Goal: Task Accomplishment & Management: Use online tool/utility

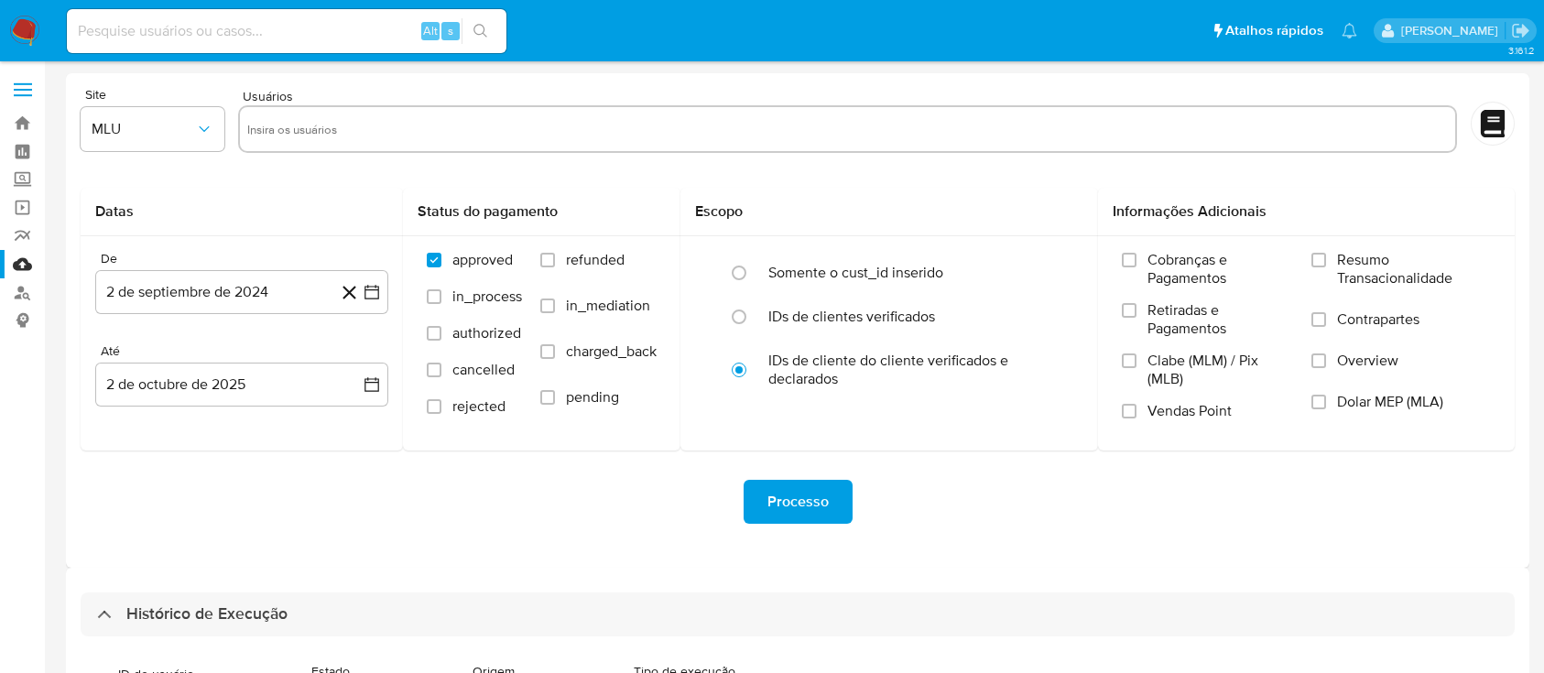
select select "10"
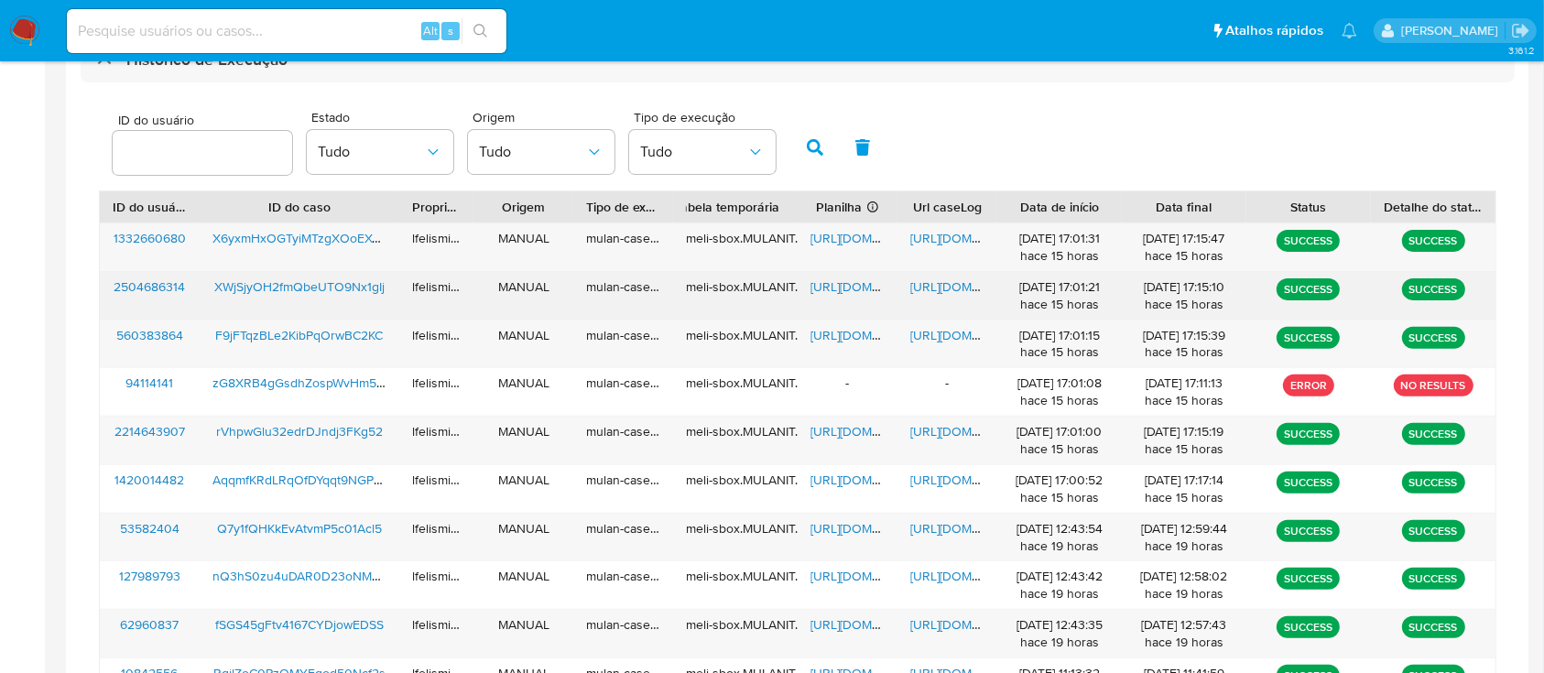
click at [963, 288] on span "https://docs.google.com/document/d/1fNWfJ40jv14LEztL1tNvzpZlCHUEDNWHrAeTxzfMHss…" at bounding box center [973, 286] width 126 height 18
click at [854, 289] on span "https://docs.google.com/spreadsheets/d/1ueOnYsnhGDFqpOd0kN99Q_cdOkf0t-7QZ7P4MLU…" at bounding box center [874, 286] width 126 height 18
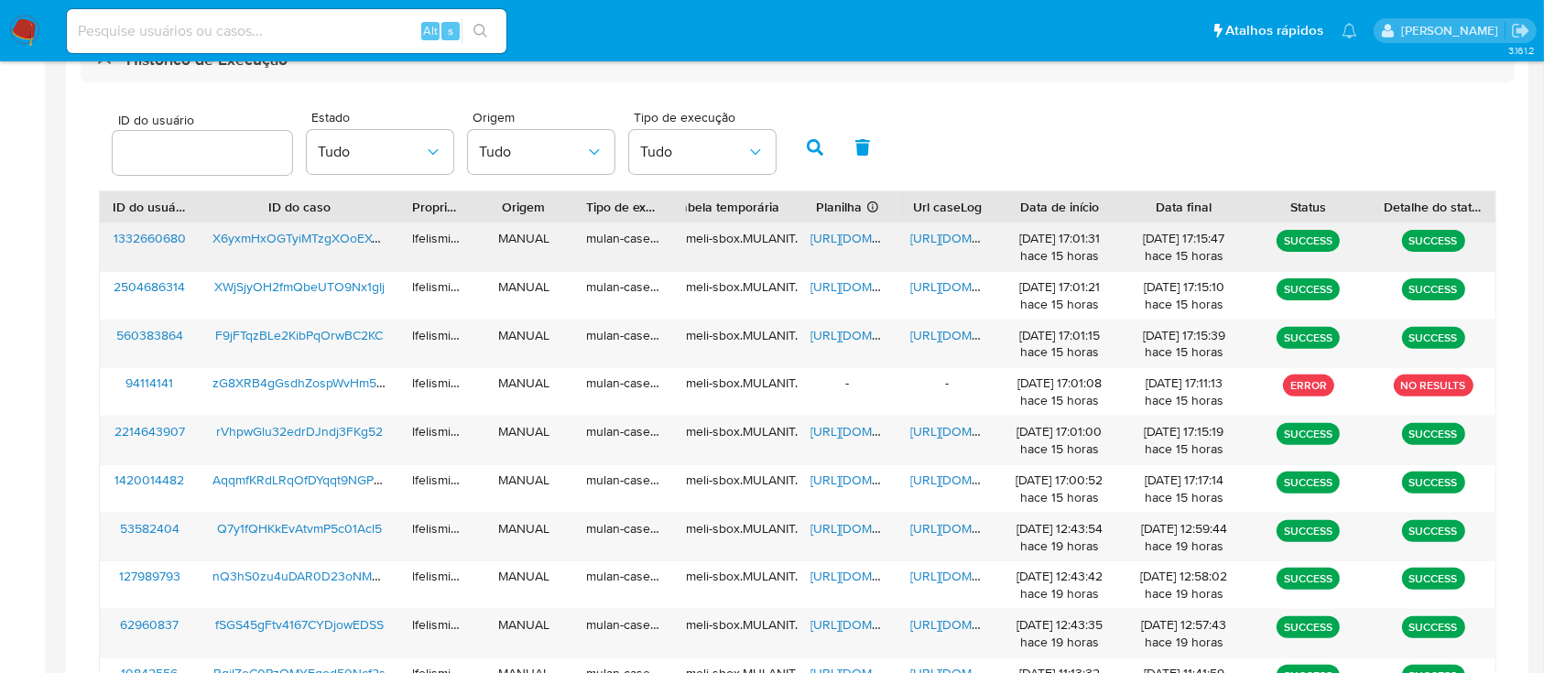
click at [926, 235] on span "https://docs.google.com/document/d/1YQo21DwRxoQM3Kf-soCuJDbU3WkkS_BCvZYLy0_vymc…" at bounding box center [973, 238] width 126 height 18
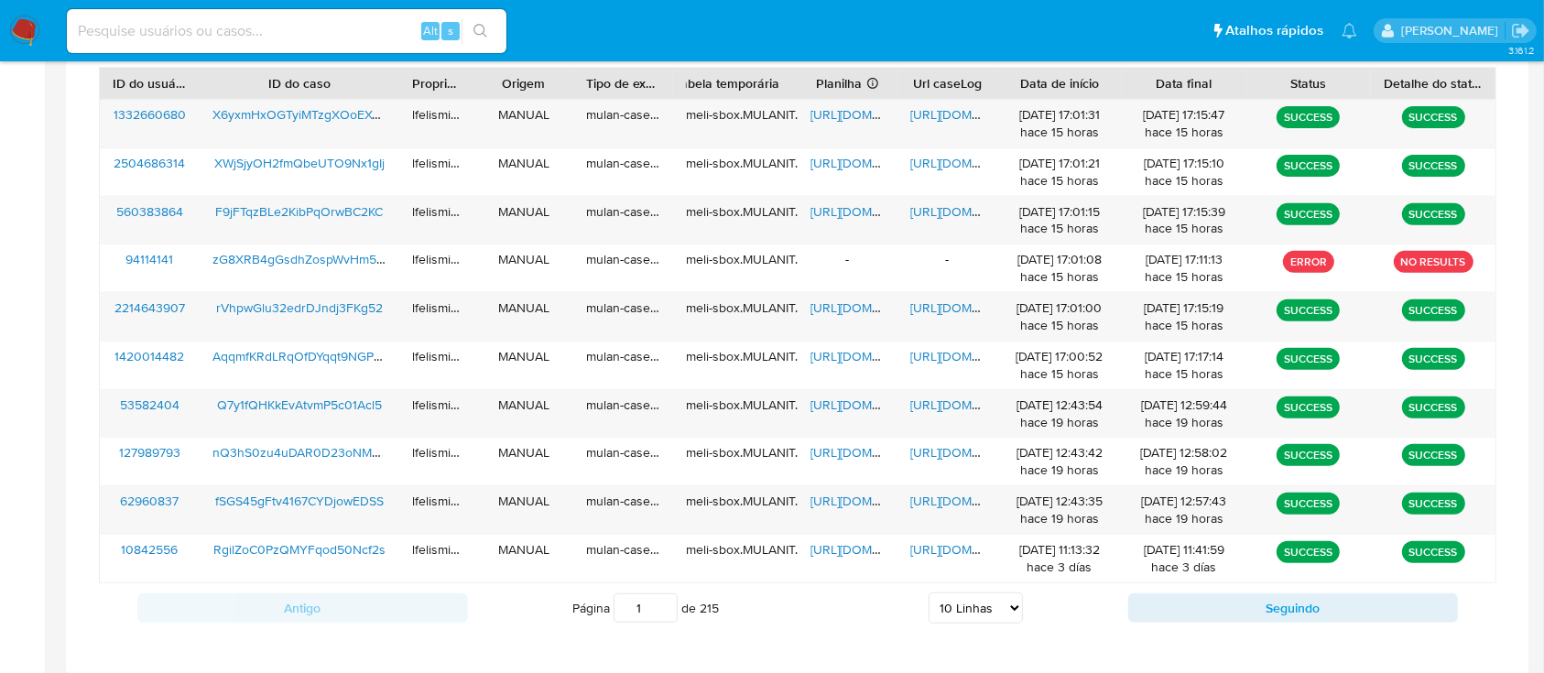
scroll to position [756, 0]
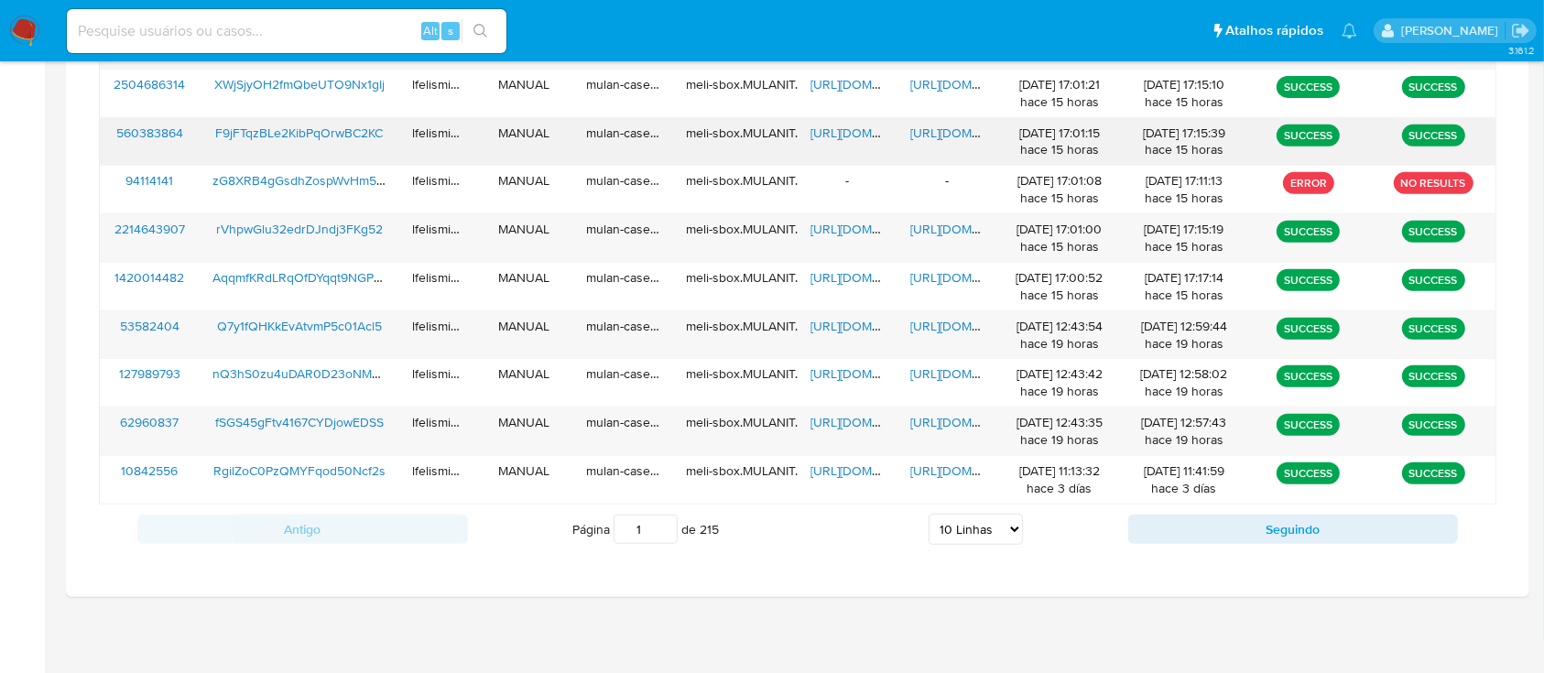
click at [957, 136] on span "https://docs.google.com/document/d/1faBzcbL_Xn327ERJU062qgDhukQOgcyWKHKCVnMv0T8…" at bounding box center [973, 133] width 126 height 18
click at [818, 133] on span "https://docs.google.com/spreadsheets/d/10oRaHus4XhA_EHXVnWK1XFsxvGpXMCR2ayKchwp…" at bounding box center [874, 133] width 126 height 18
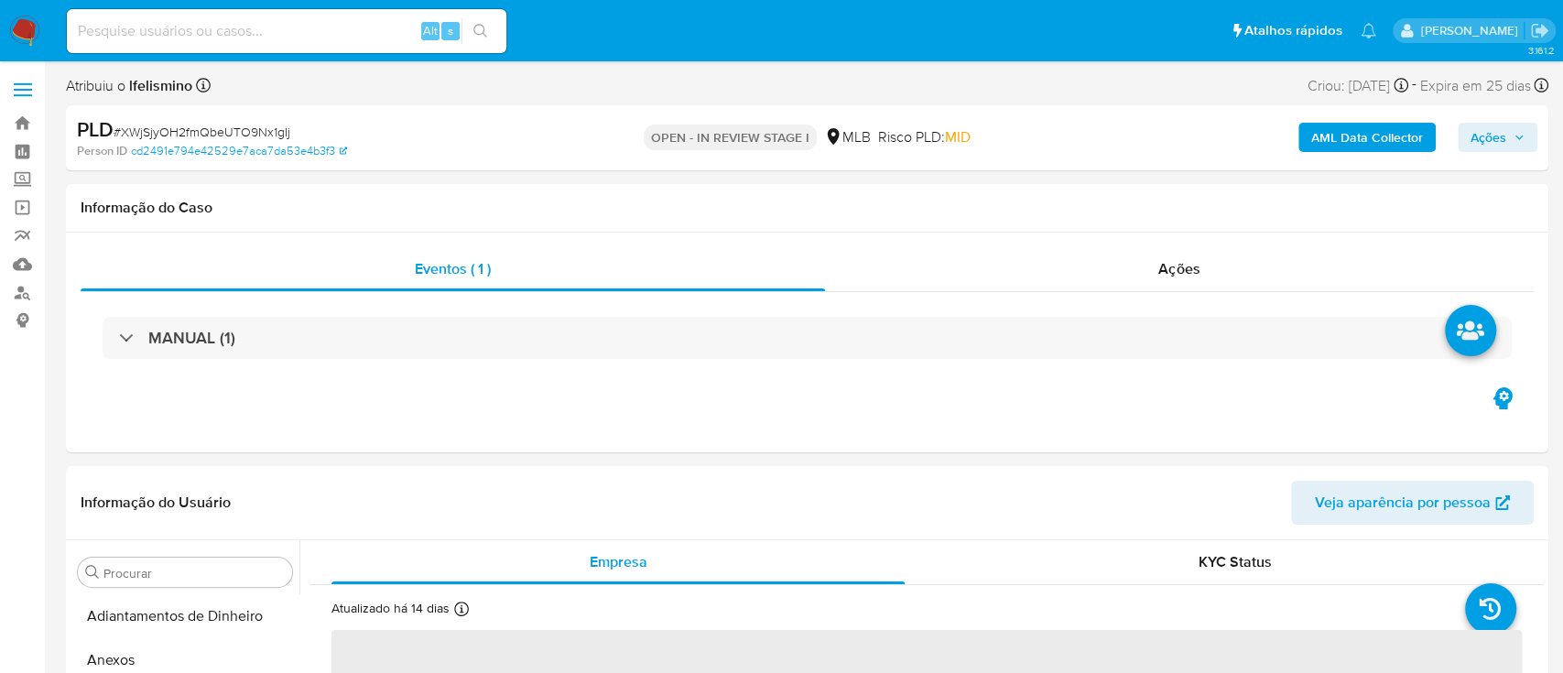
select select "10"
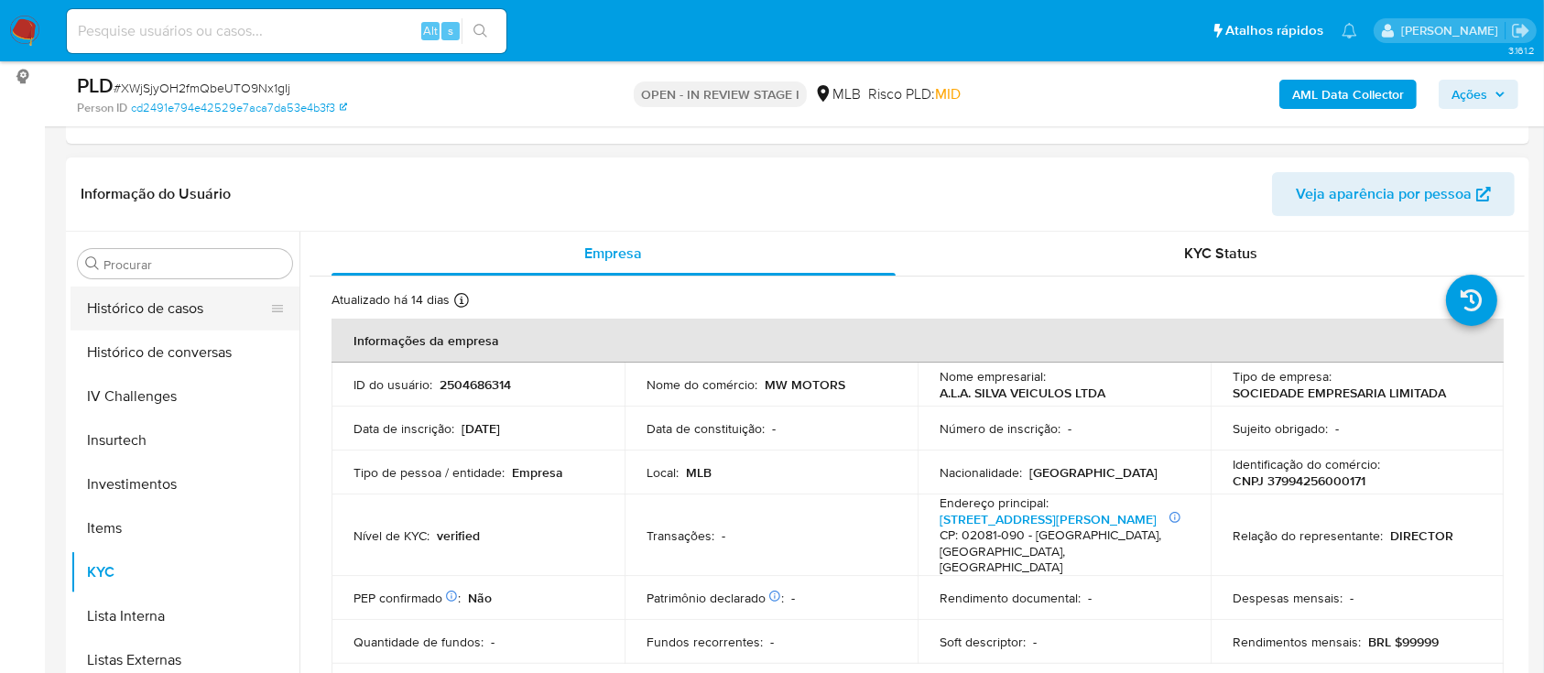
scroll to position [583, 0]
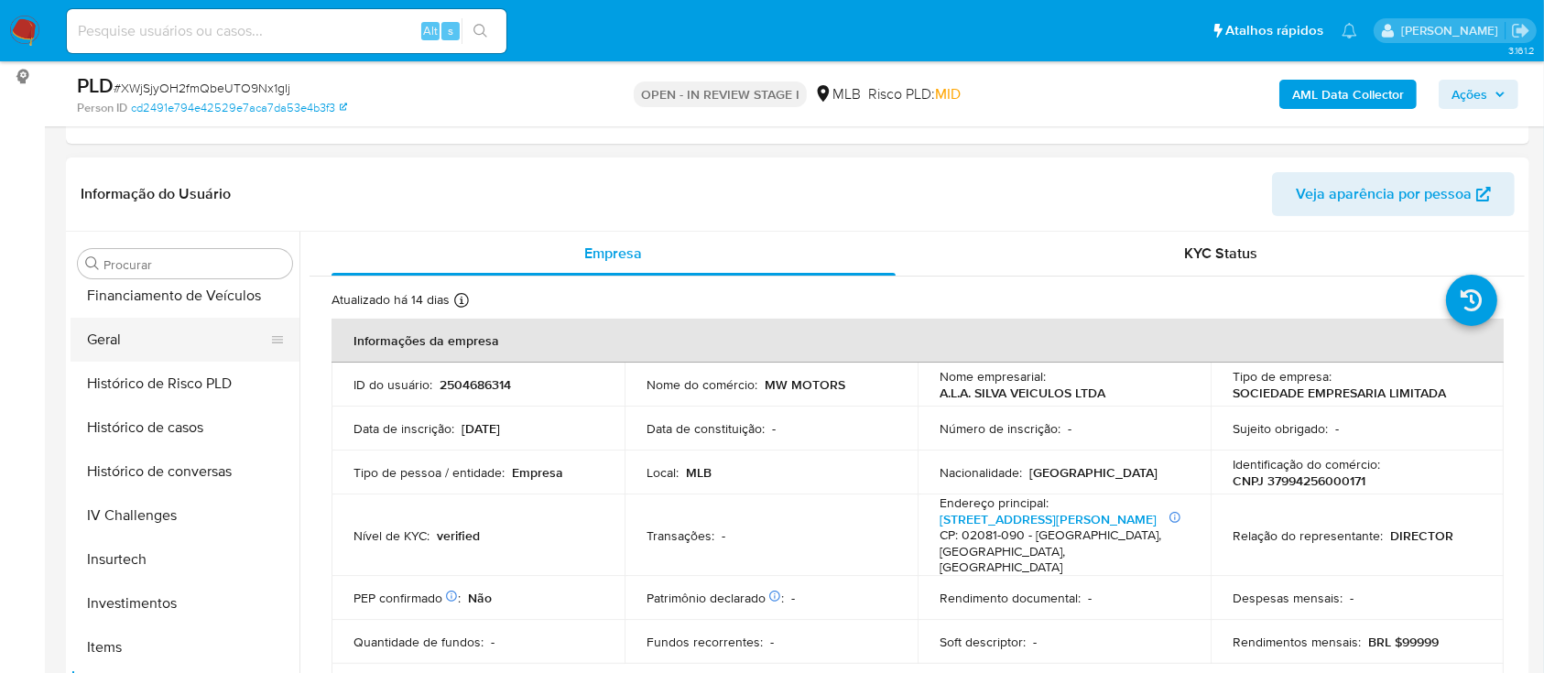
click at [168, 339] on button "Geral" at bounding box center [178, 340] width 214 height 44
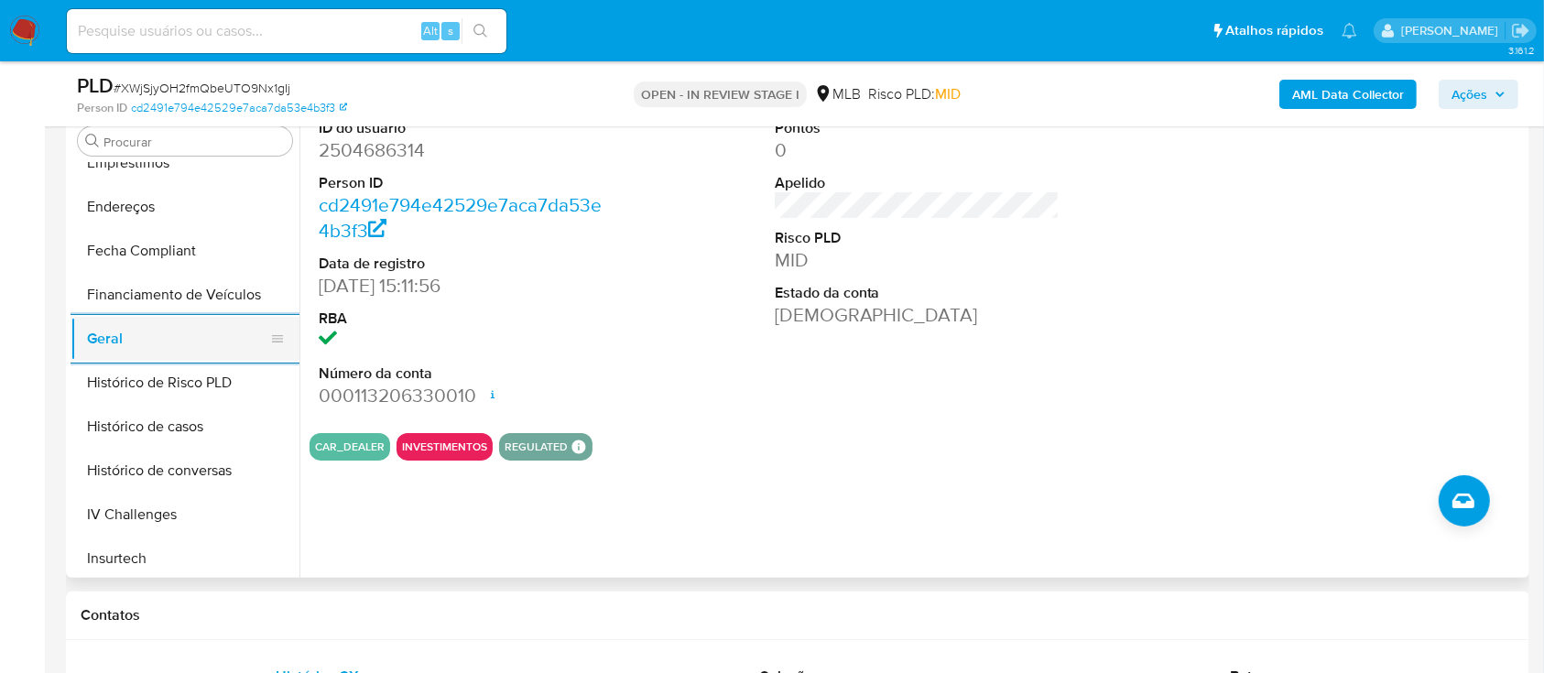
scroll to position [339, 0]
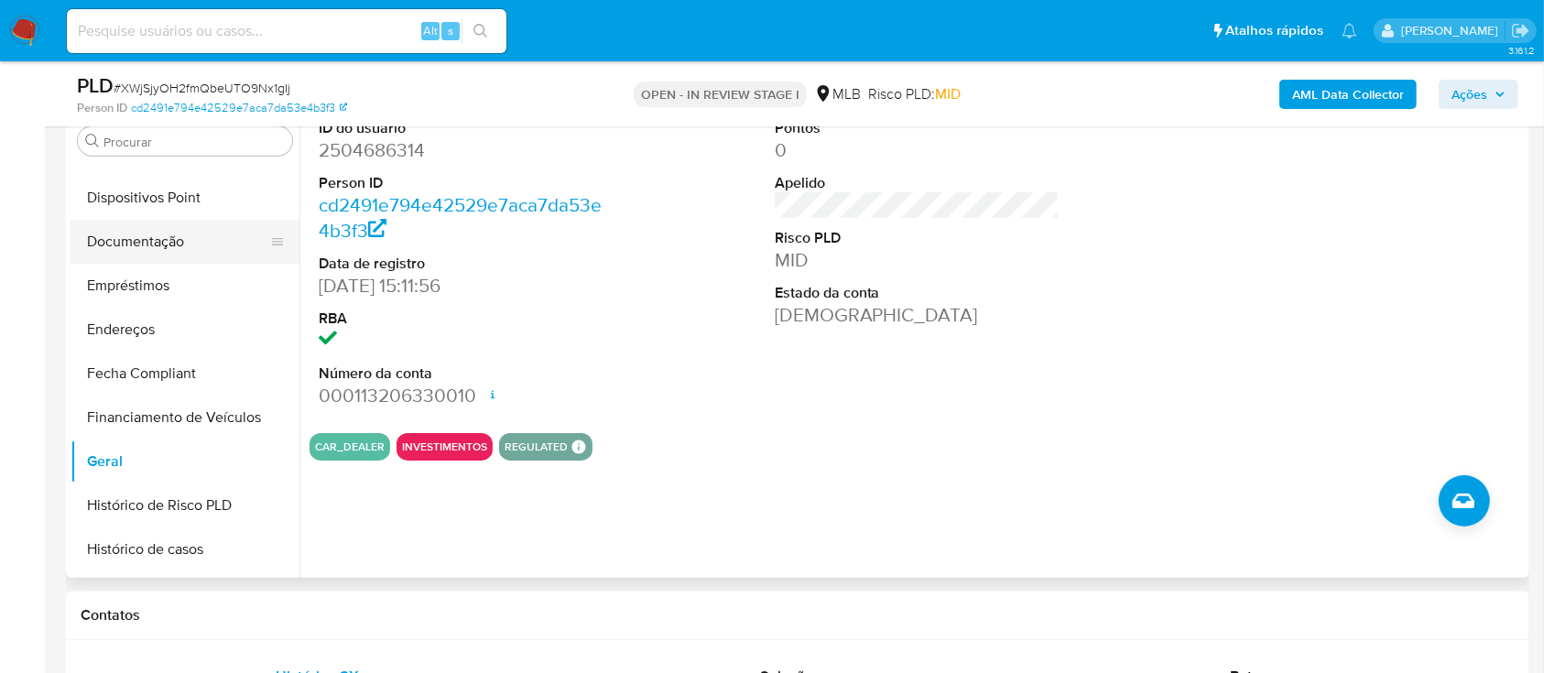
click at [207, 255] on button "Documentação" at bounding box center [178, 242] width 214 height 44
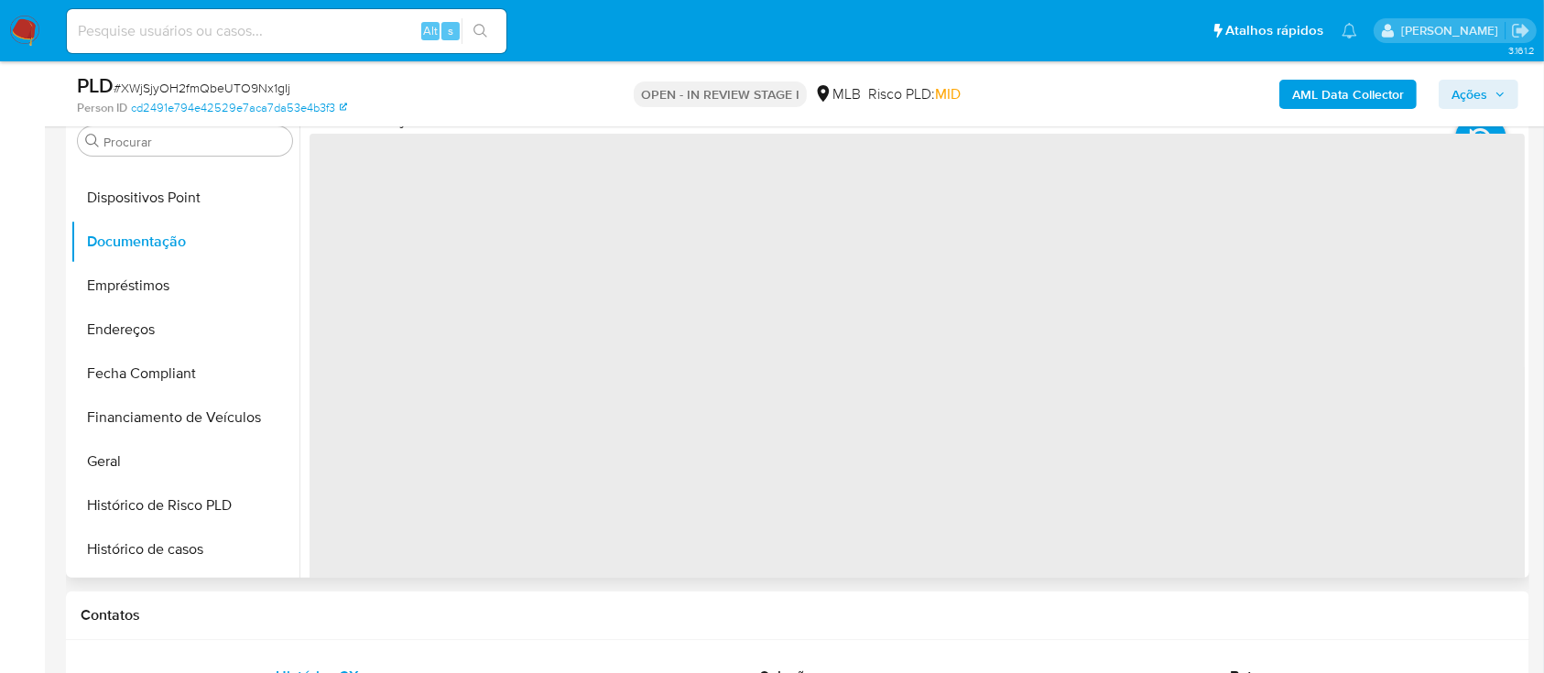
click at [446, 221] on span "‌" at bounding box center [917, 427] width 1215 height 586
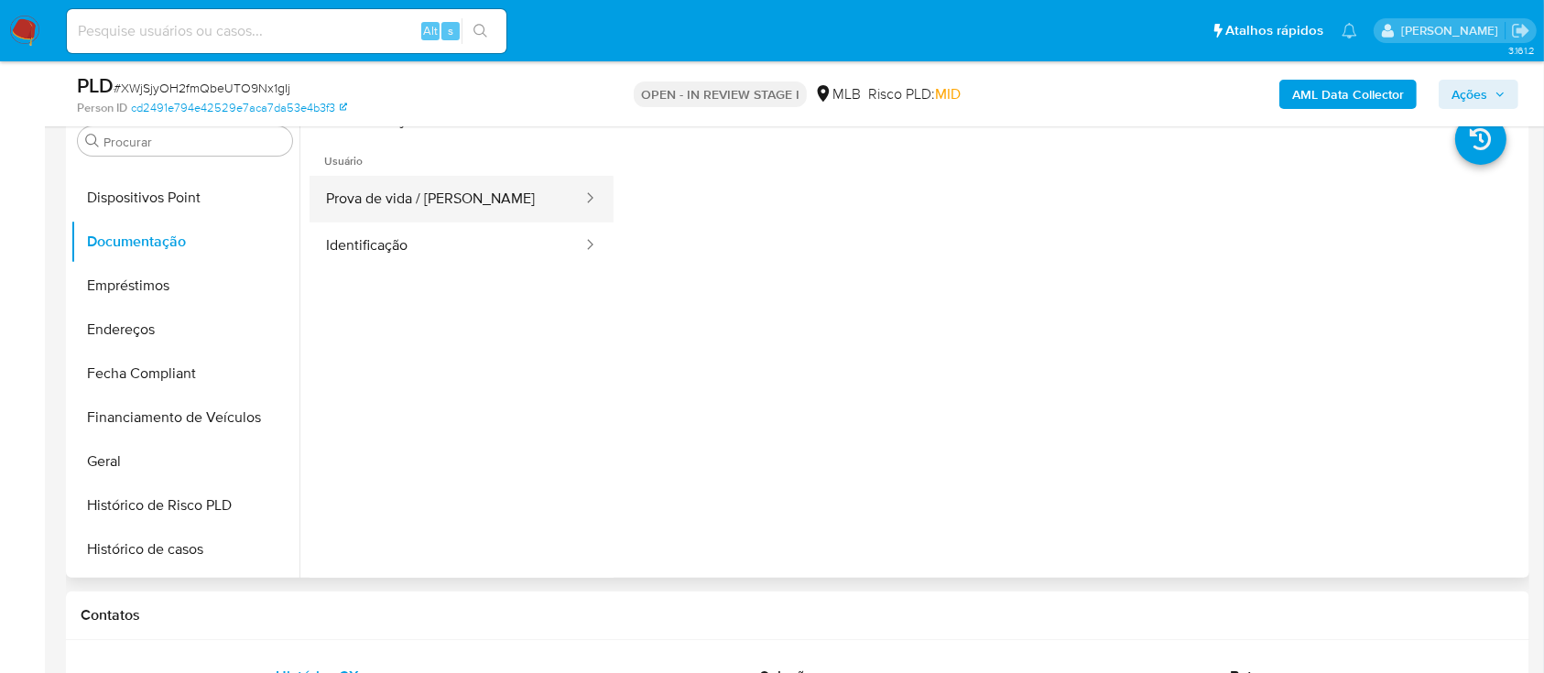
click at [450, 218] on button "Prova de vida / Selfie" at bounding box center [447, 199] width 275 height 47
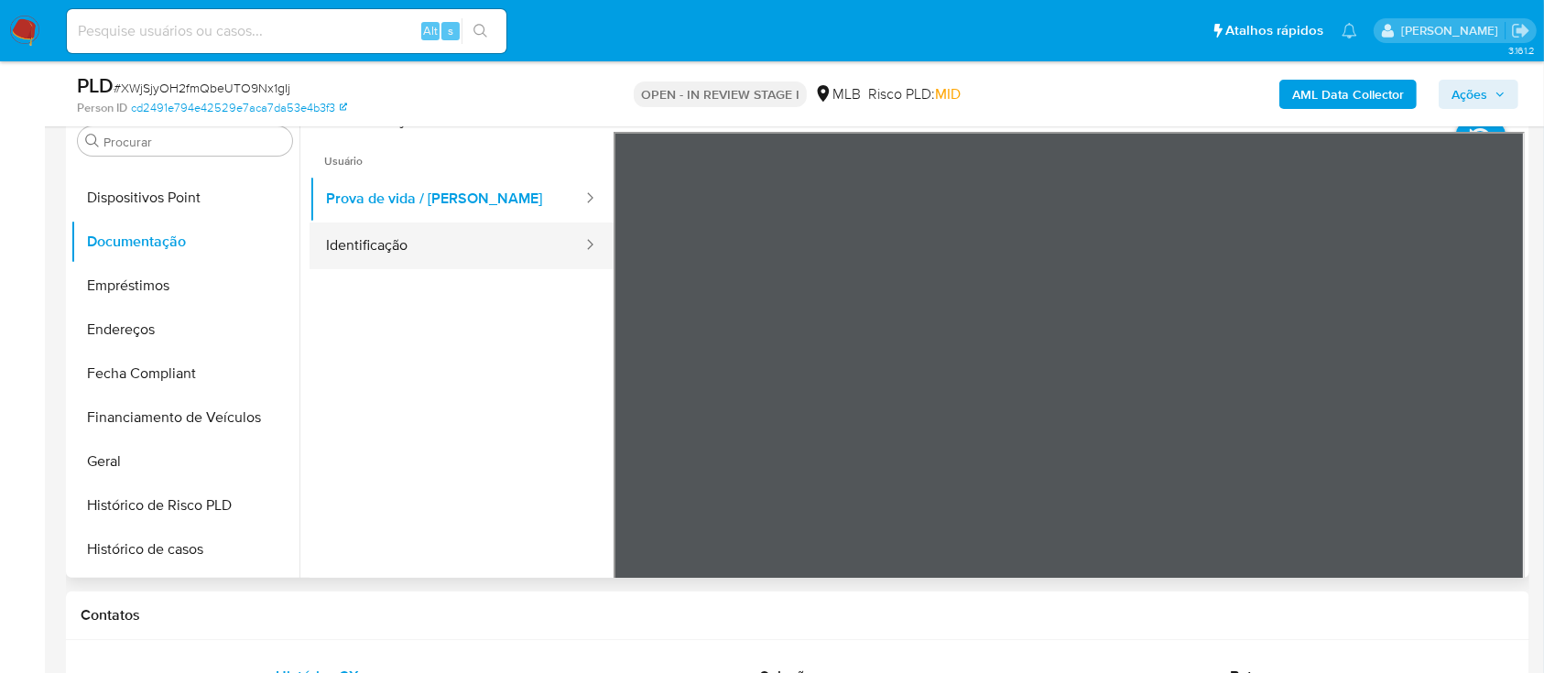
click at [454, 254] on button "Identificação" at bounding box center [447, 246] width 275 height 47
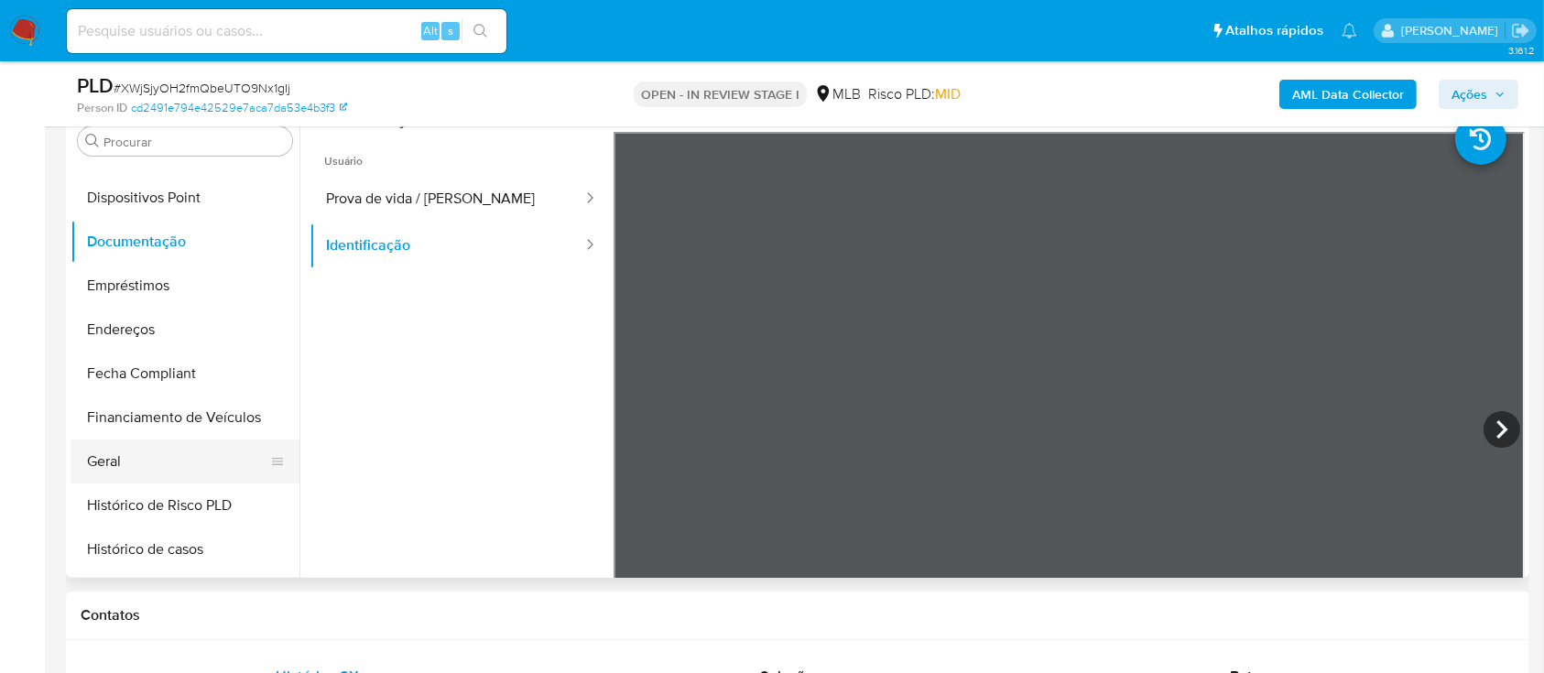
click at [141, 449] on button "Geral" at bounding box center [178, 462] width 214 height 44
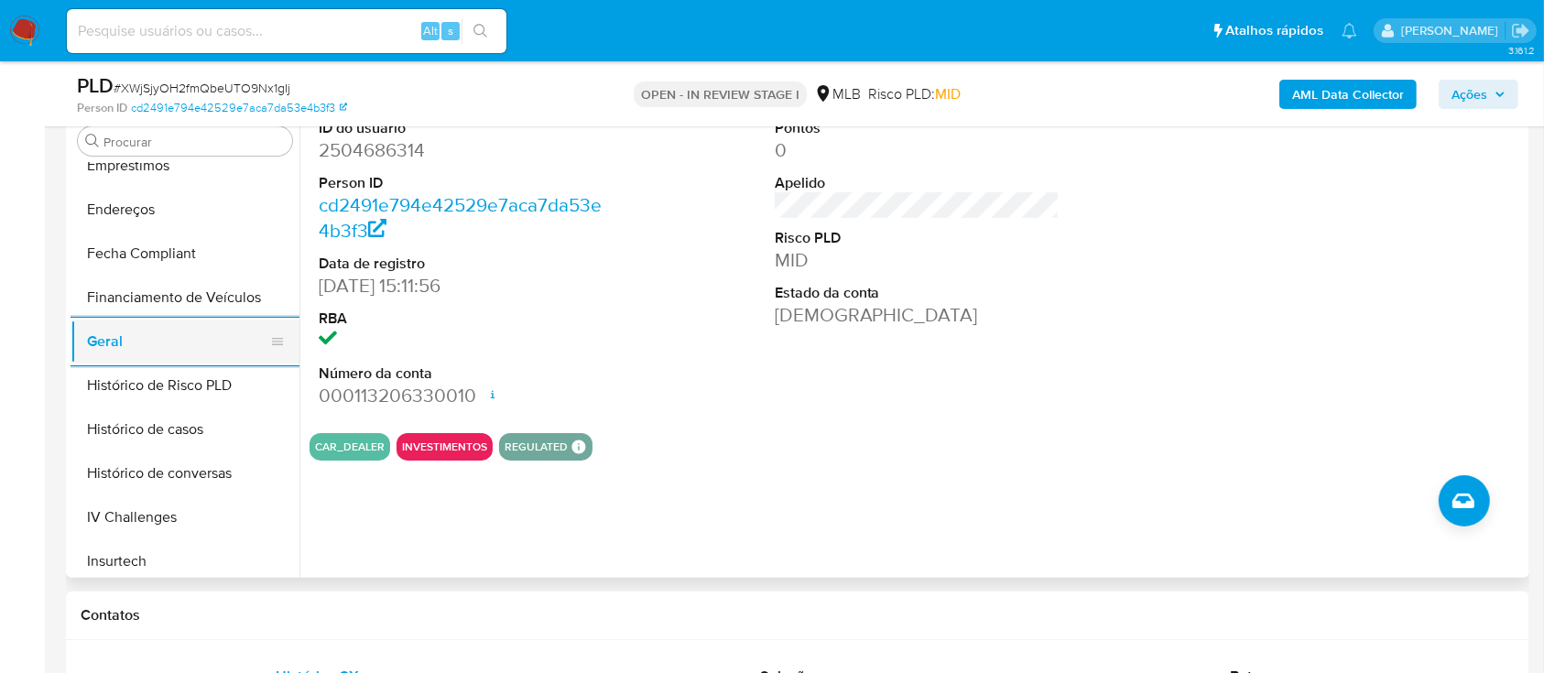
scroll to position [583, 0]
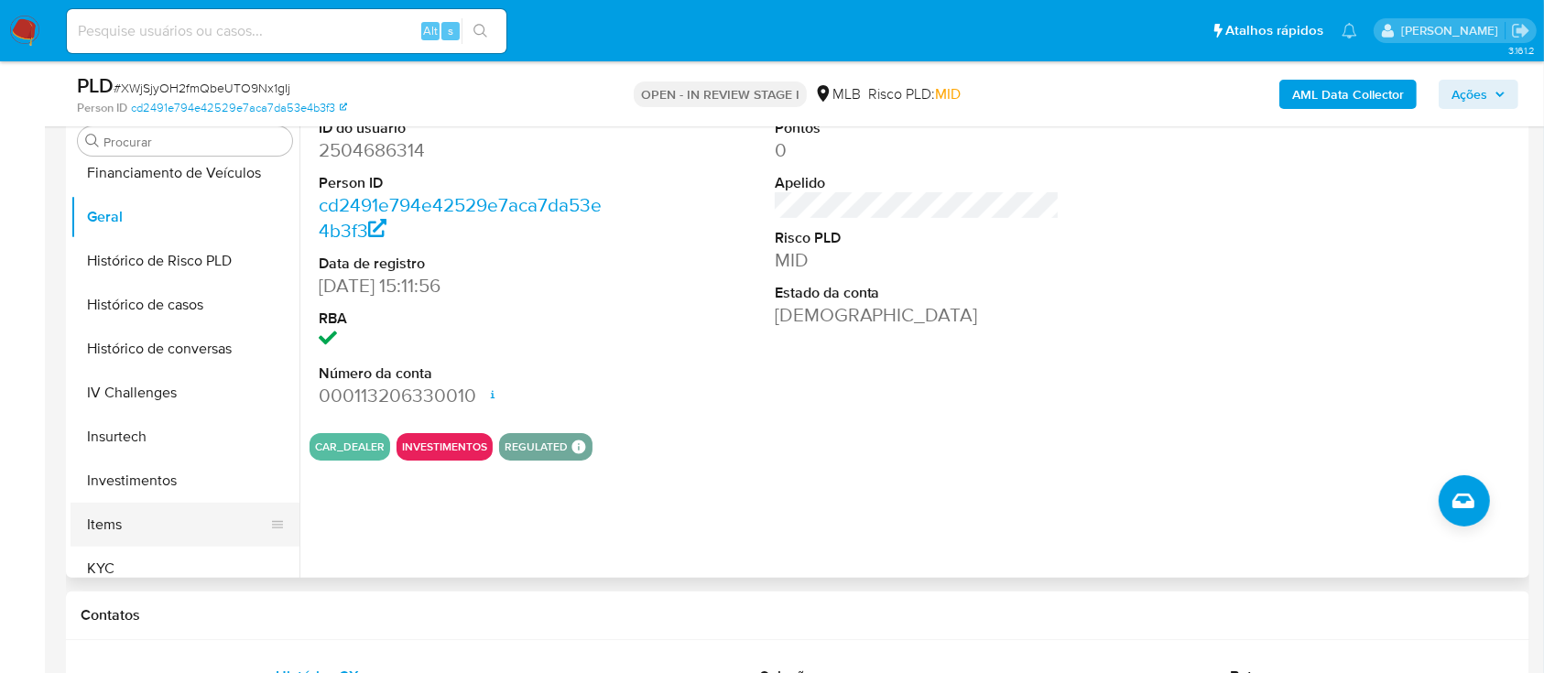
click at [125, 544] on button "Items" at bounding box center [178, 525] width 214 height 44
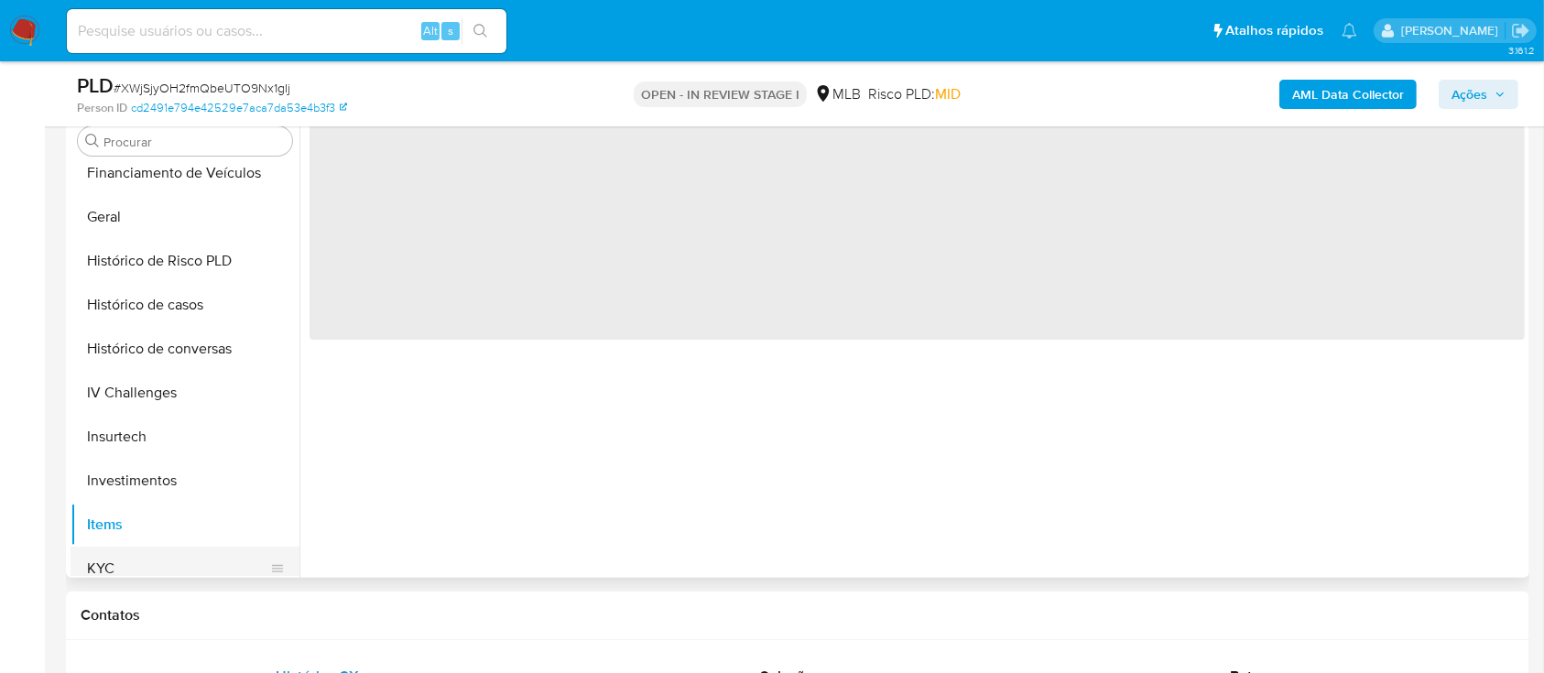
click at [157, 549] on button "KYC" at bounding box center [178, 569] width 214 height 44
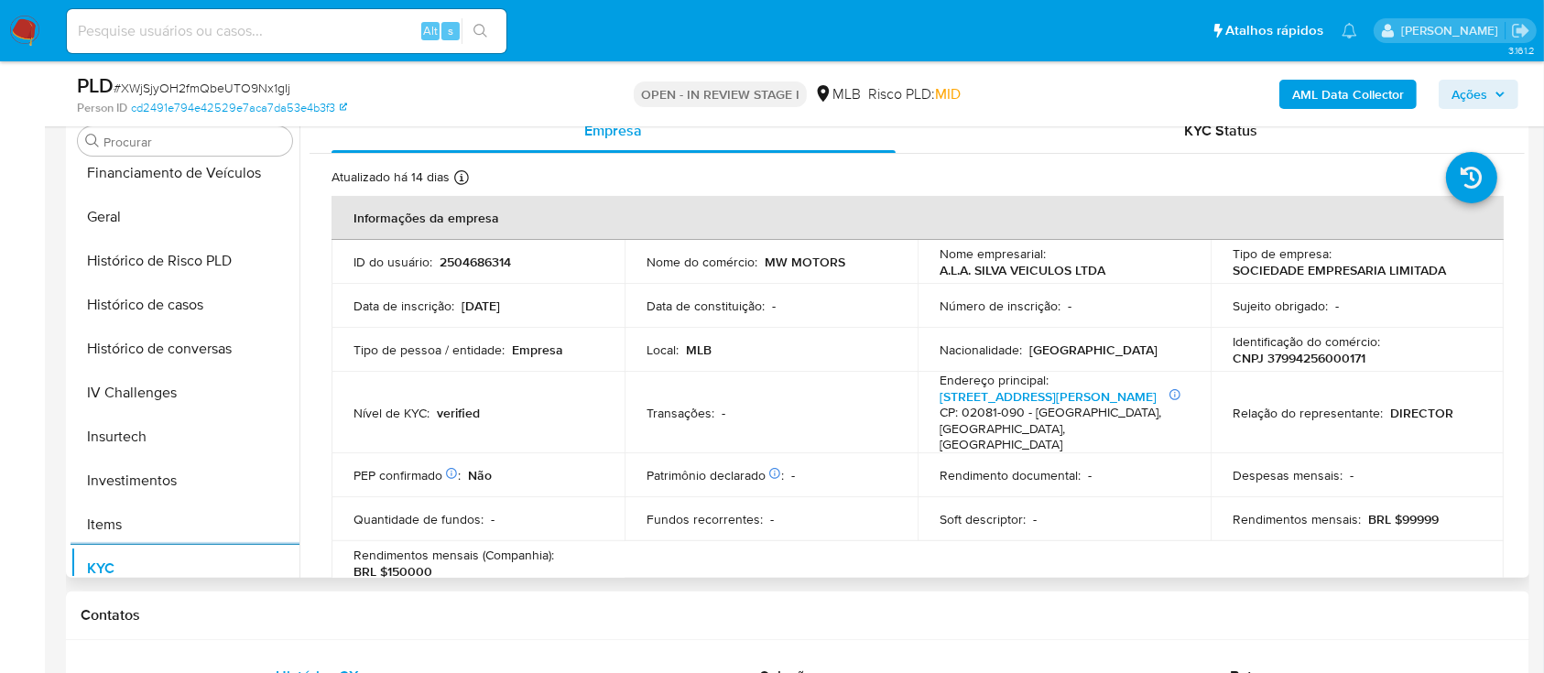
scroll to position [950, 0]
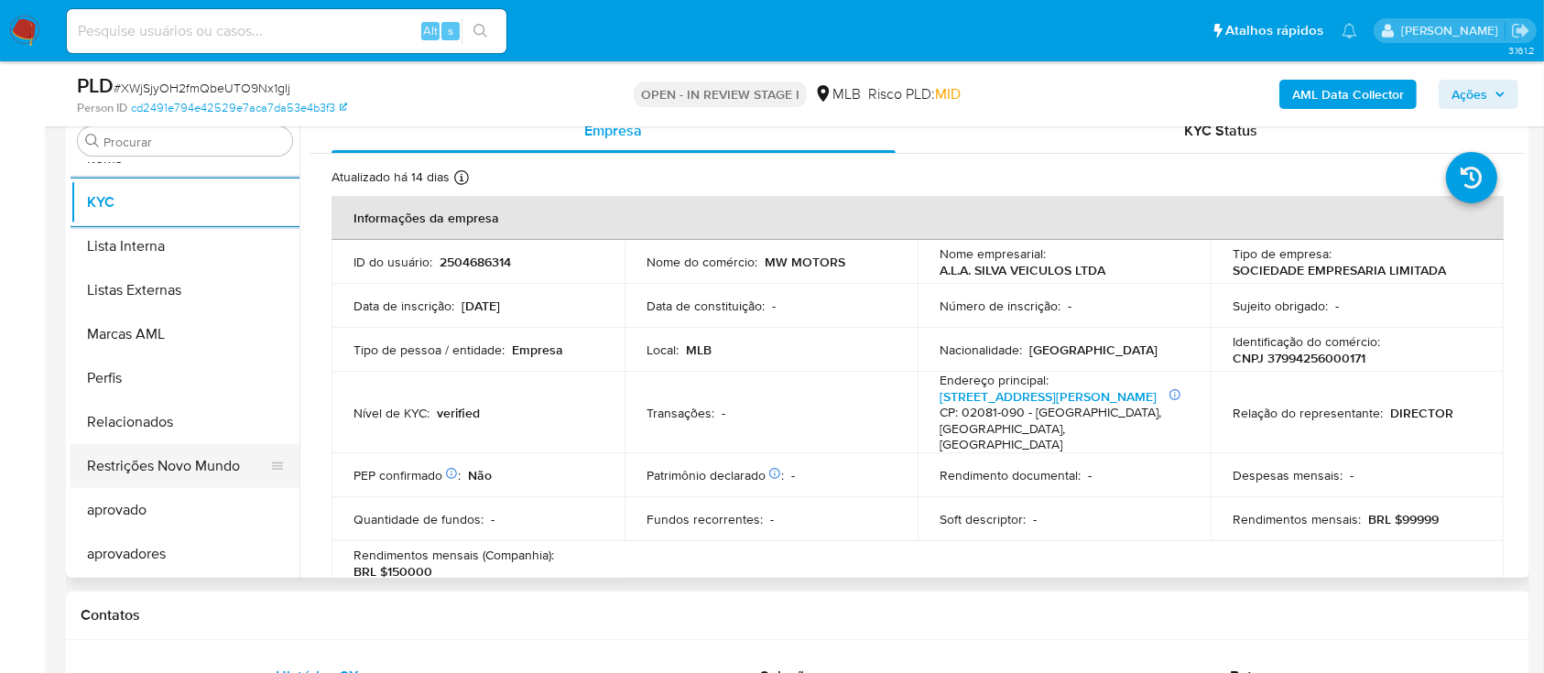
click at [141, 463] on button "Restrições Novo Mundo" at bounding box center [178, 466] width 214 height 44
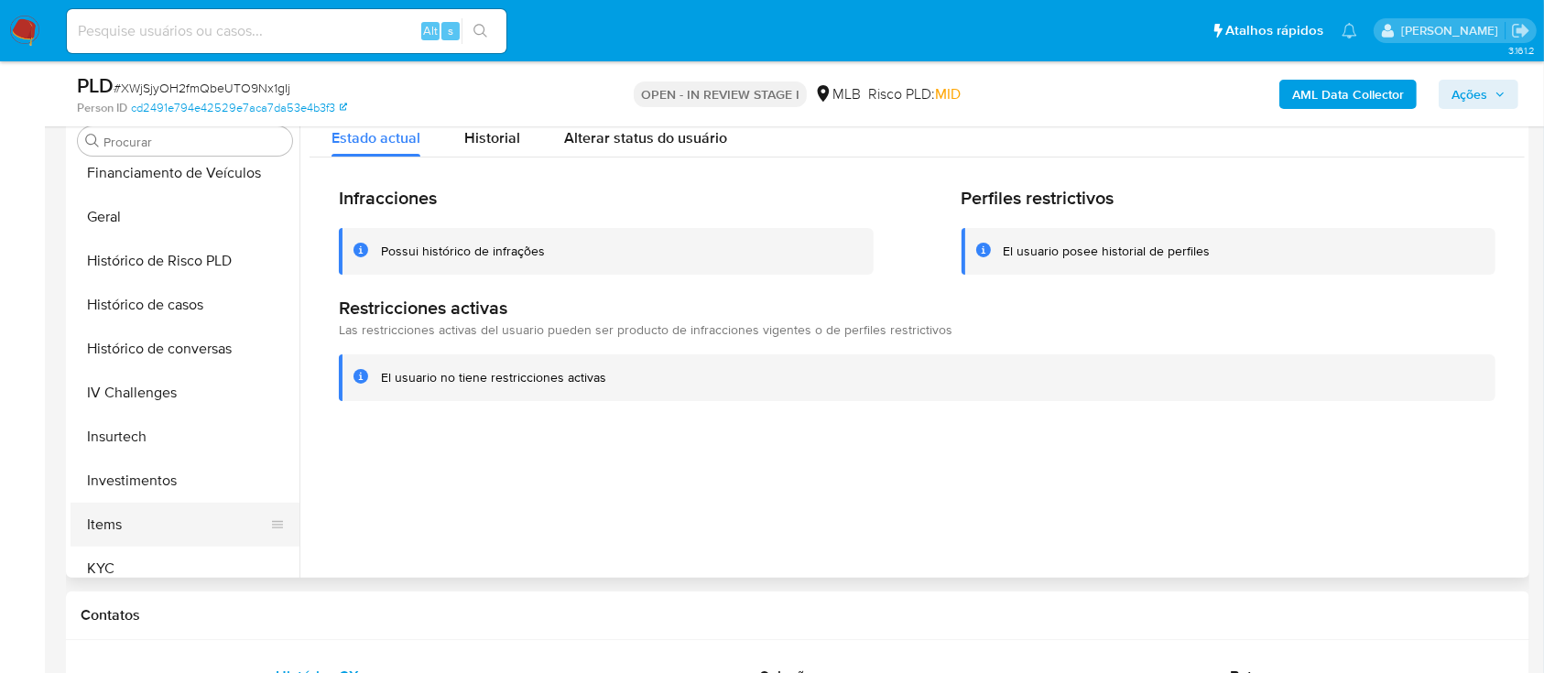
scroll to position [462, 0]
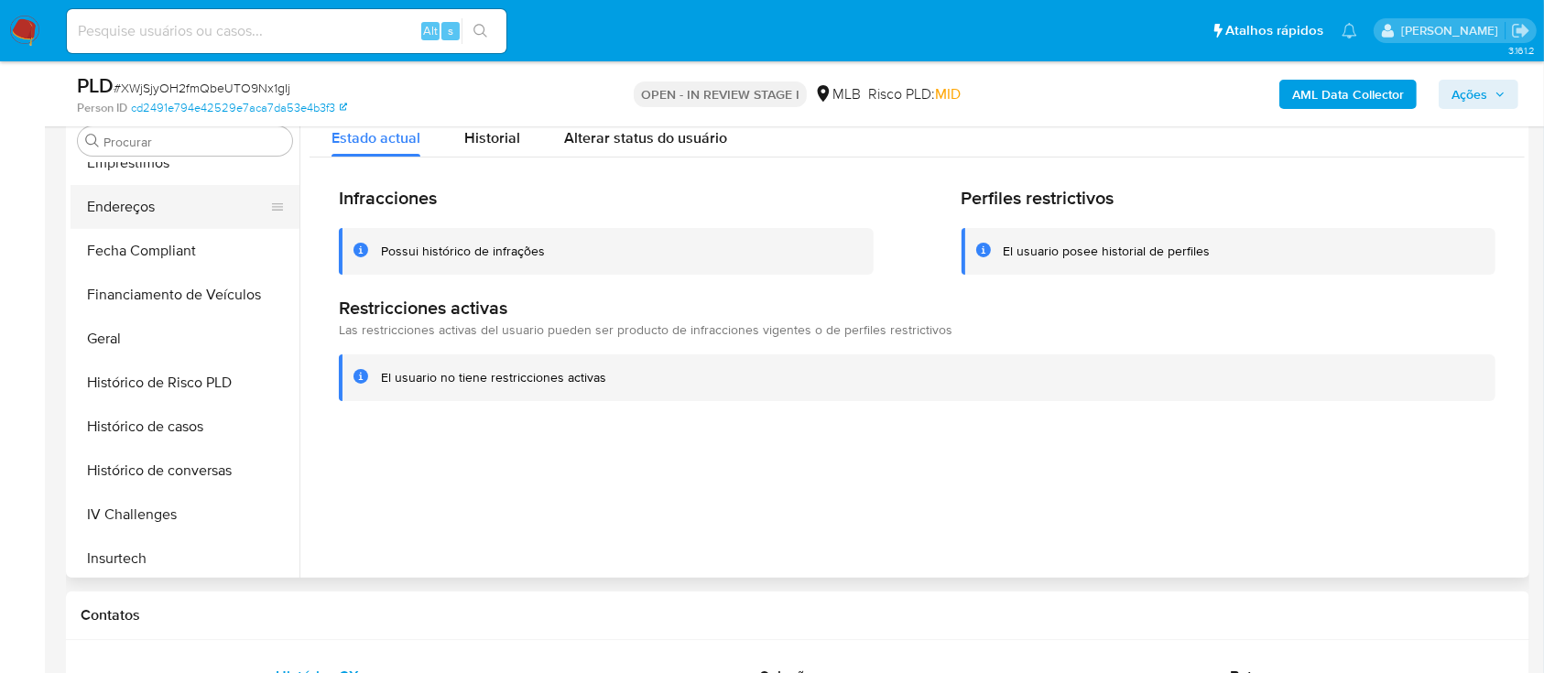
click at [176, 215] on button "Endereços" at bounding box center [178, 207] width 214 height 44
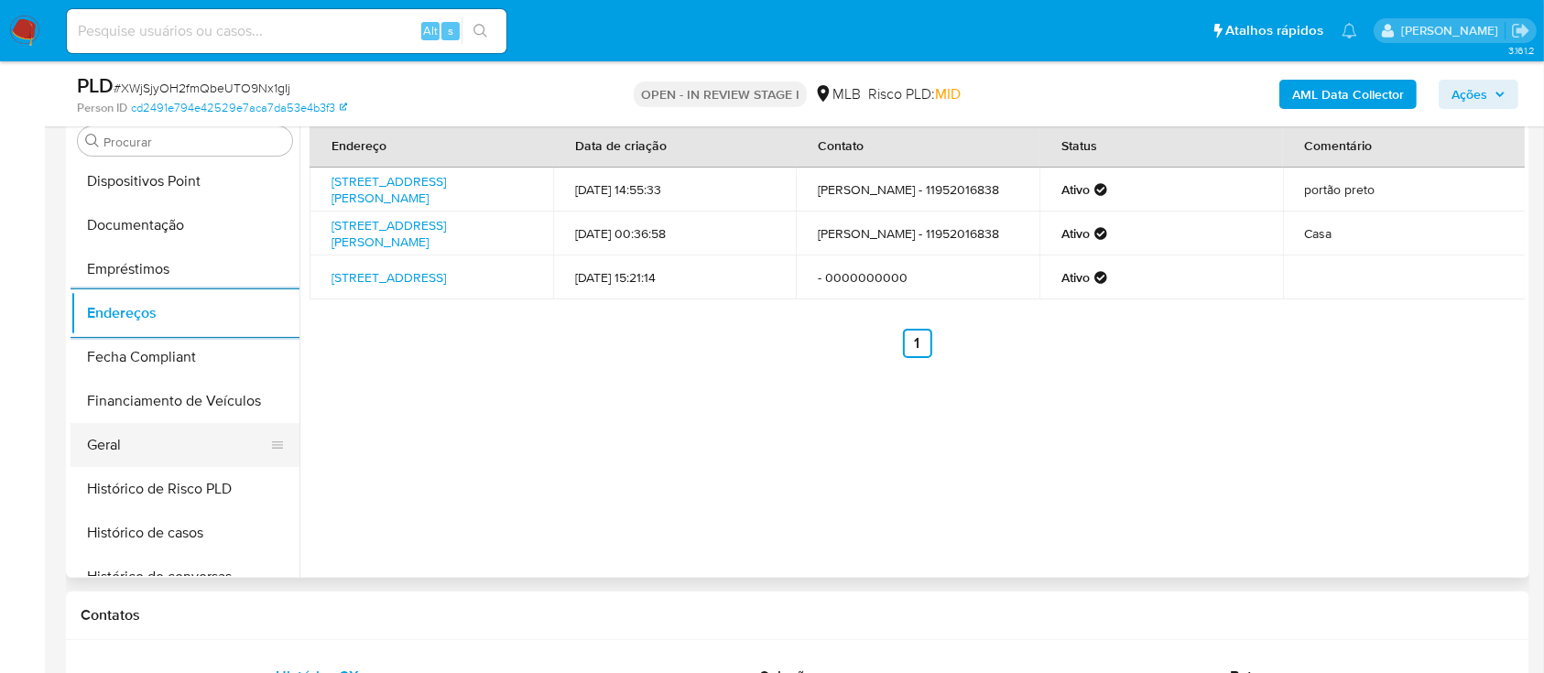
scroll to position [95, 0]
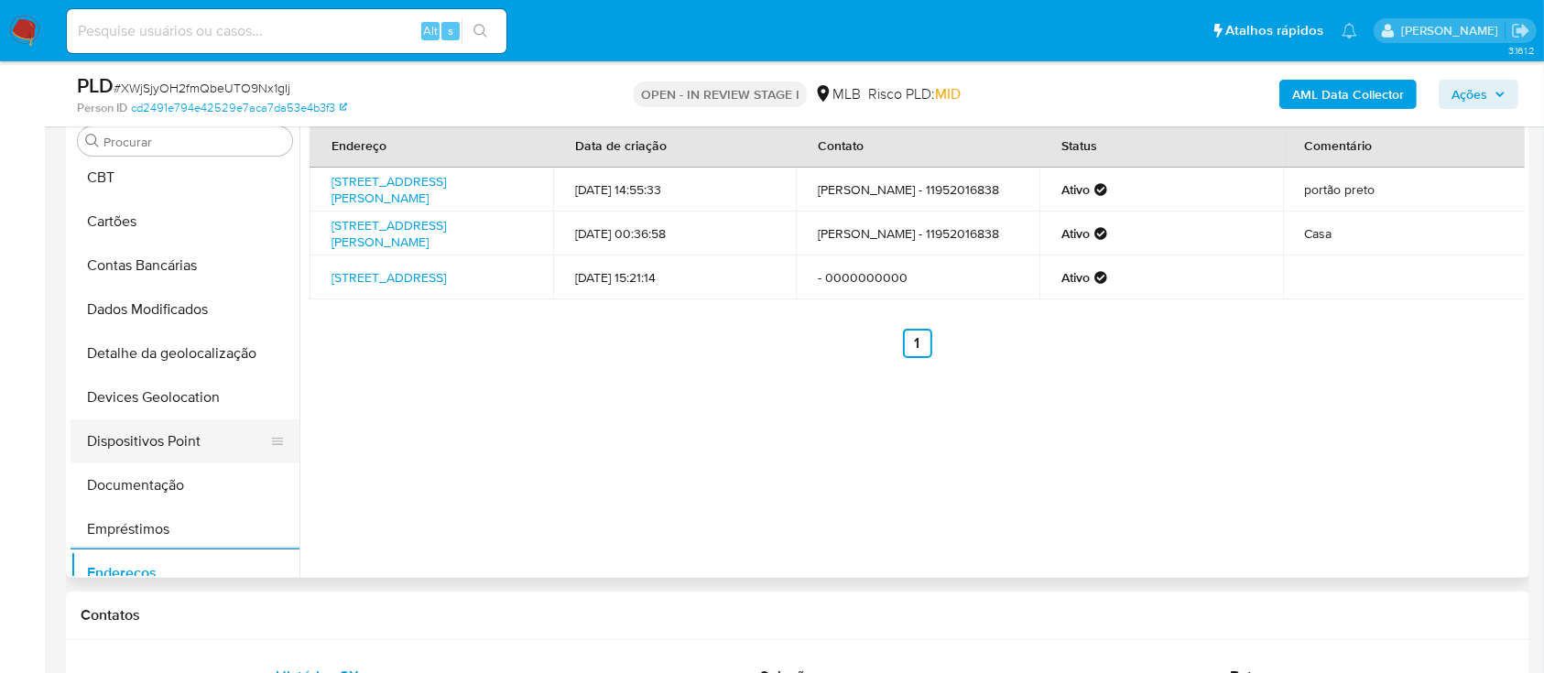
click at [203, 426] on button "Dispositivos Point" at bounding box center [178, 441] width 214 height 44
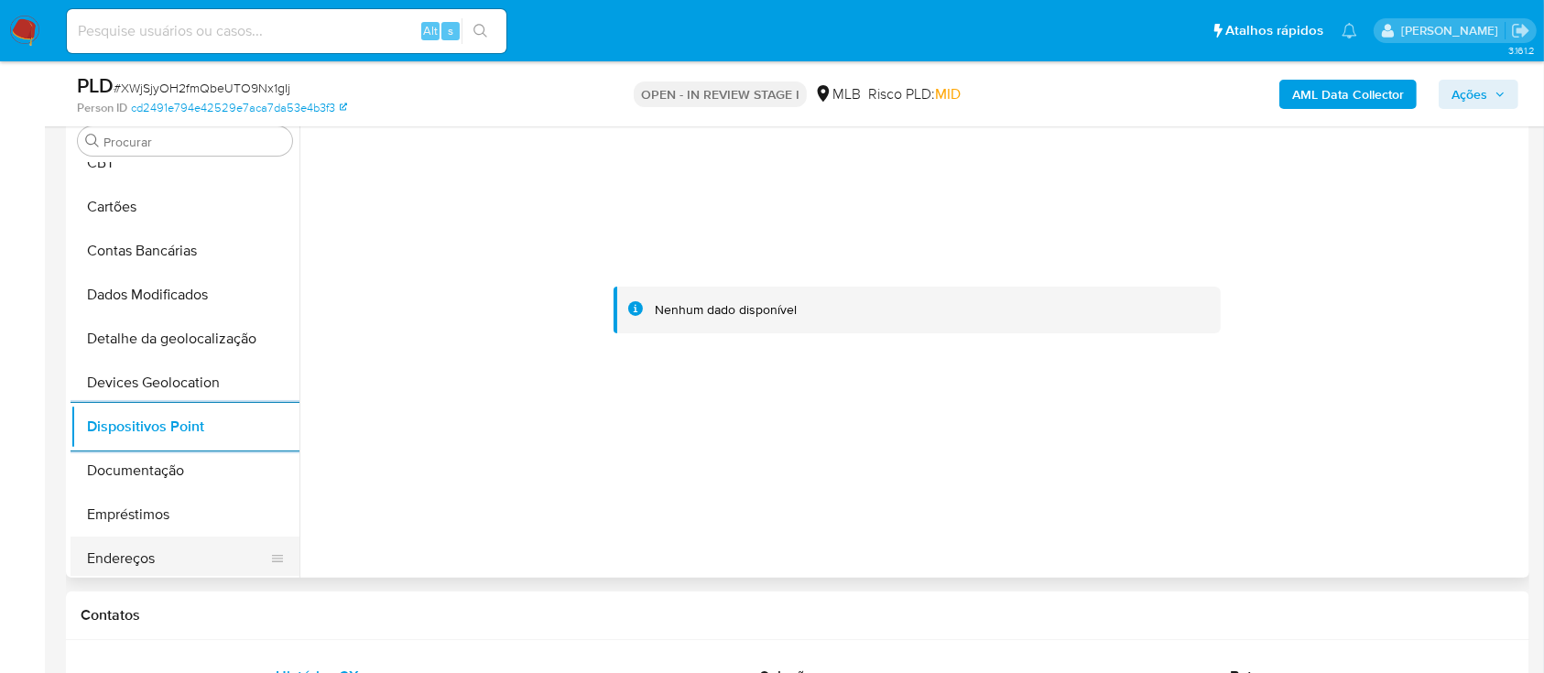
scroll to position [244, 0]
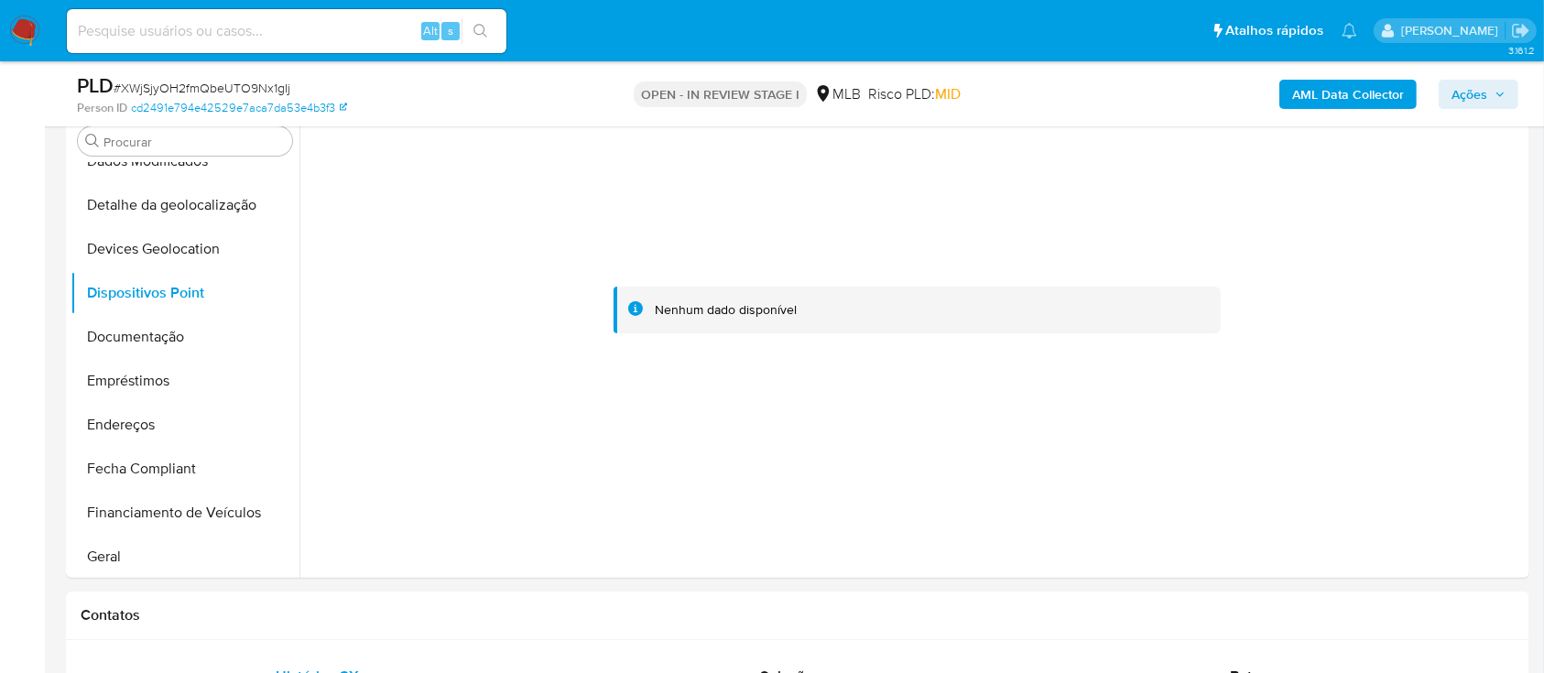
click at [115, 560] on button "Geral" at bounding box center [178, 557] width 214 height 44
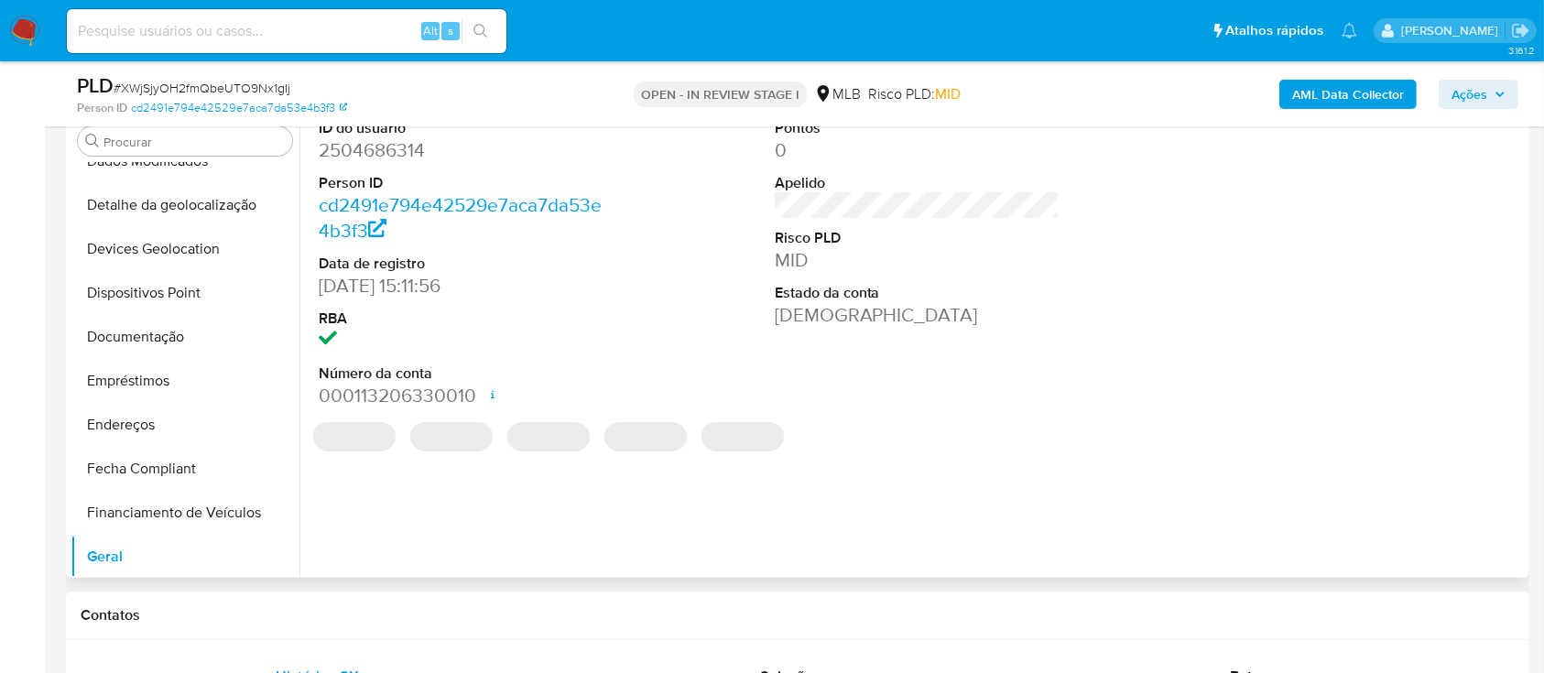
click at [408, 158] on dd "2504686314" at bounding box center [462, 150] width 286 height 26
copy dd "2504686314"
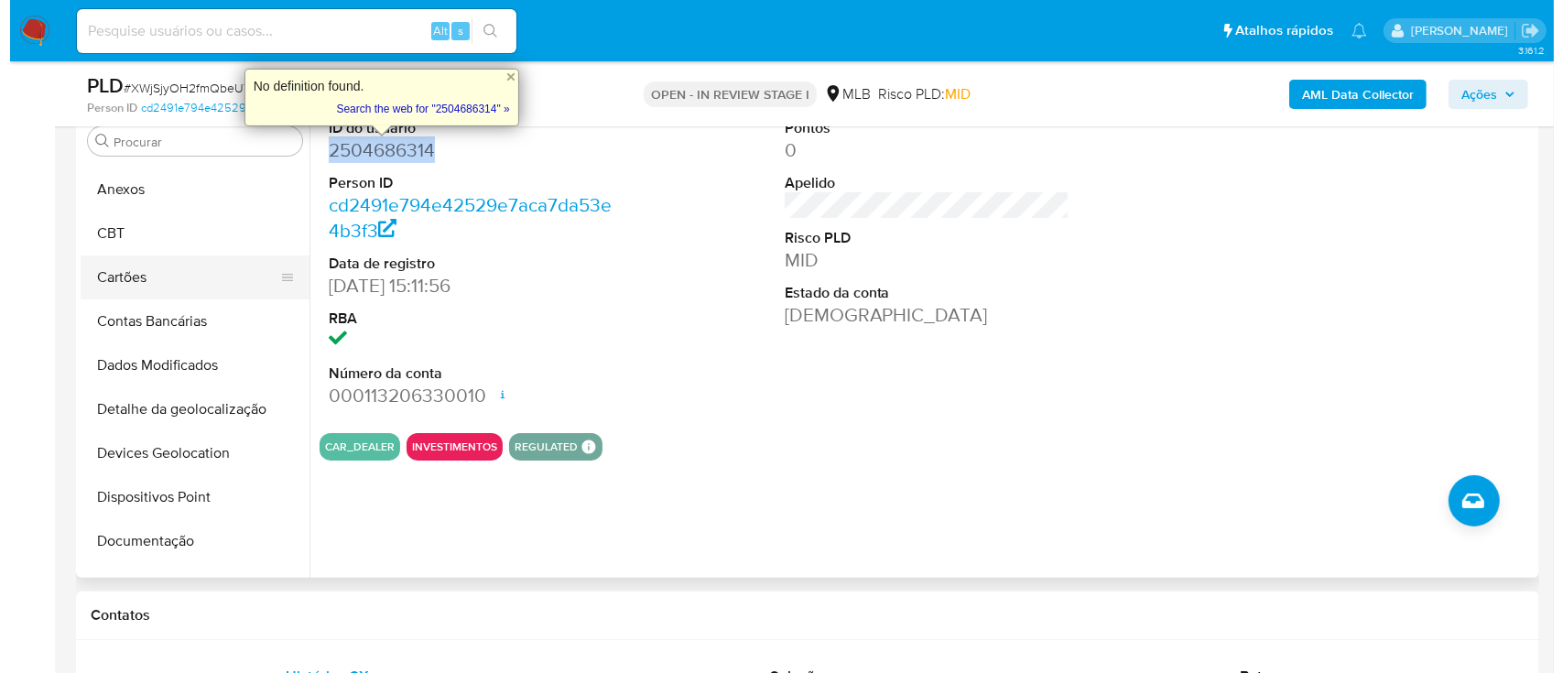
scroll to position [0, 0]
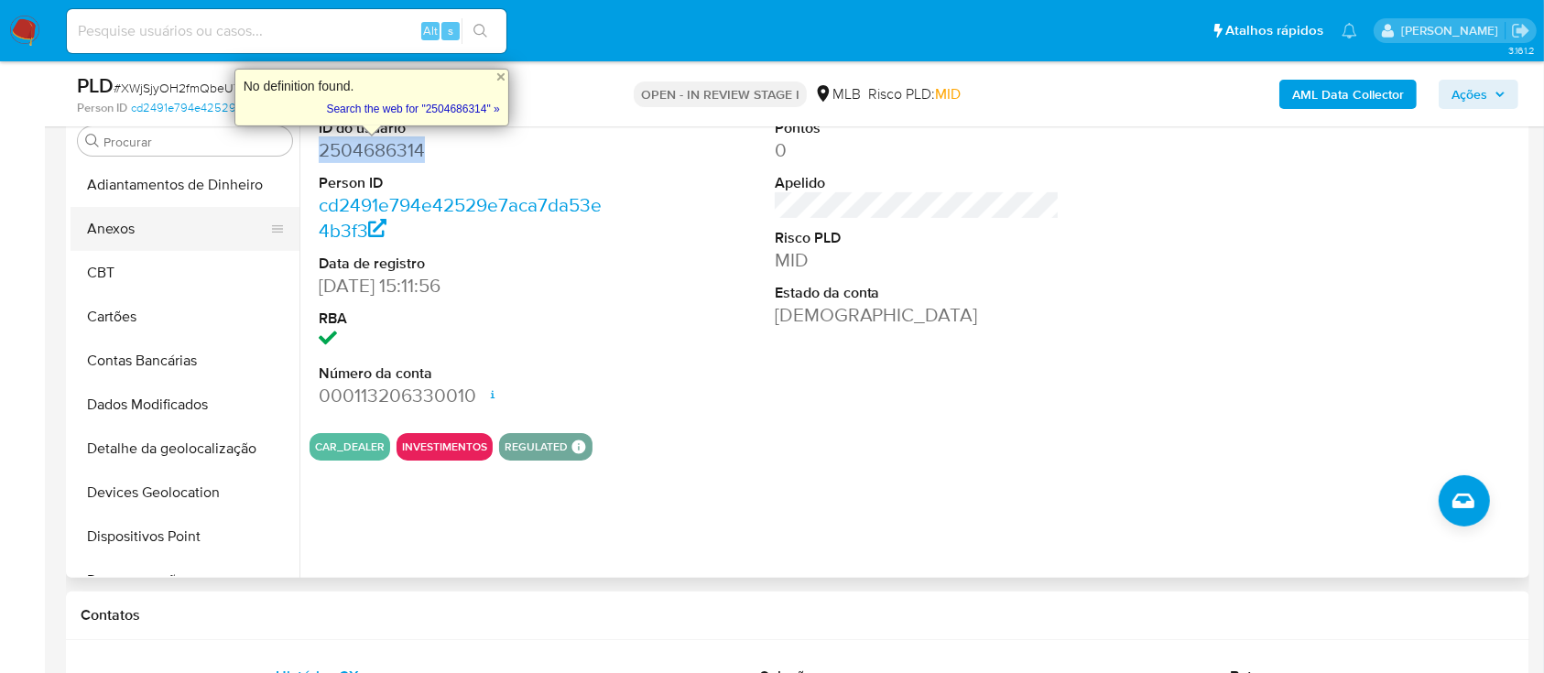
click at [155, 245] on button "Anexos" at bounding box center [178, 229] width 214 height 44
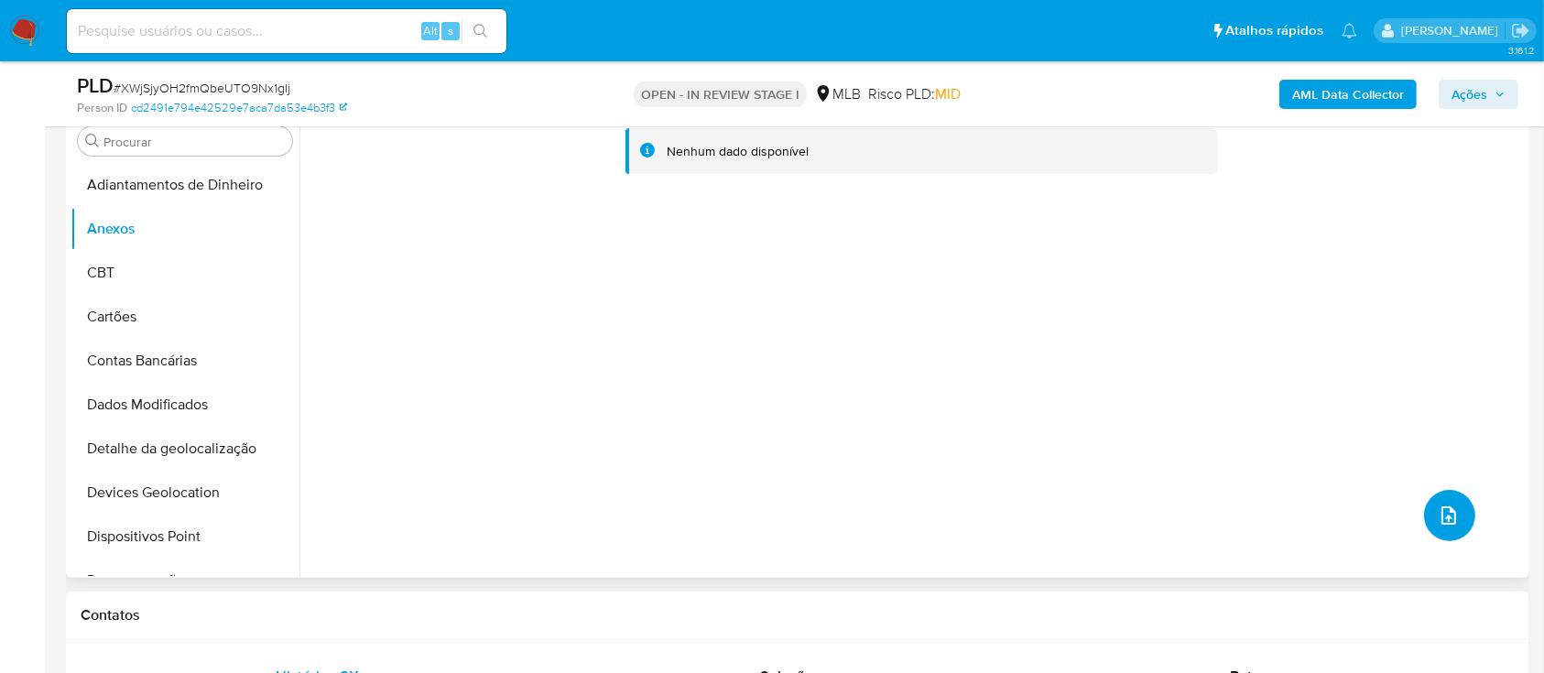
click at [1442, 506] on icon "upload-file" at bounding box center [1449, 515] width 15 height 18
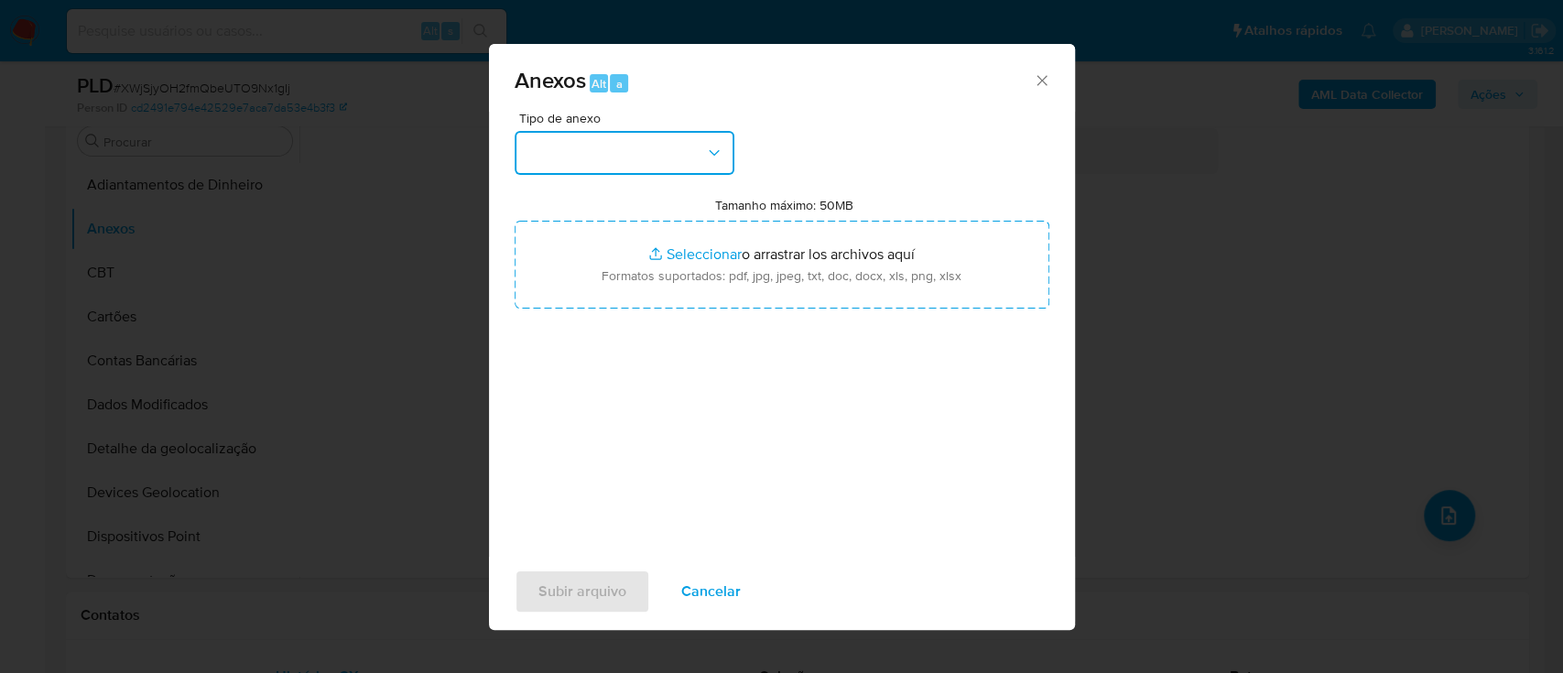
click at [586, 150] on button "button" at bounding box center [625, 153] width 220 height 44
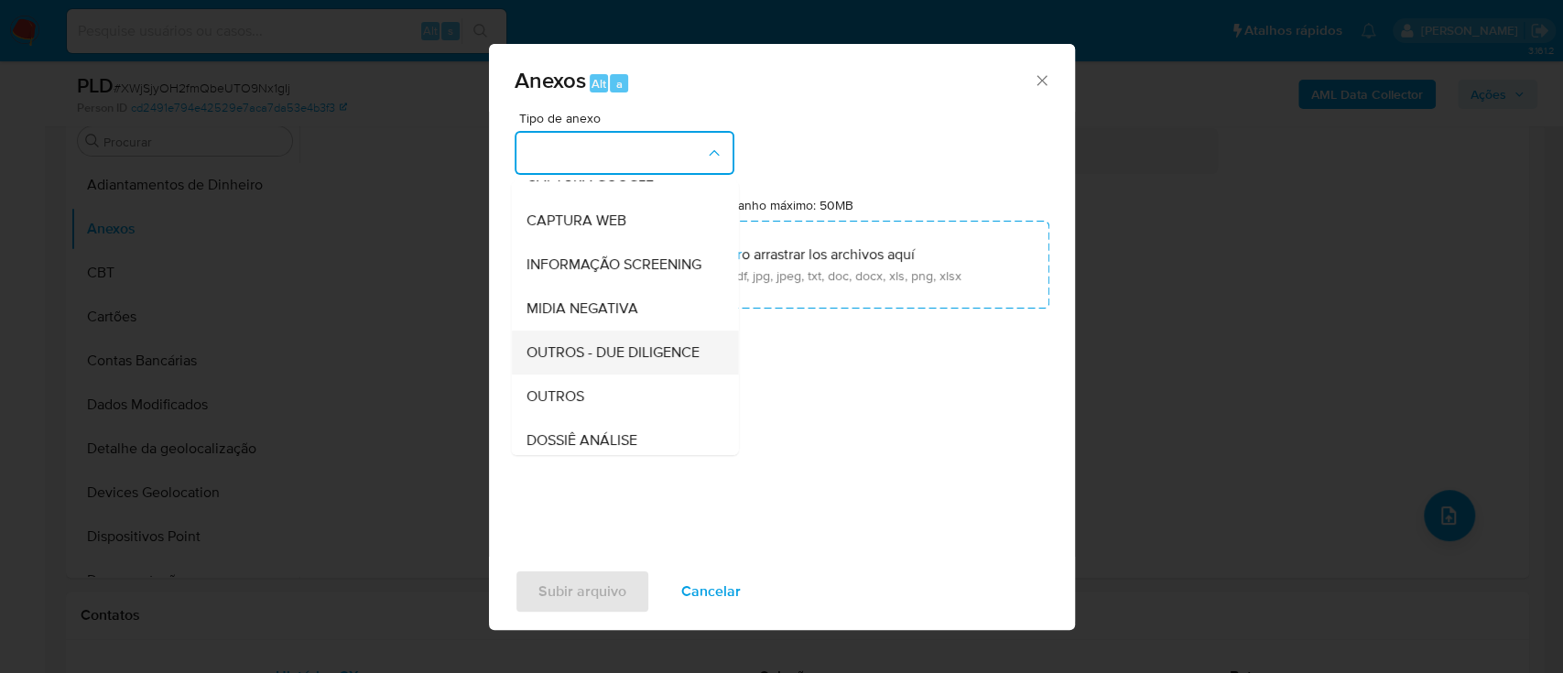
scroll to position [281, 0]
drag, startPoint x: 584, startPoint y: 271, endPoint x: 1031, endPoint y: 73, distance: 488.7
click at [583, 271] on span "OUTROS" at bounding box center [555, 265] width 58 height 18
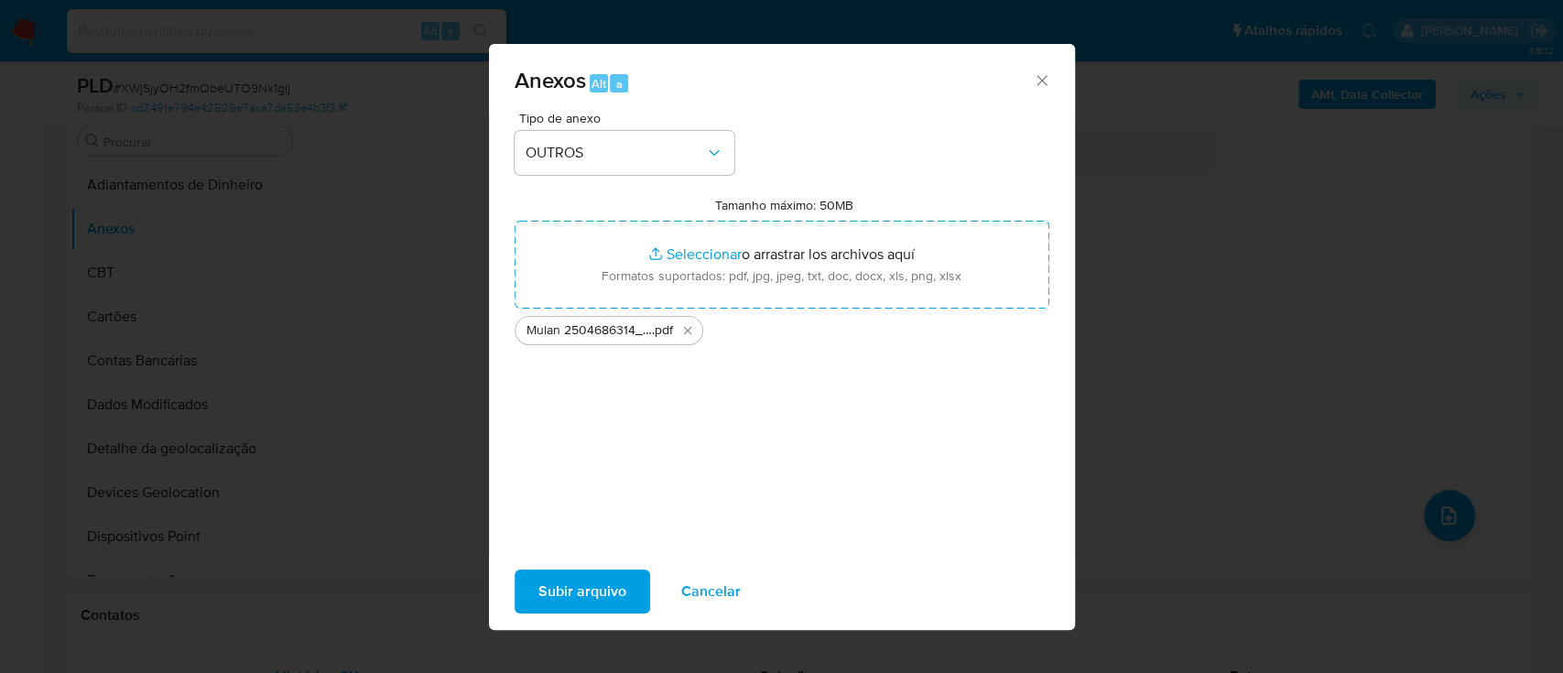
click at [588, 576] on span "Subir arquivo" at bounding box center [583, 591] width 88 height 40
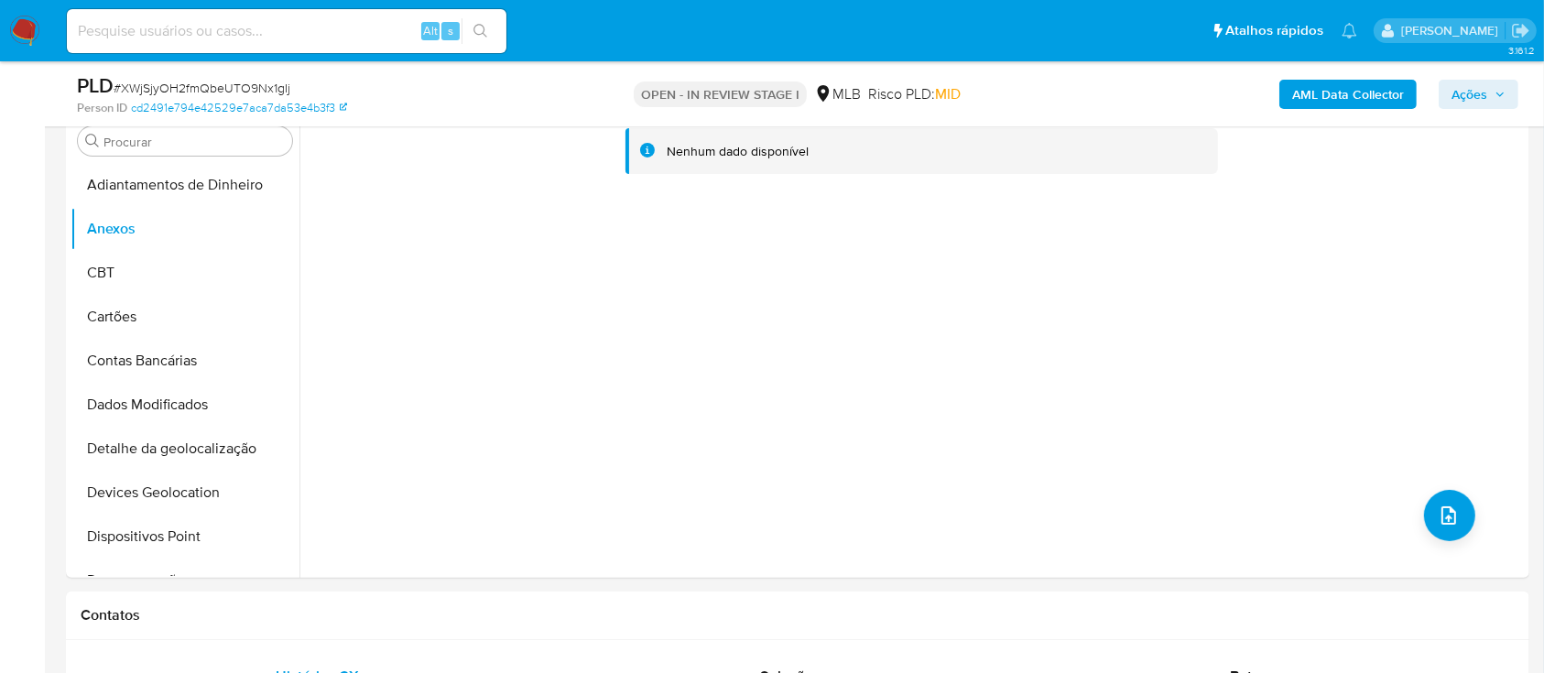
click at [1333, 95] on b "AML Data Collector" at bounding box center [1348, 94] width 112 height 29
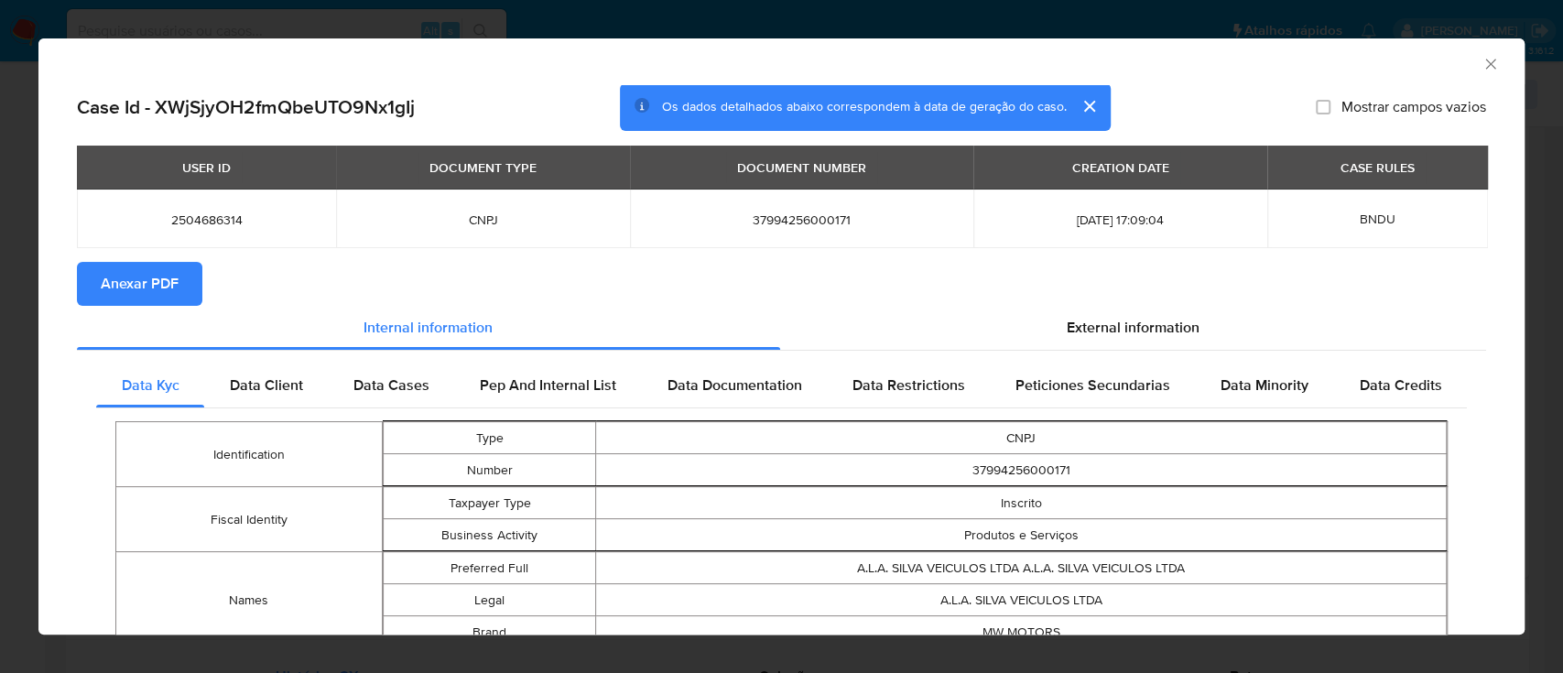
click at [90, 289] on button "Anexar PDF" at bounding box center [139, 284] width 125 height 44
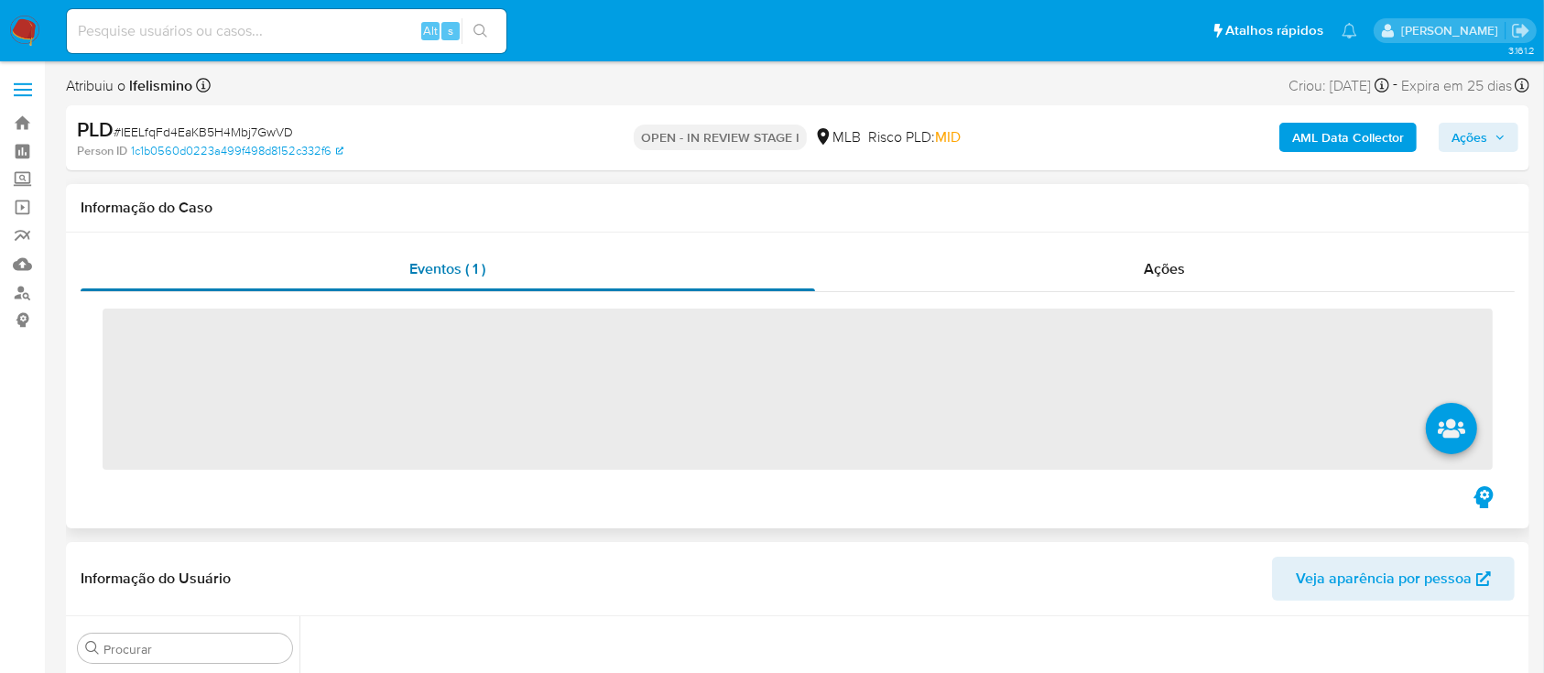
scroll to position [950, 0]
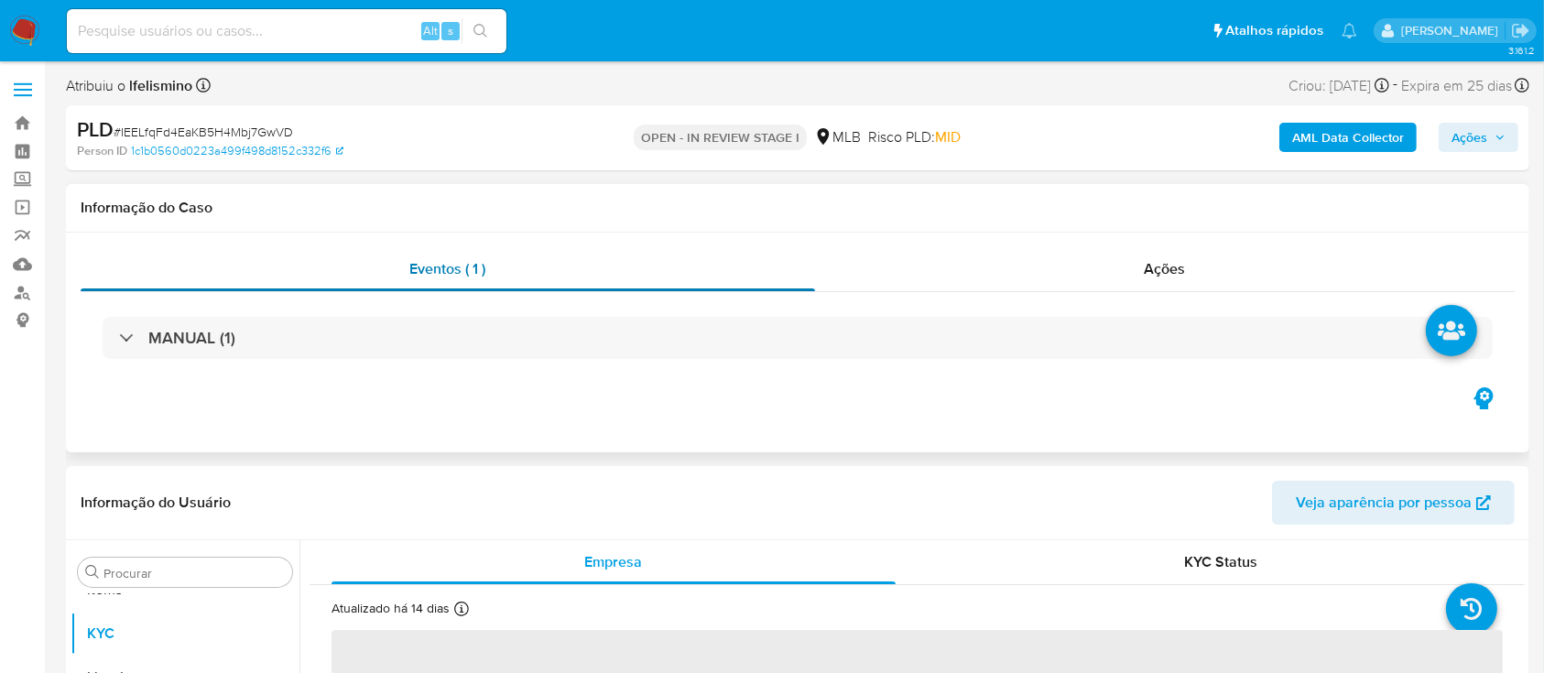
select select "10"
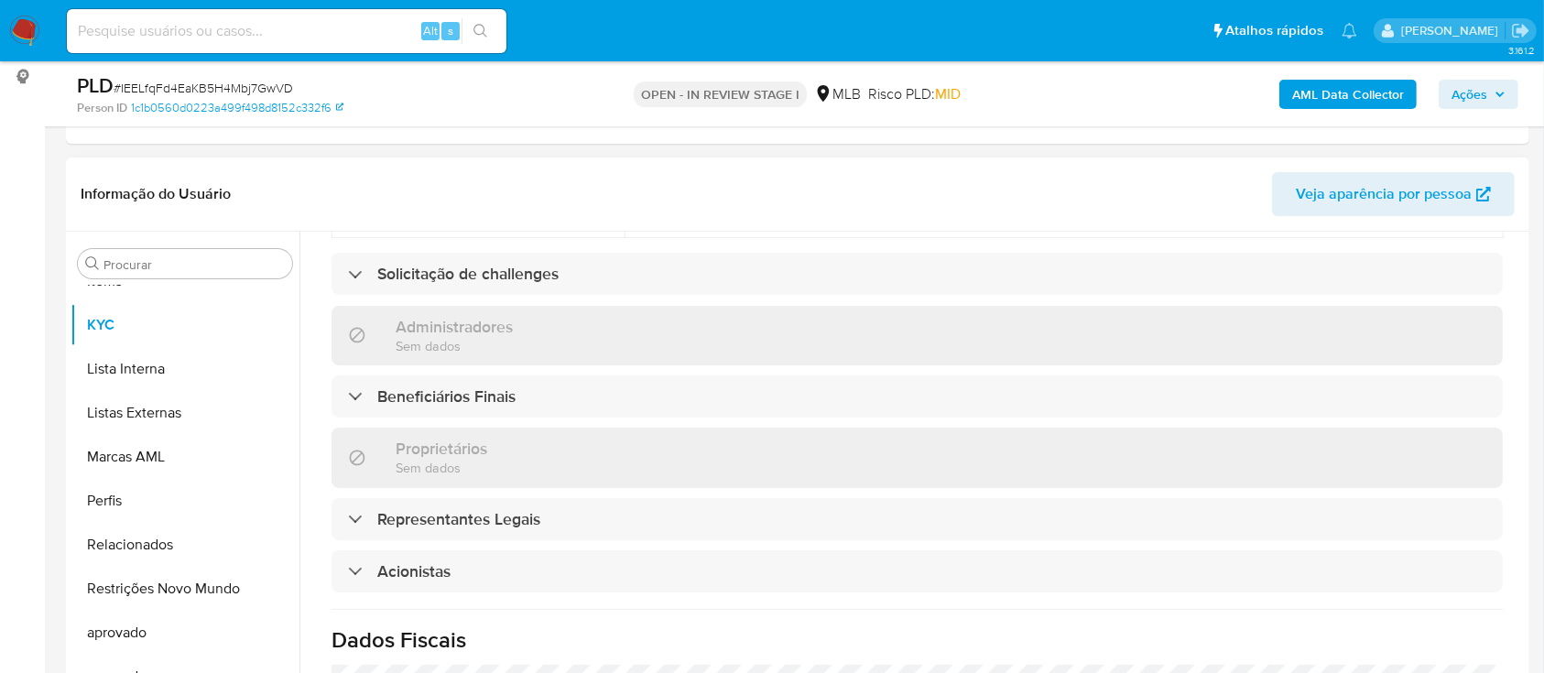
scroll to position [975, 0]
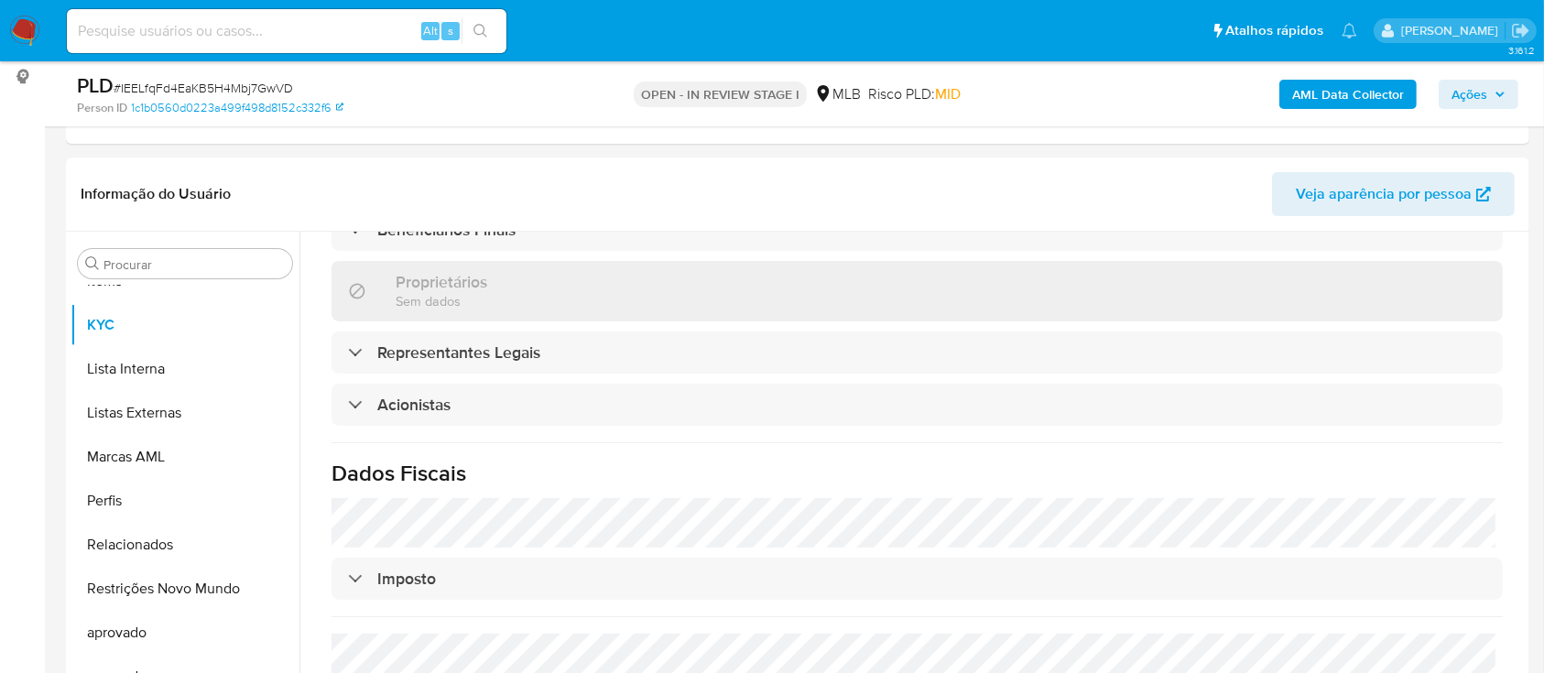
click at [260, 77] on div "PLD # IEELfqFd4EaKB5H4Mbj7GwVD" at bounding box center [313, 85] width 473 height 27
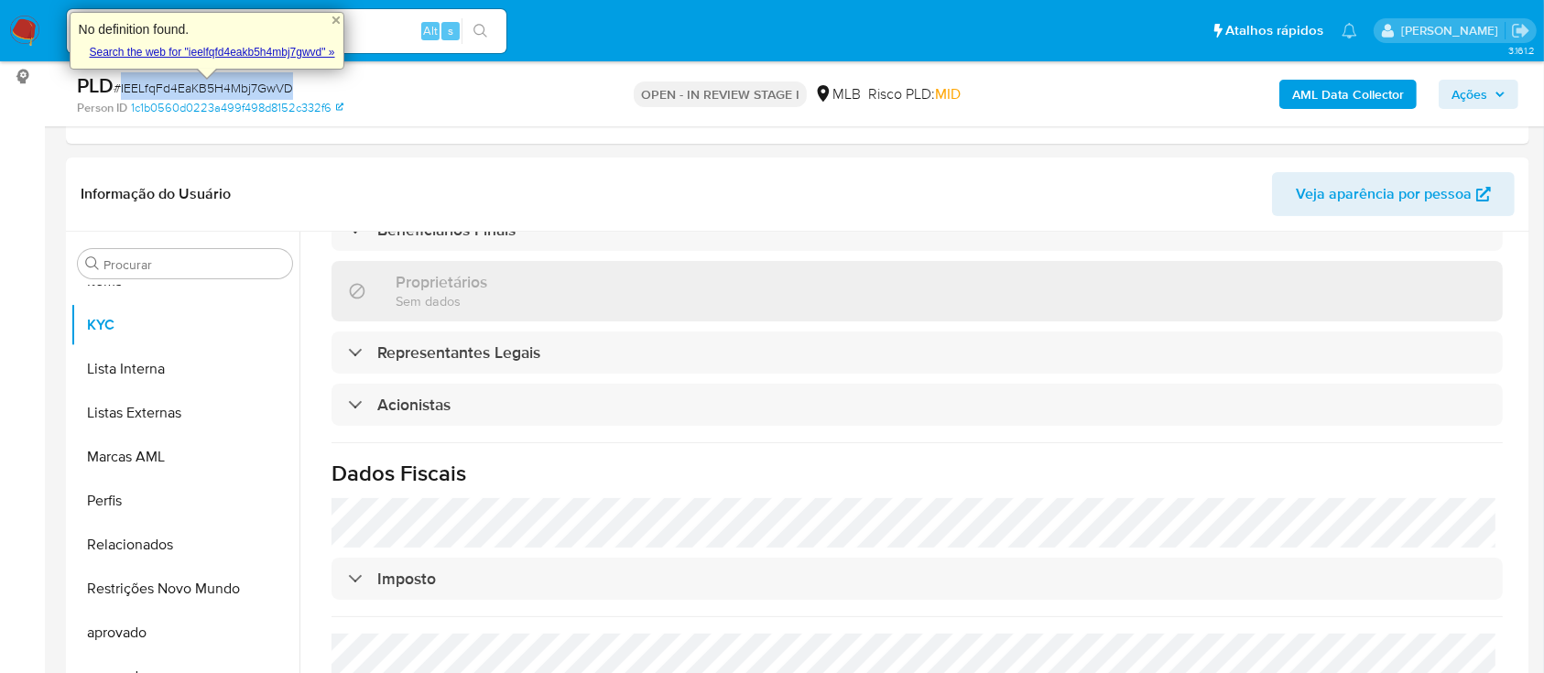
copy span "IEELfqFd4EaKB5H4Mbj7GwVD"
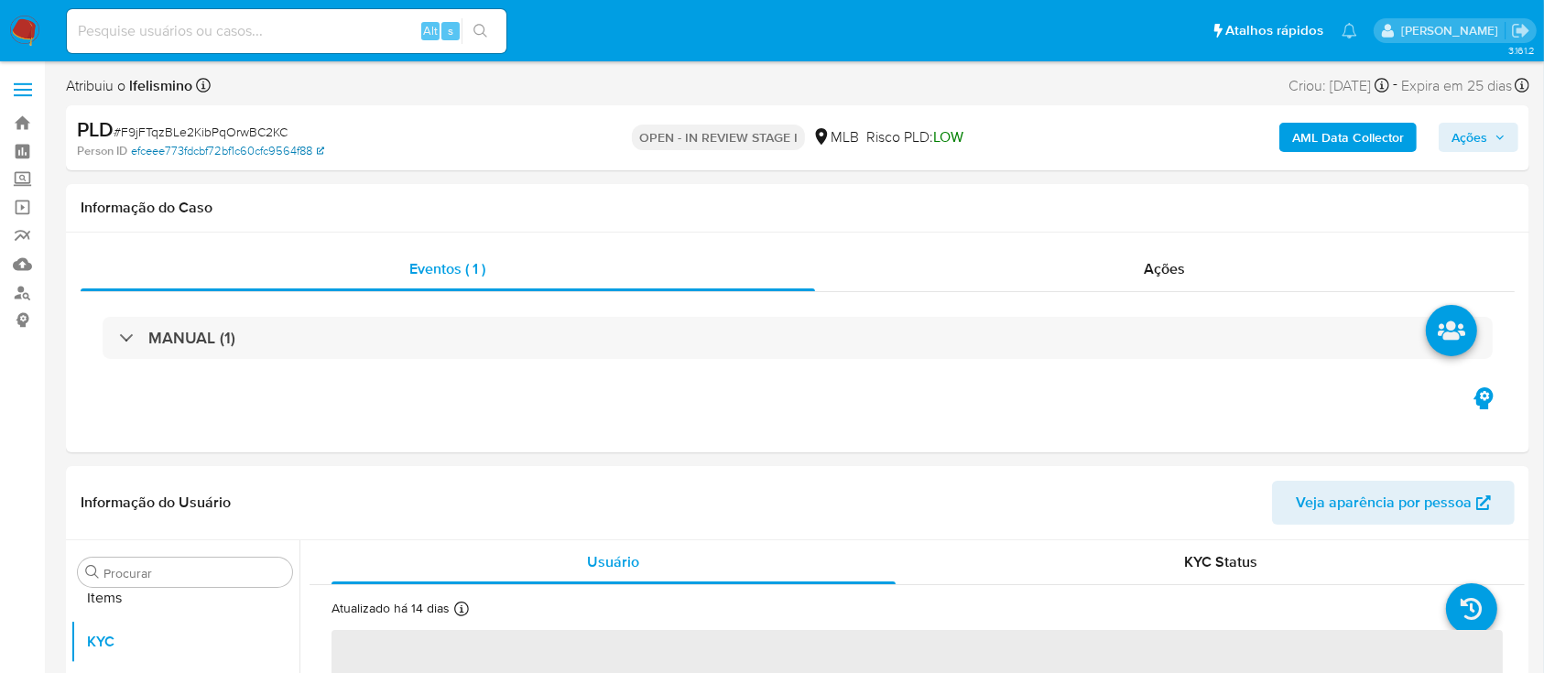
scroll to position [950, 0]
click at [256, 126] on span "# F9jFTqzBLe2KibPqOrwBC2KC" at bounding box center [201, 132] width 174 height 18
select select "10"
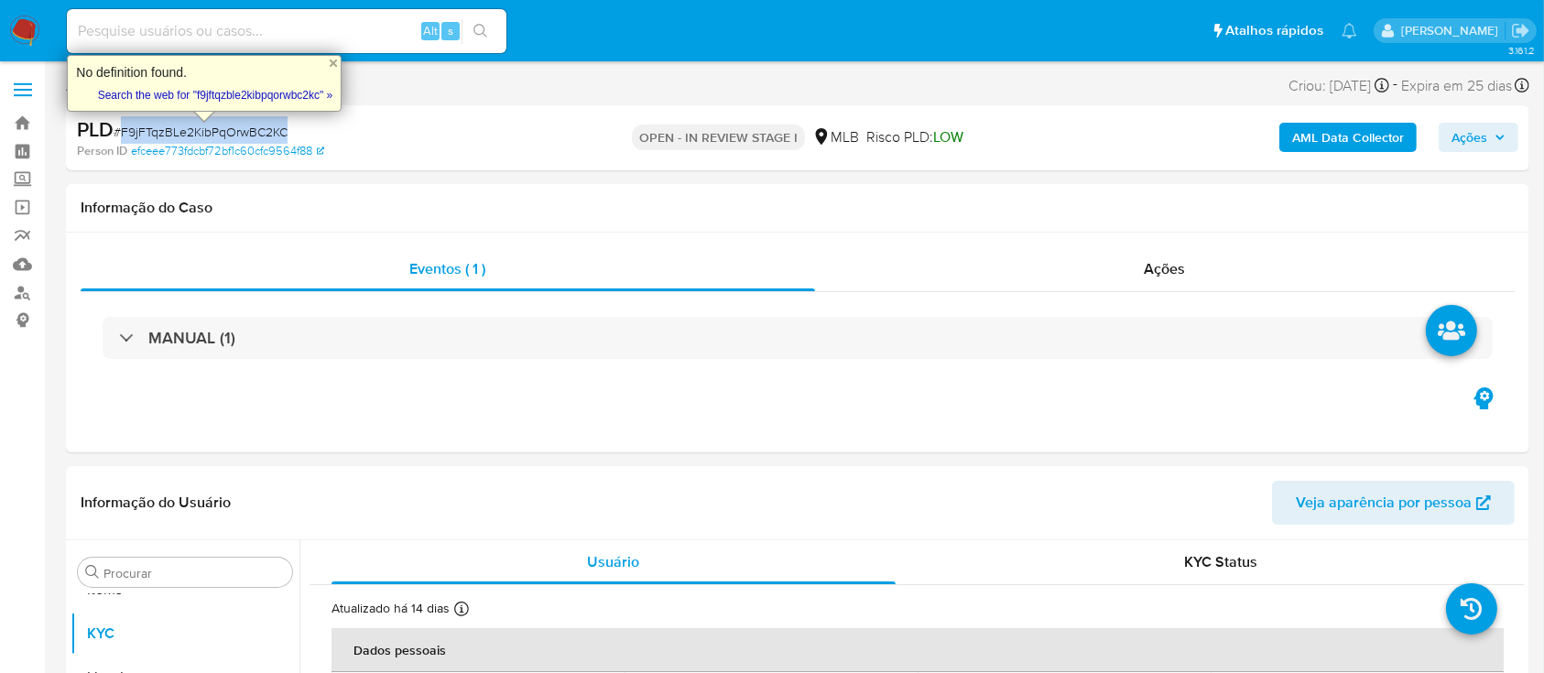
copy span "F9jFTqzBLe2KibPqOrwBC2KC"
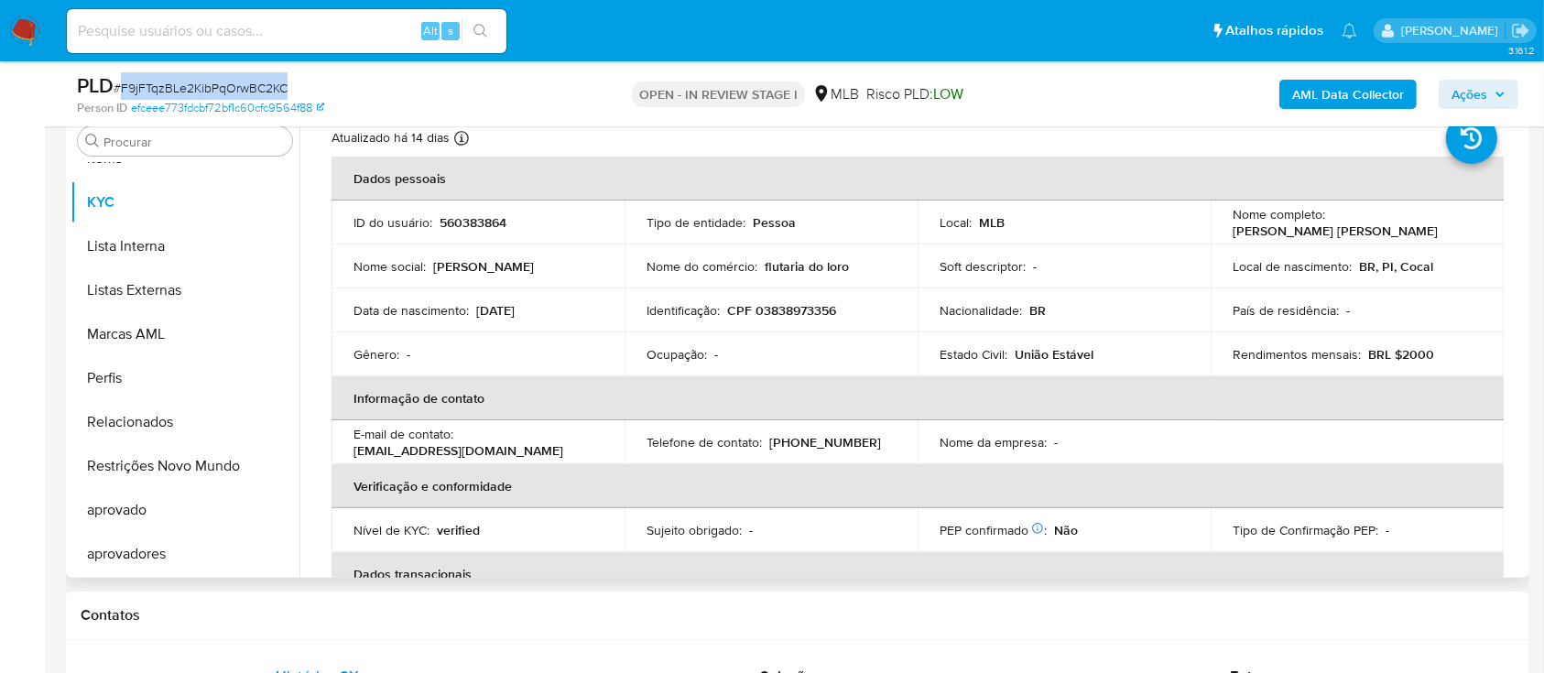
scroll to position [0, 0]
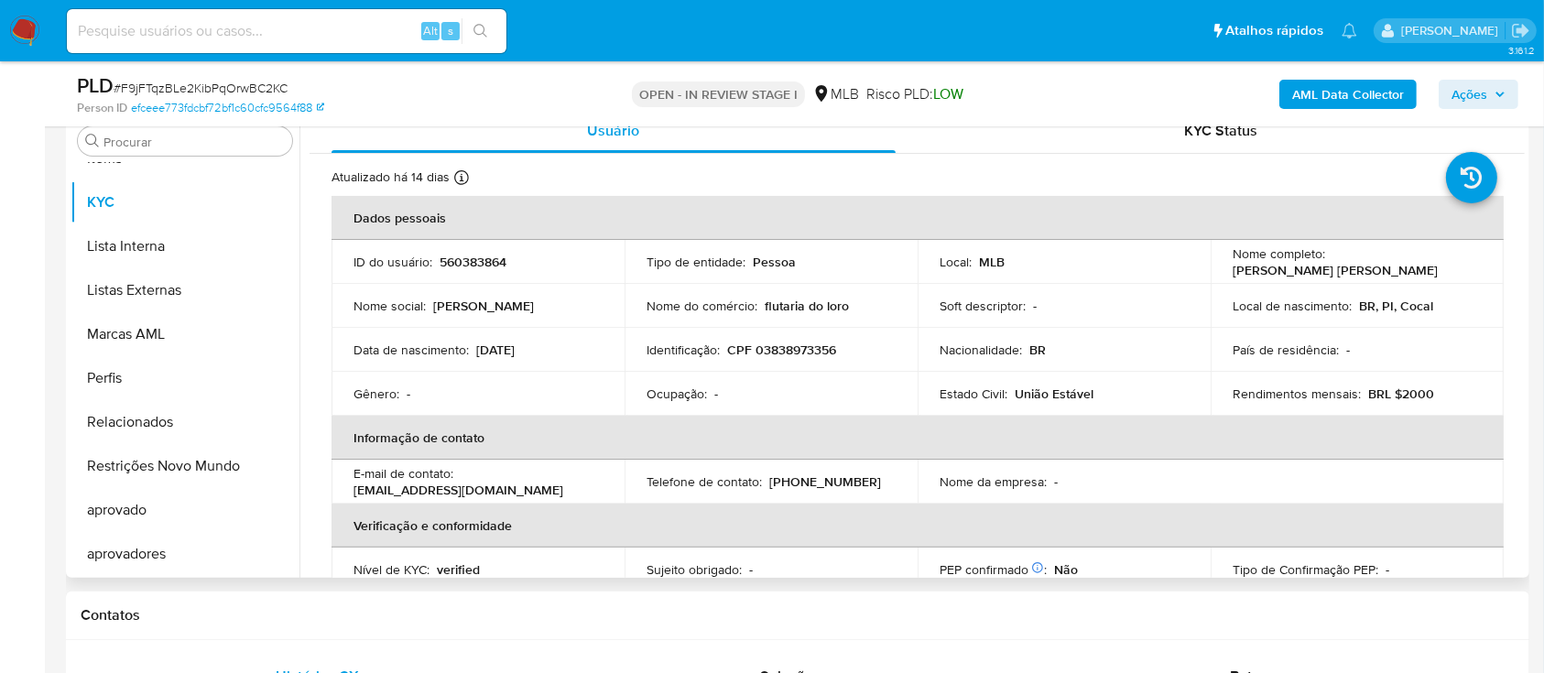
click at [789, 348] on p "CPF 03838973356" at bounding box center [781, 350] width 109 height 16
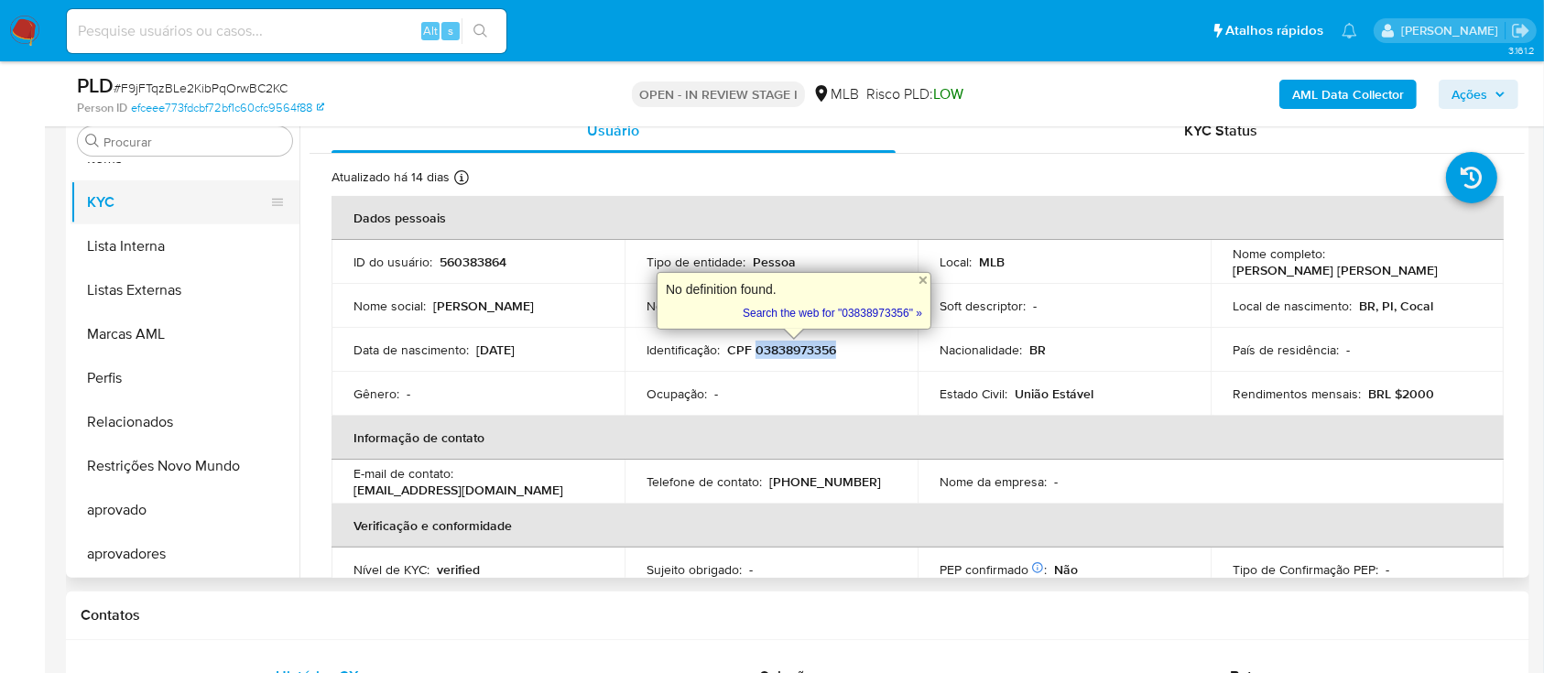
copy p "03838973356"
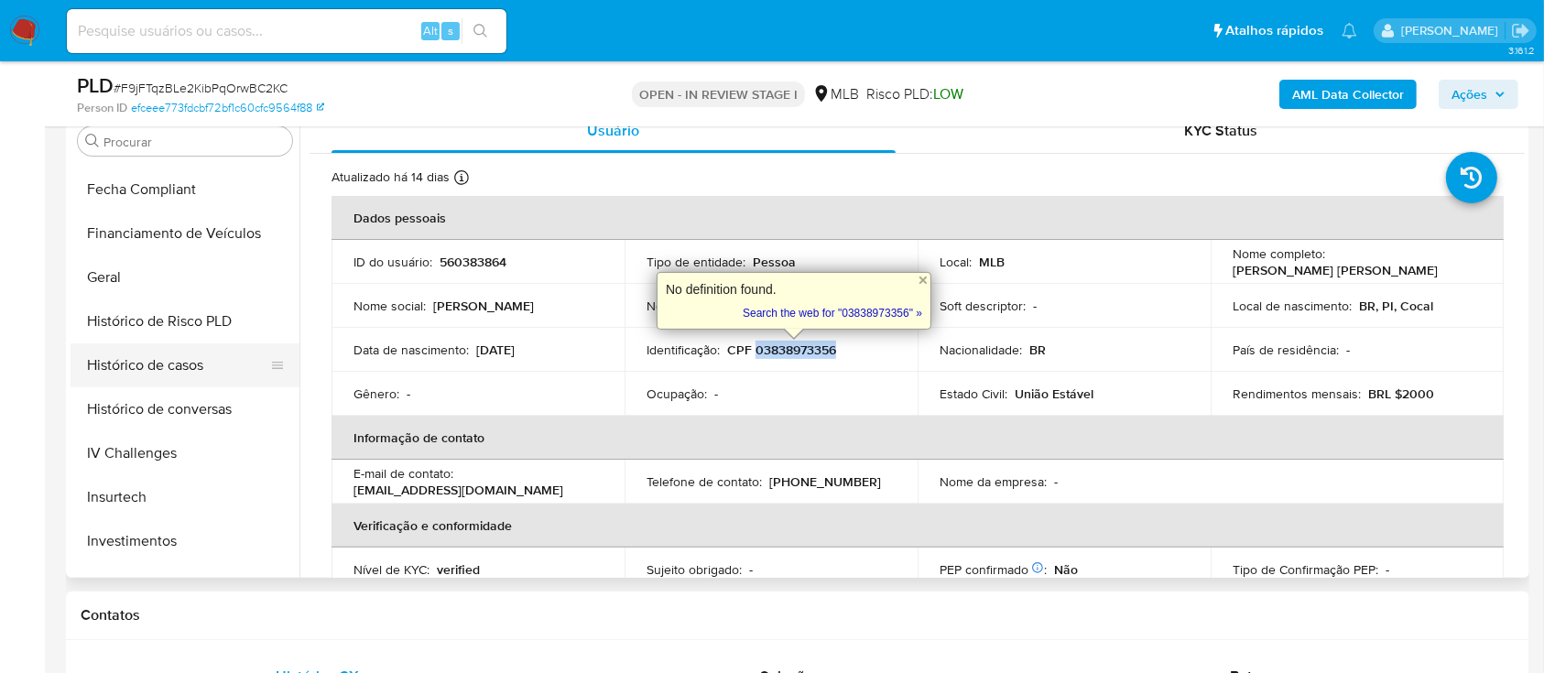
scroll to position [462, 0]
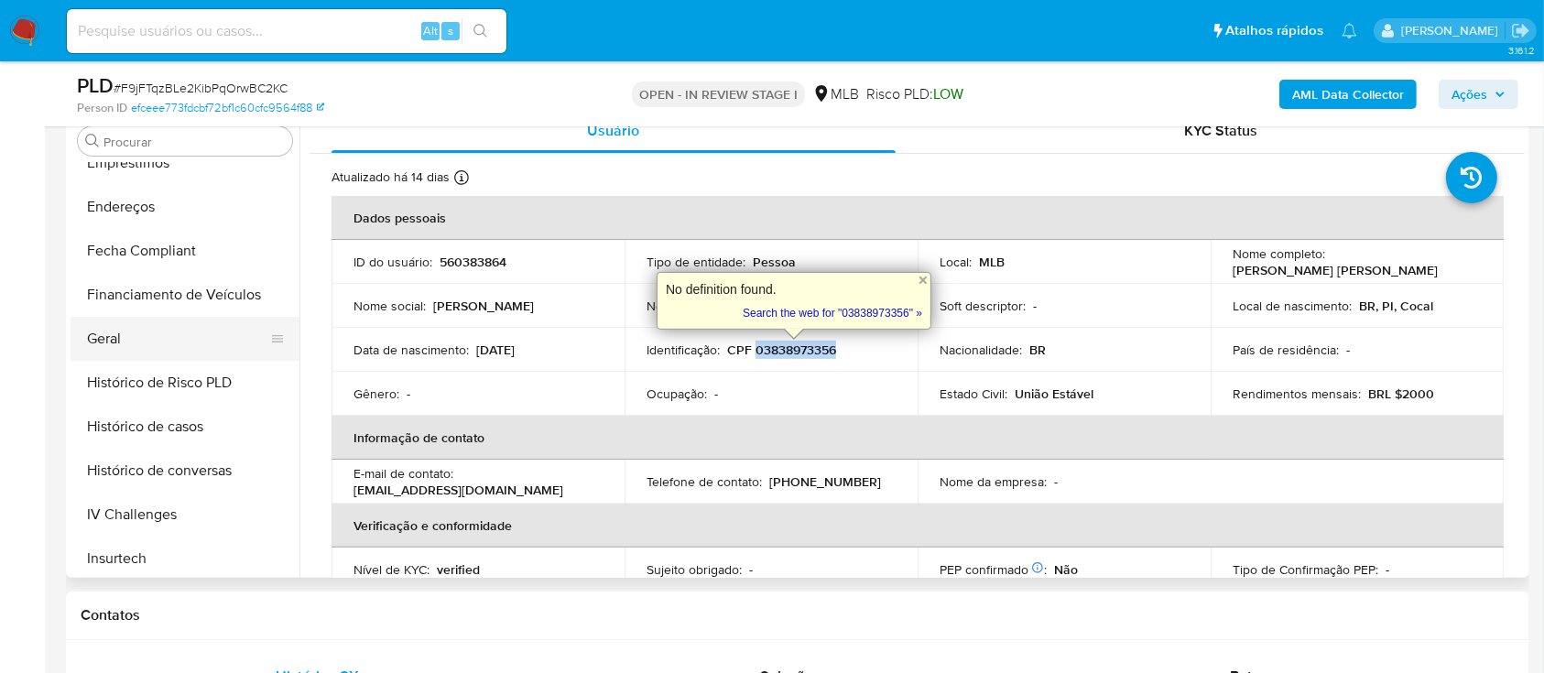
click at [136, 346] on button "Geral" at bounding box center [178, 339] width 214 height 44
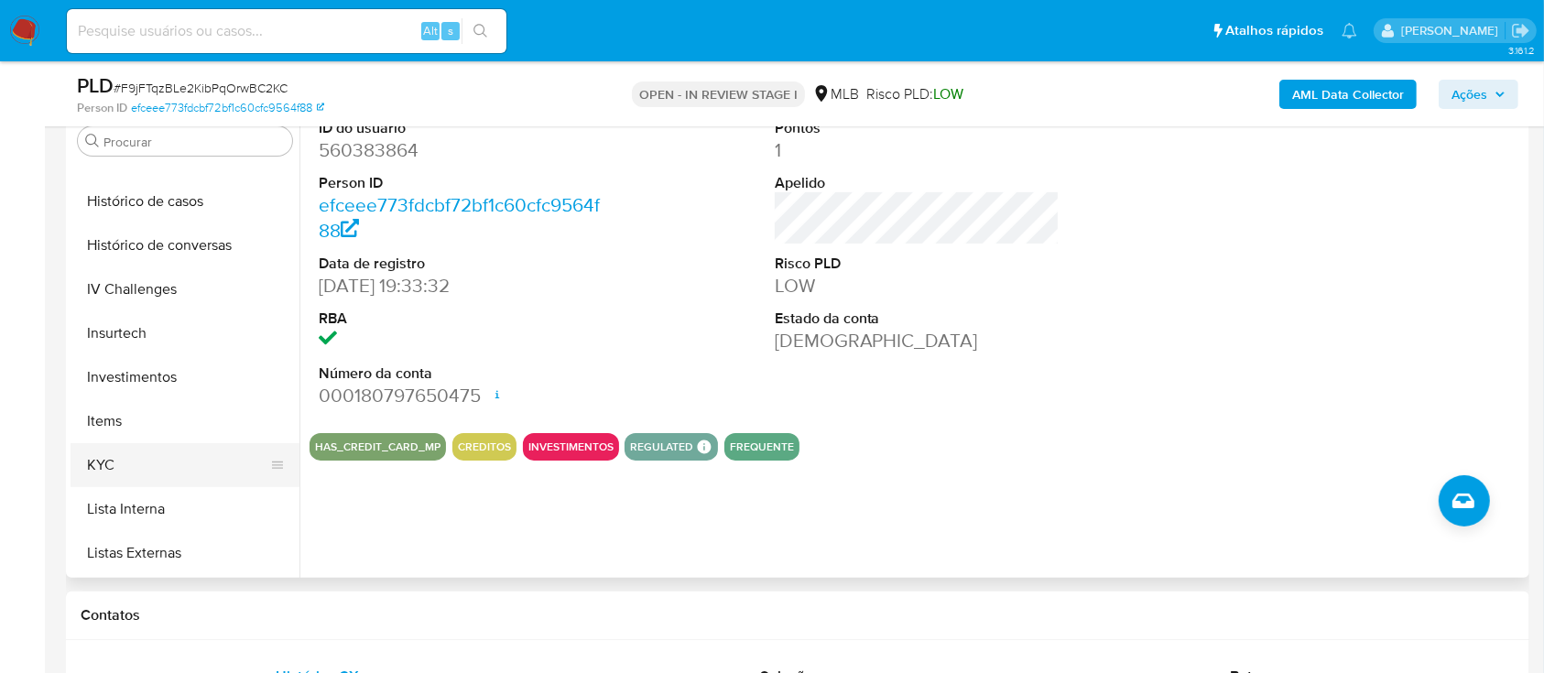
scroll to position [705, 0]
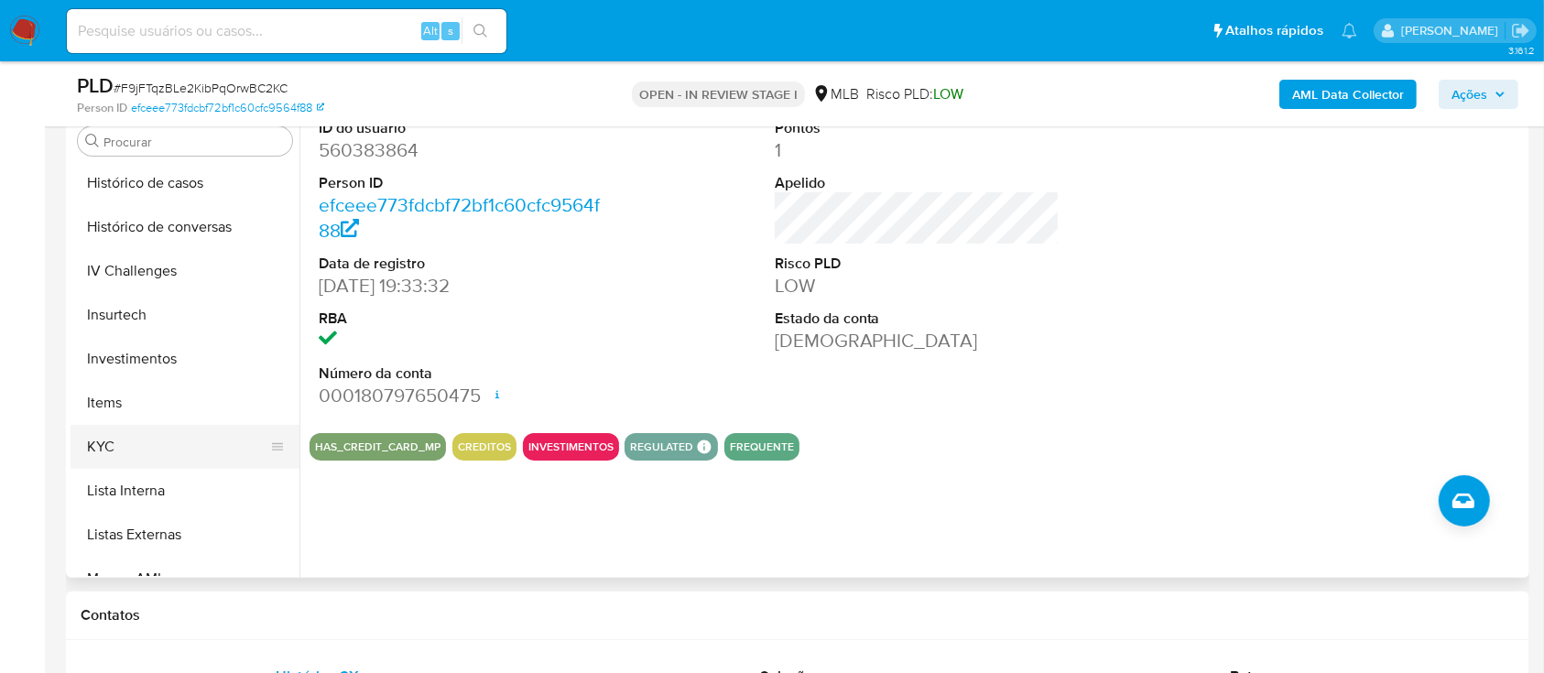
click at [150, 458] on button "KYC" at bounding box center [178, 447] width 214 height 44
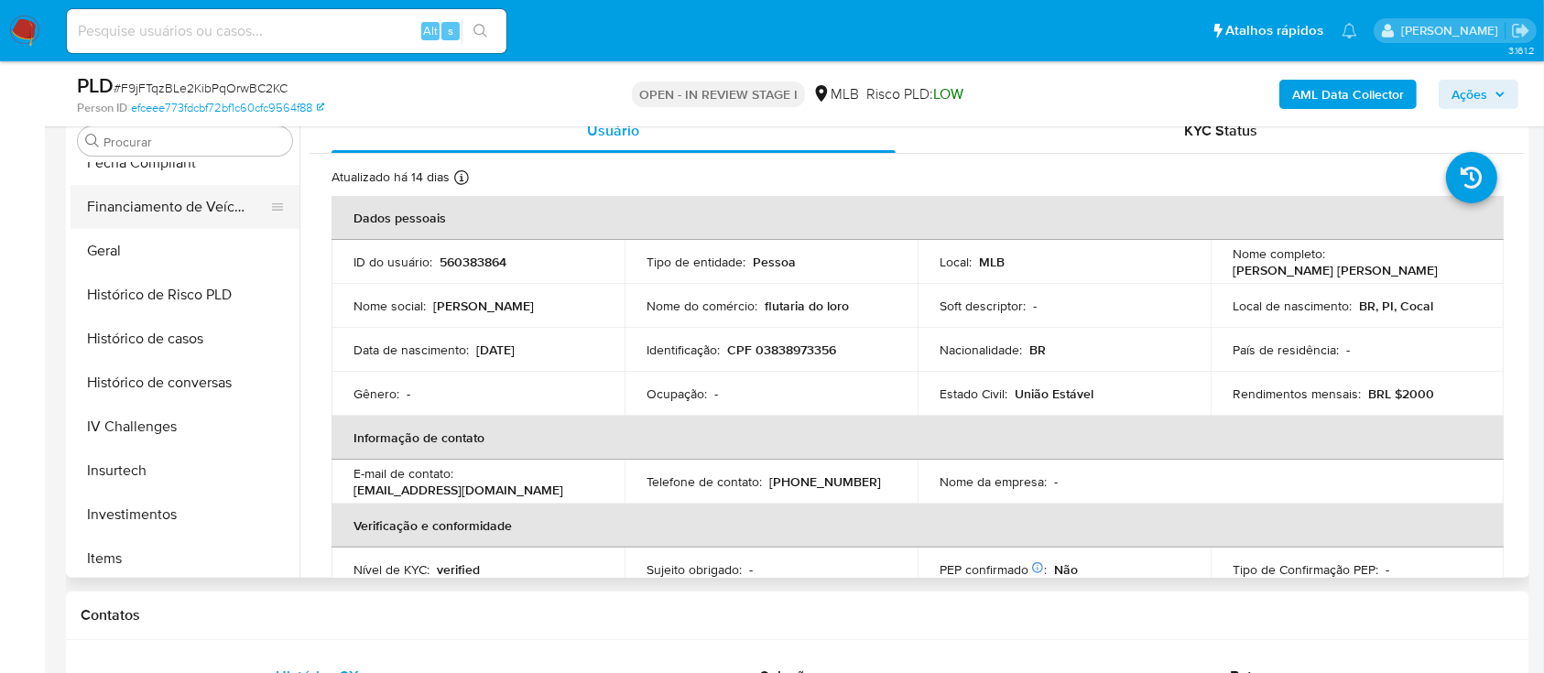
scroll to position [462, 0]
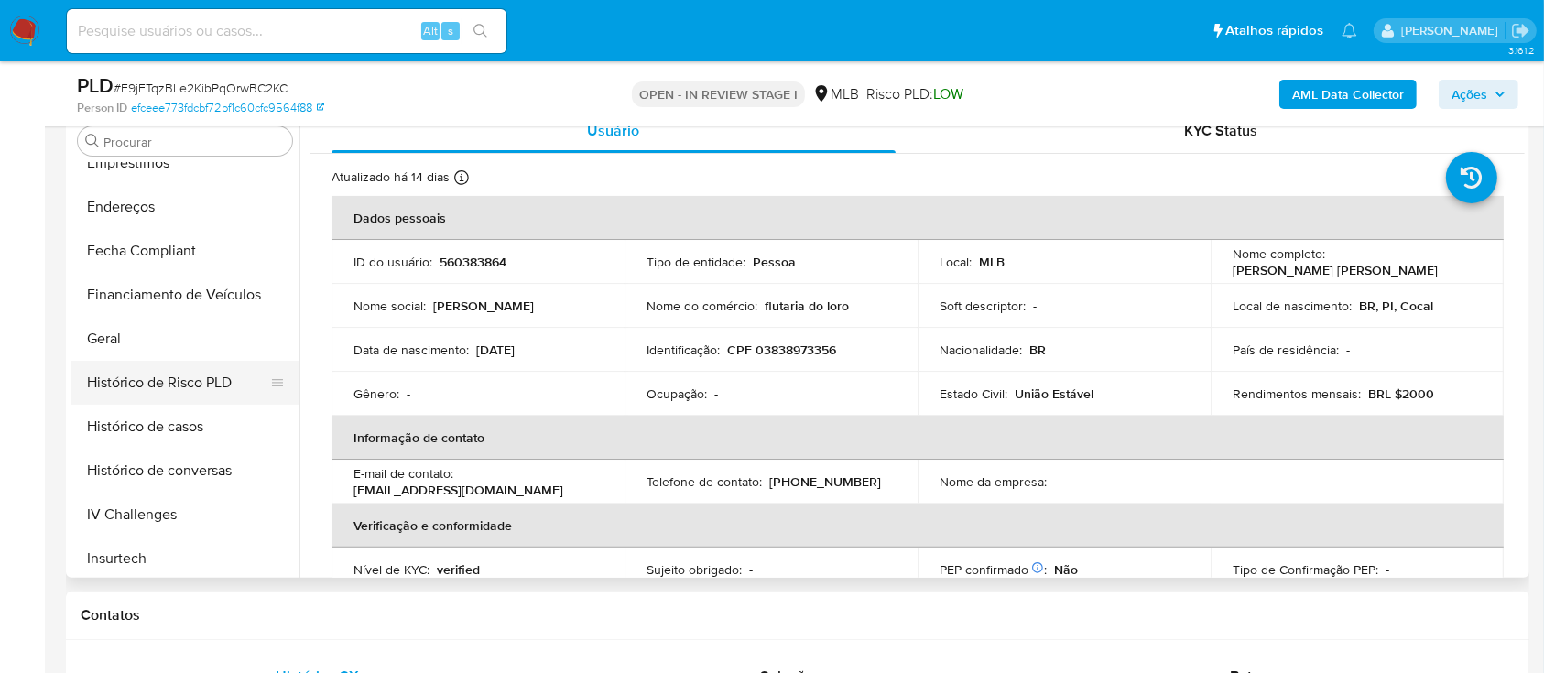
drag, startPoint x: 105, startPoint y: 377, endPoint x: 120, endPoint y: 364, distance: 20.1
click at [105, 378] on button "Histórico de Risco PLD" at bounding box center [178, 383] width 214 height 44
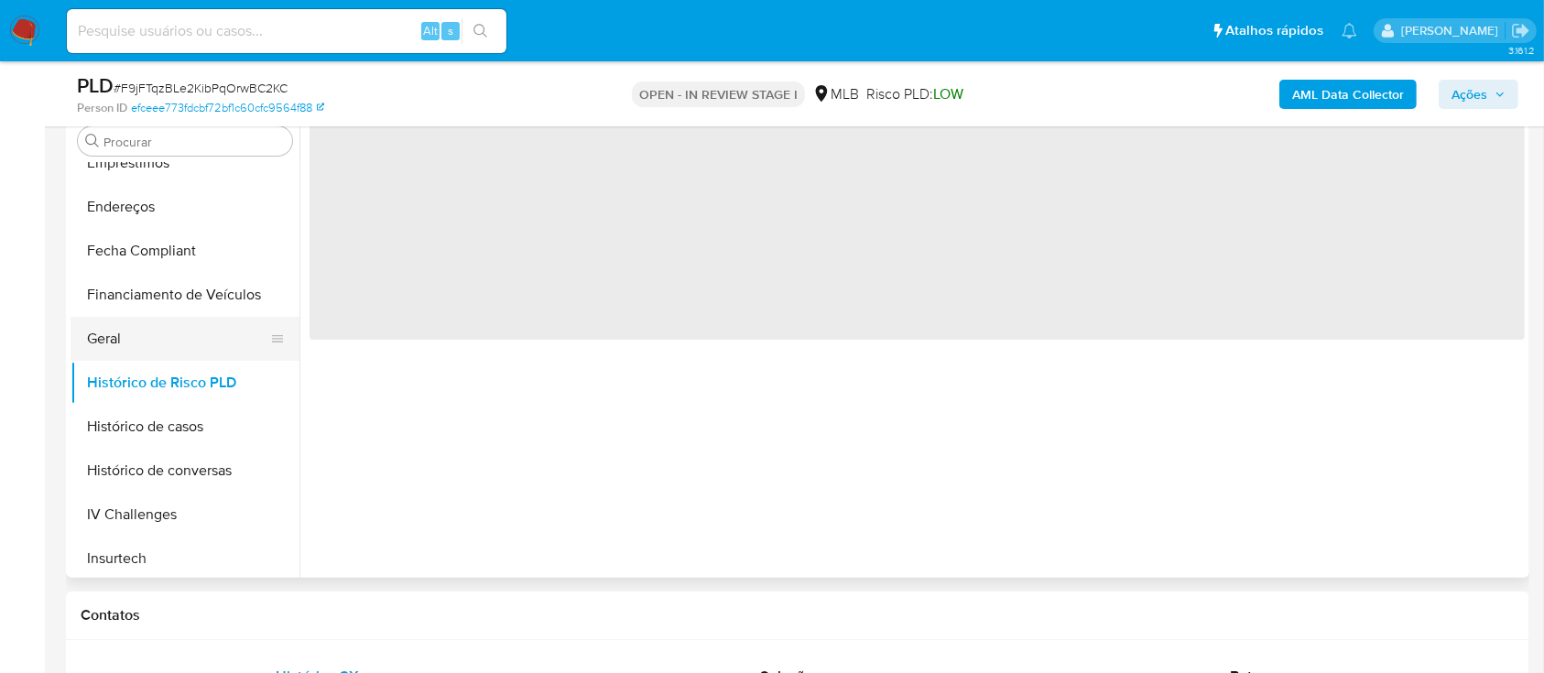
click at [130, 341] on button "Geral" at bounding box center [178, 339] width 214 height 44
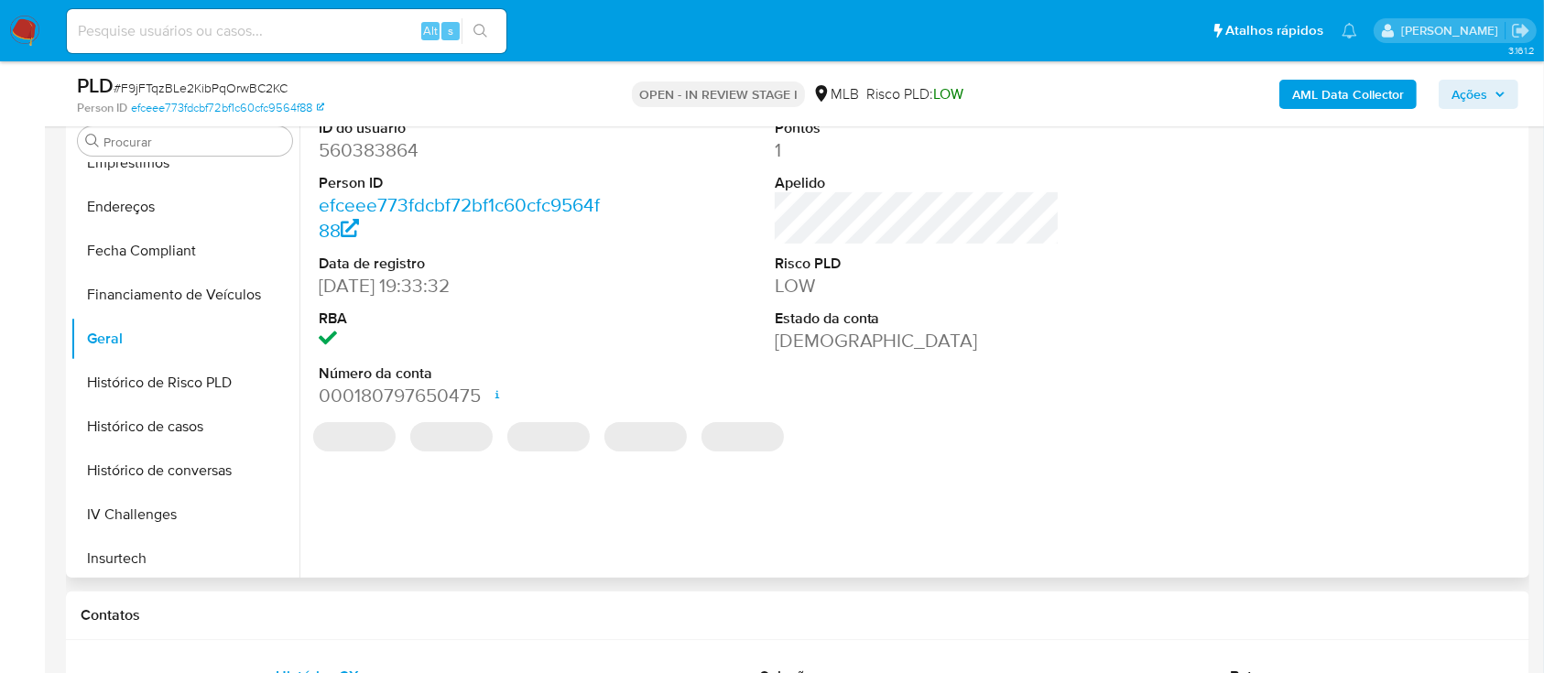
click at [406, 154] on dd "560383864" at bounding box center [462, 150] width 286 height 26
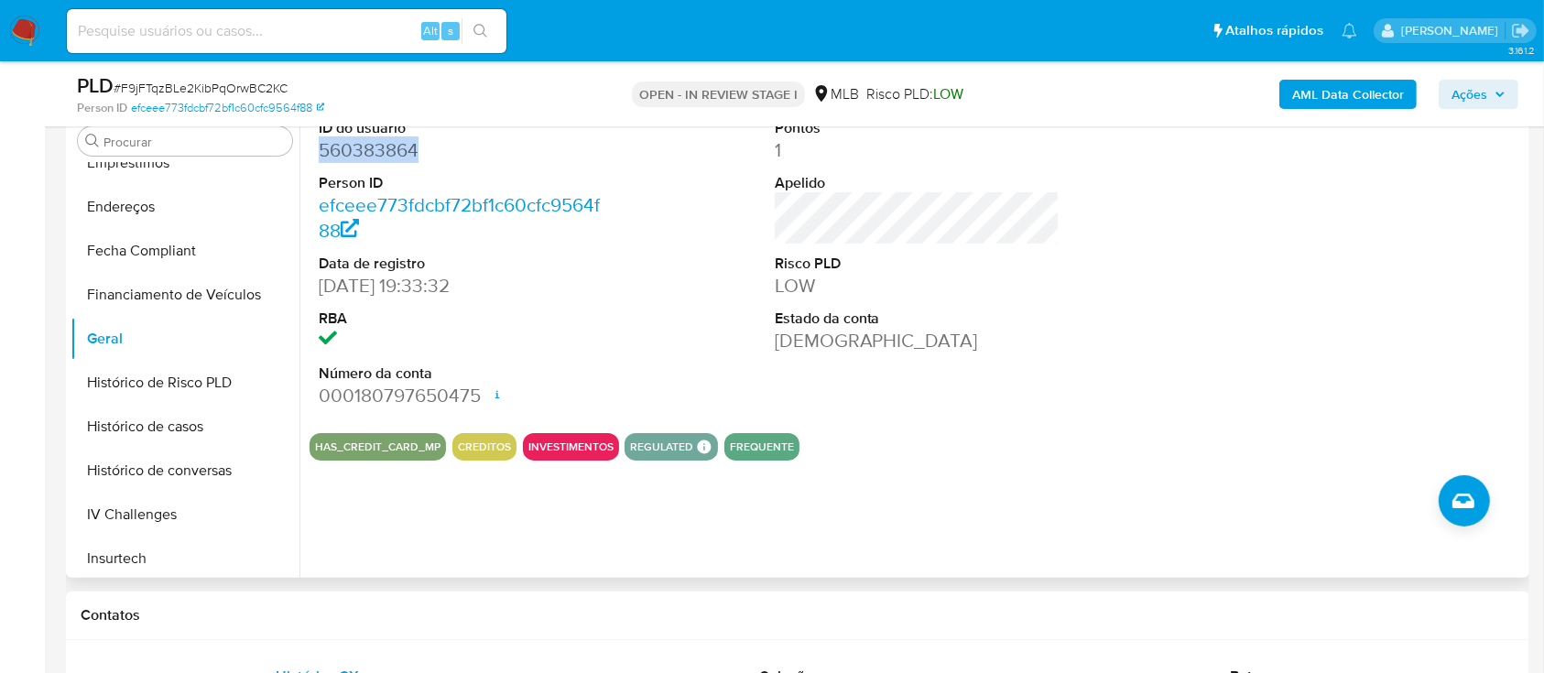
copy dd "560383864"
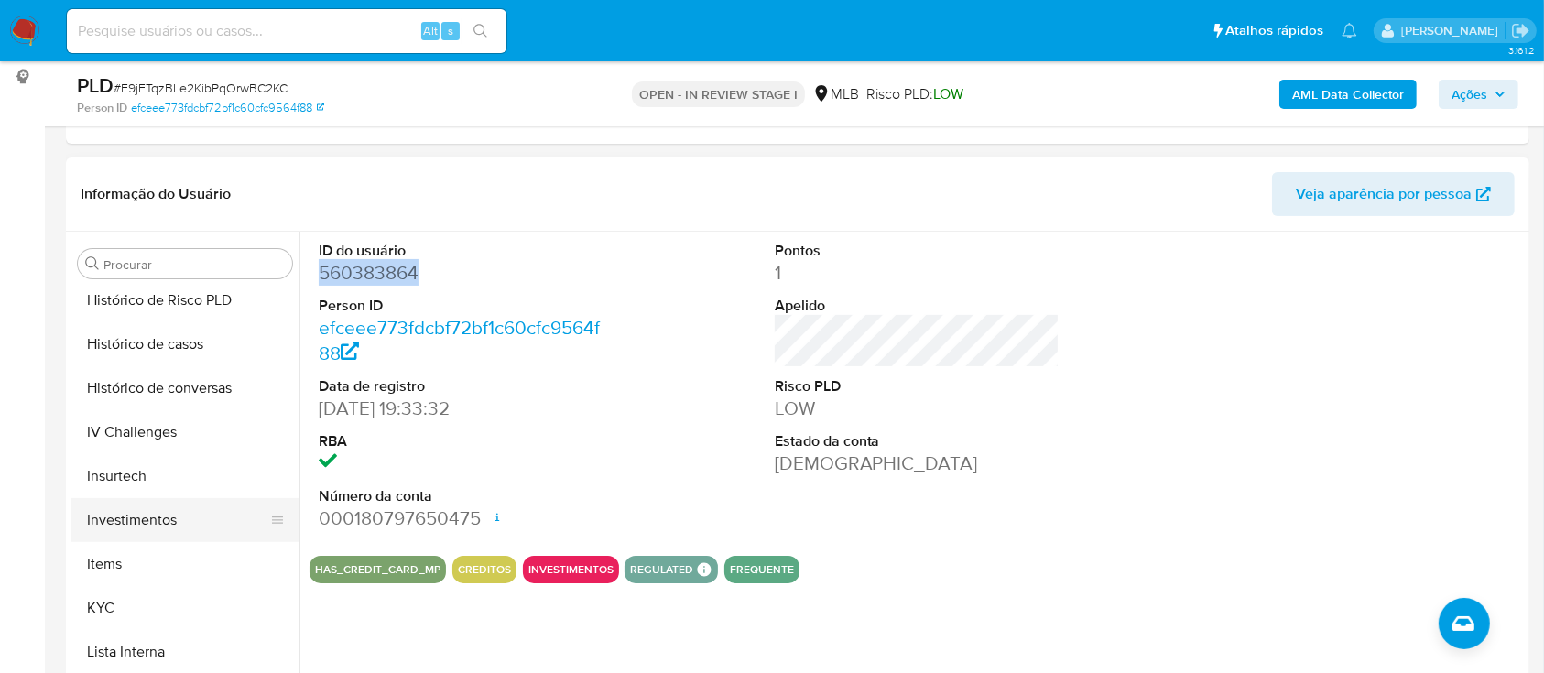
scroll to position [705, 0]
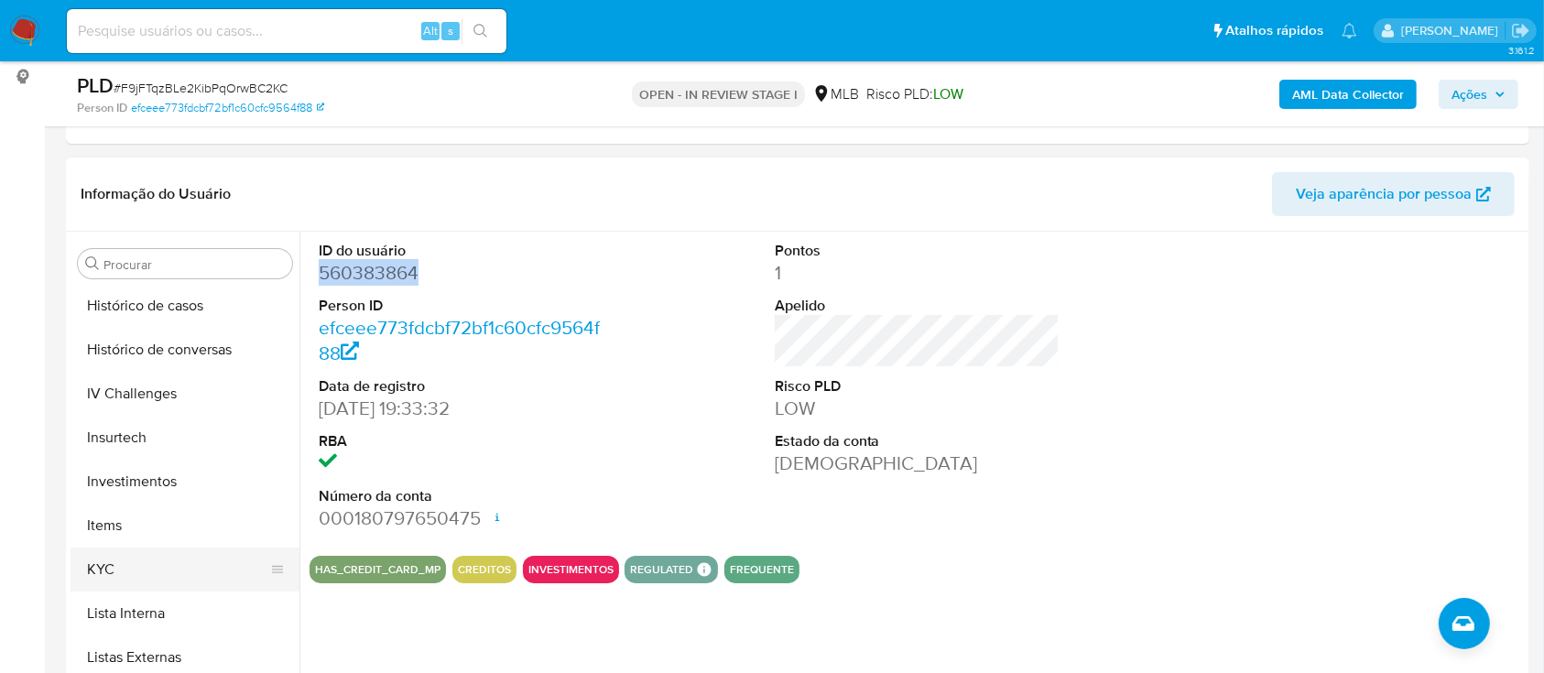
click at [138, 575] on button "KYC" at bounding box center [178, 570] width 214 height 44
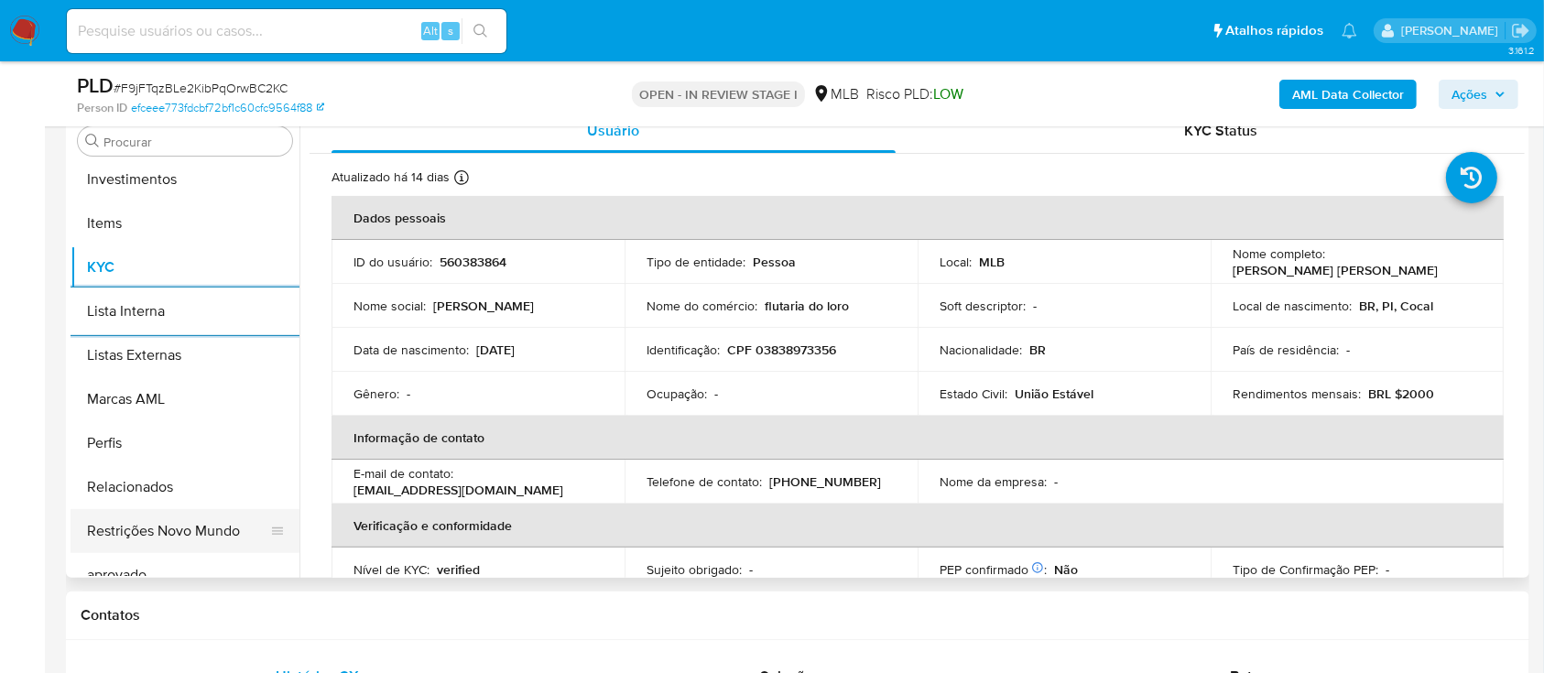
scroll to position [950, 0]
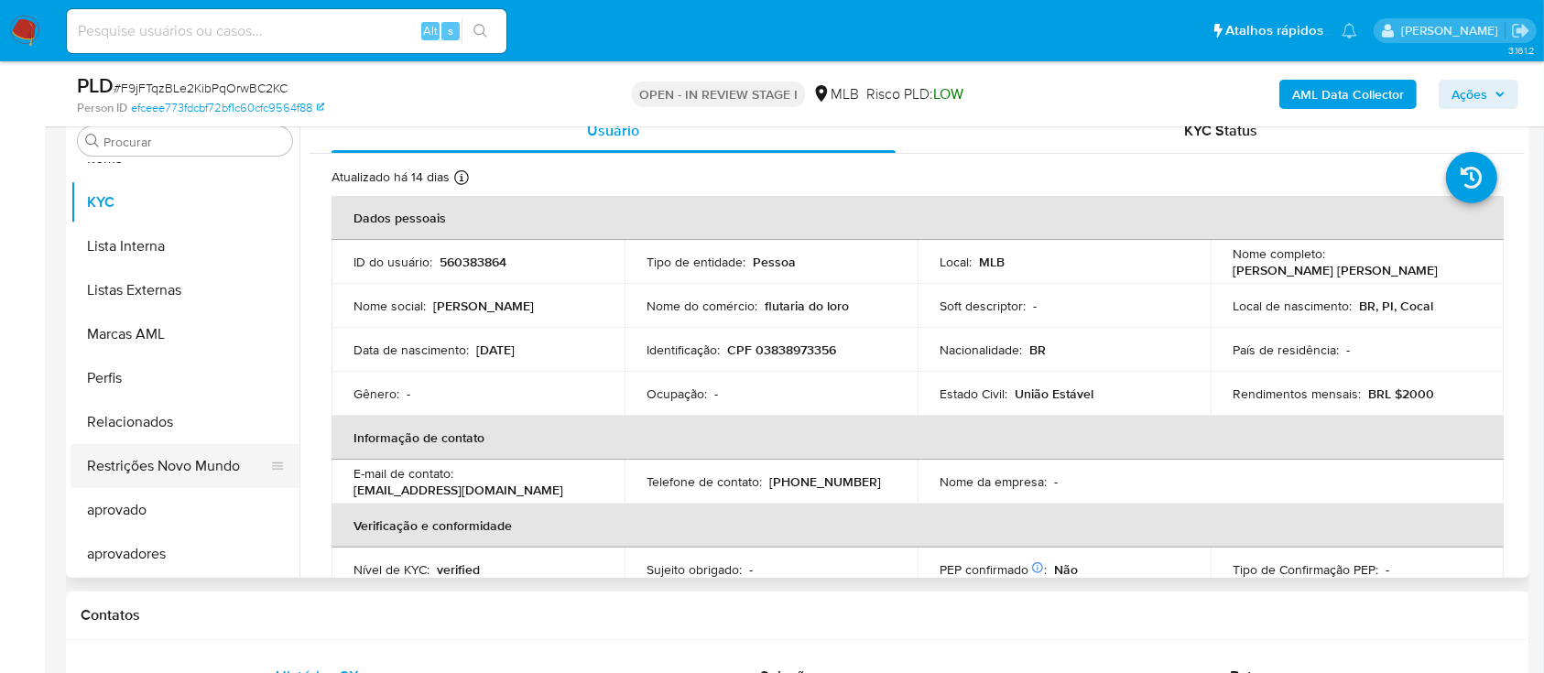
click at [198, 456] on button "Restrições Novo Mundo" at bounding box center [178, 466] width 214 height 44
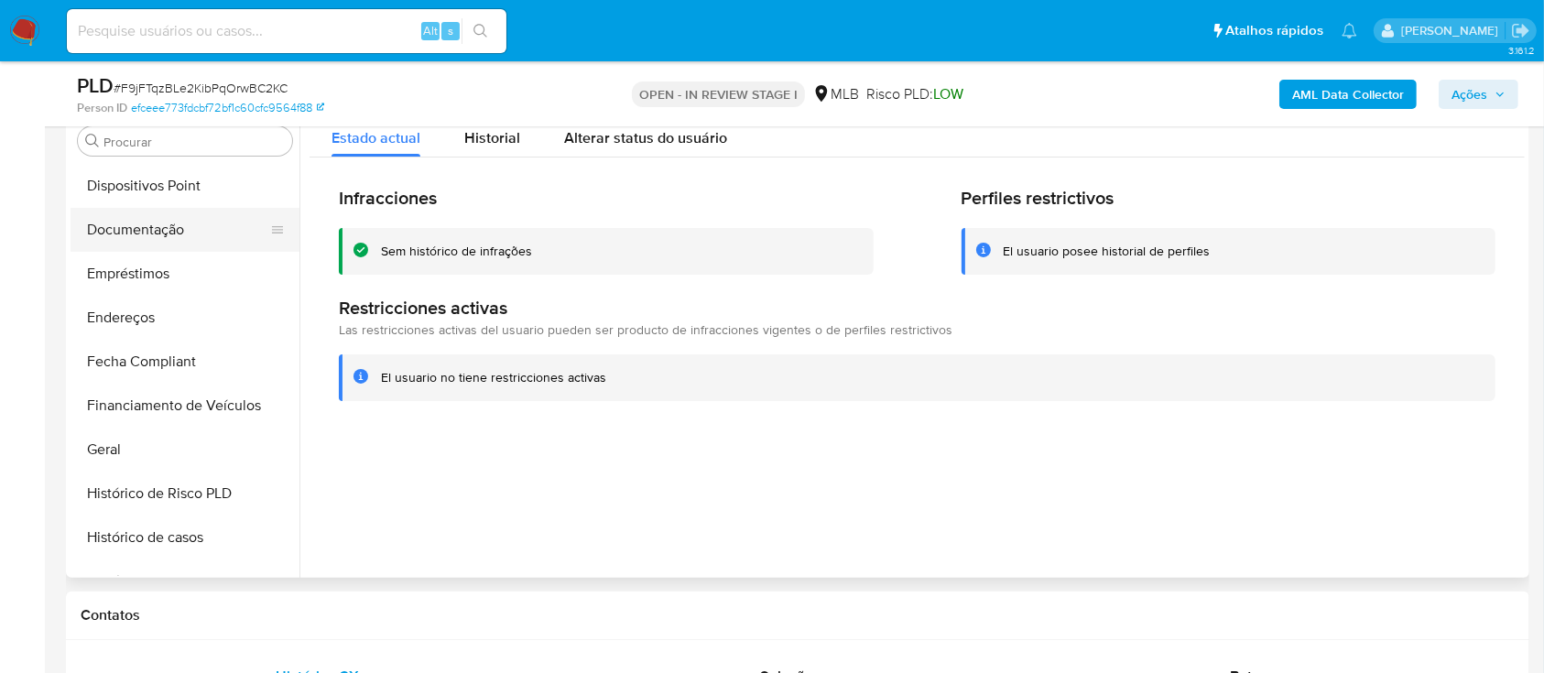
scroll to position [217, 0]
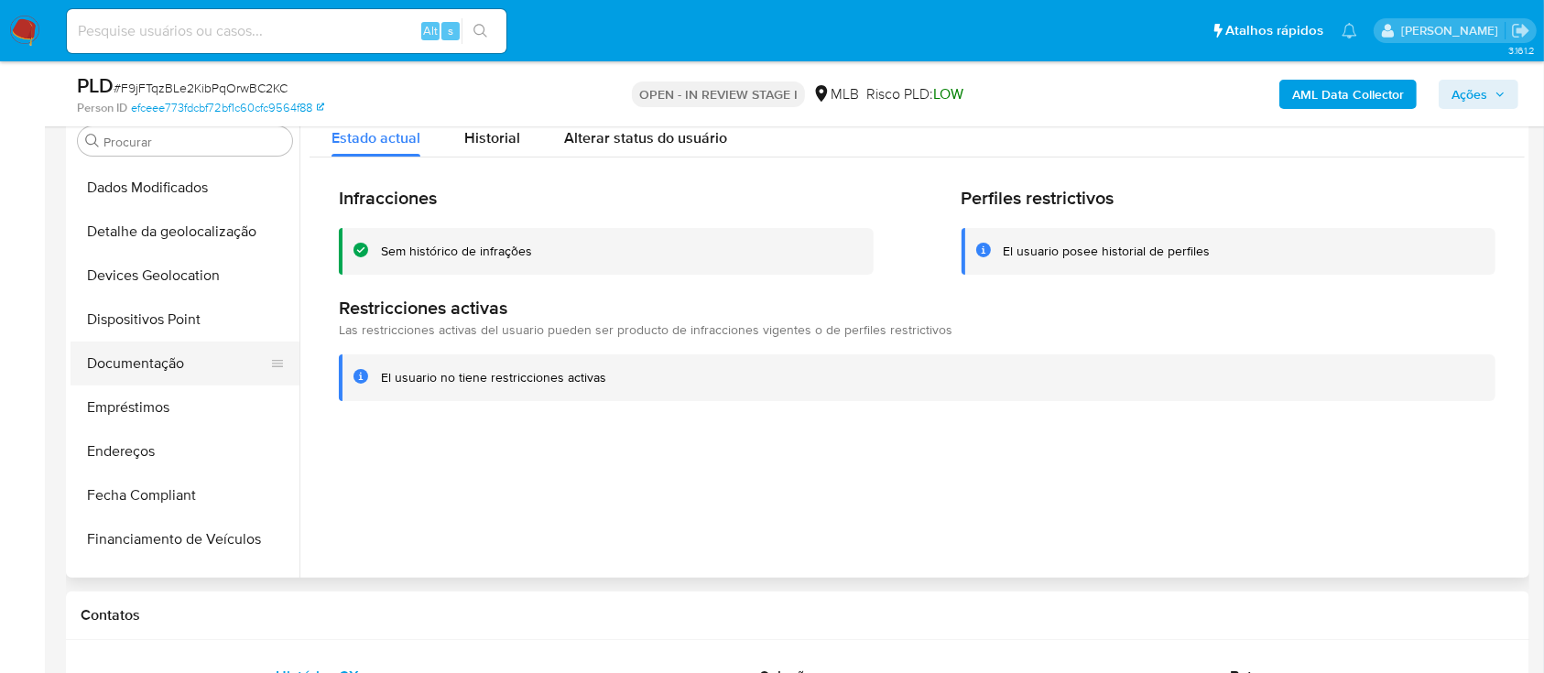
click at [166, 355] on button "Documentação" at bounding box center [178, 364] width 214 height 44
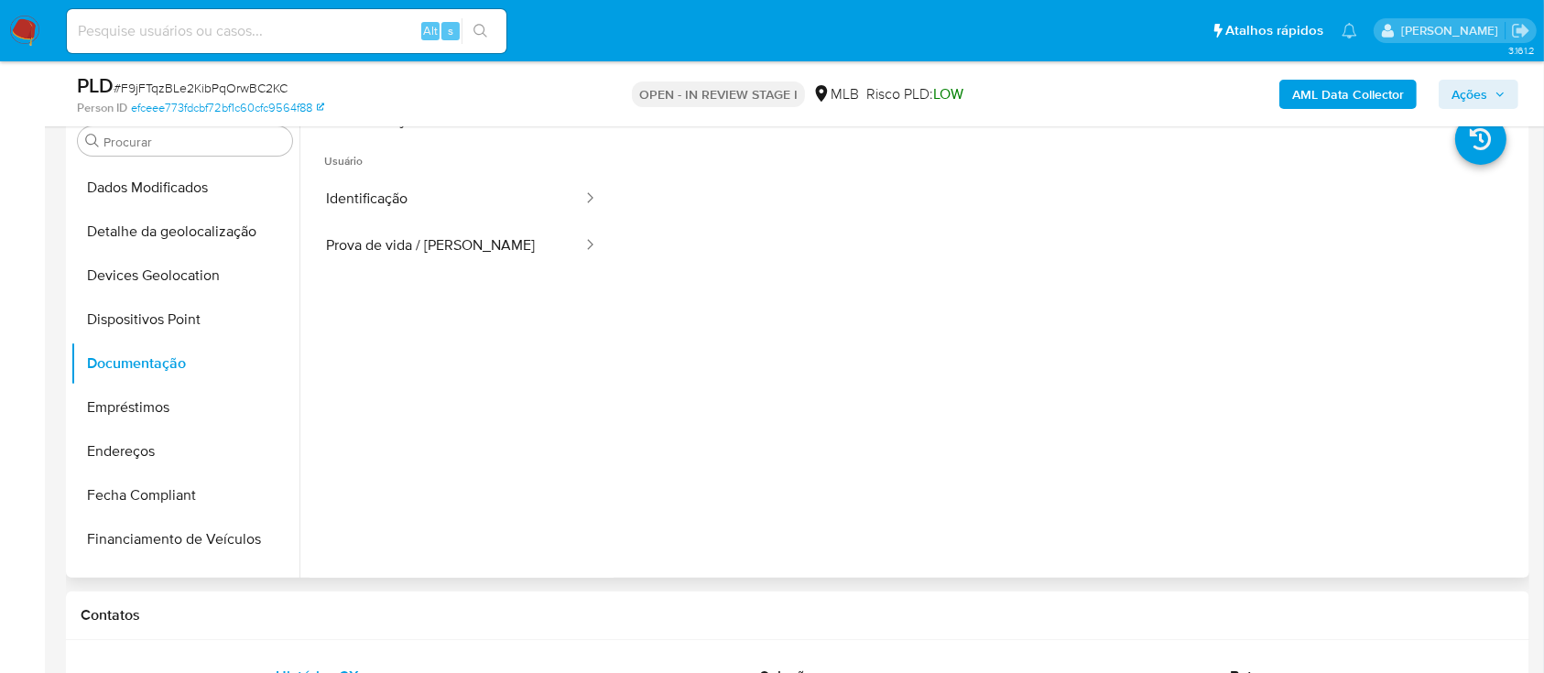
click at [371, 171] on span "Usuário" at bounding box center [462, 154] width 304 height 44
drag, startPoint x: 361, startPoint y: 194, endPoint x: 513, endPoint y: 207, distance: 152.6
click at [360, 196] on button "Identificação" at bounding box center [447, 199] width 275 height 47
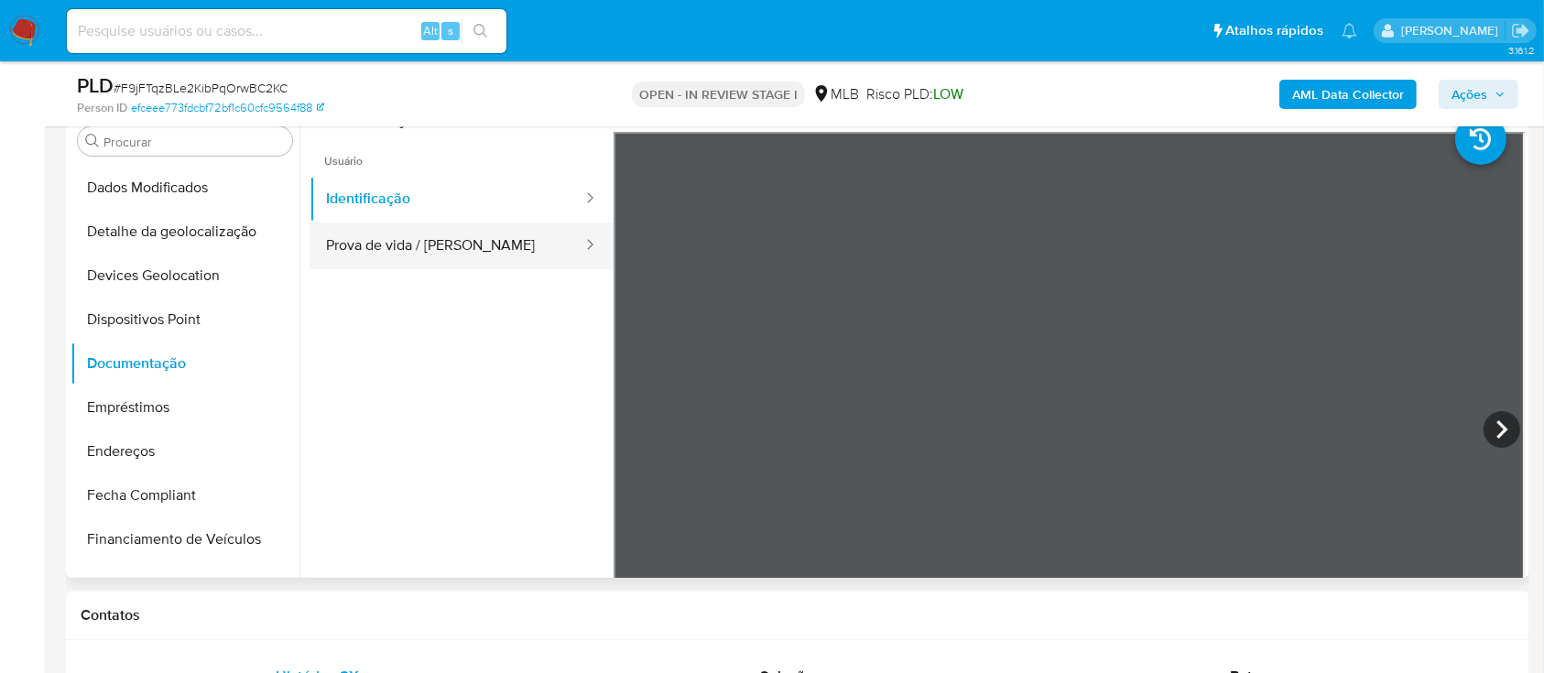
click at [522, 258] on button "Prova de vida / Selfie" at bounding box center [447, 246] width 275 height 47
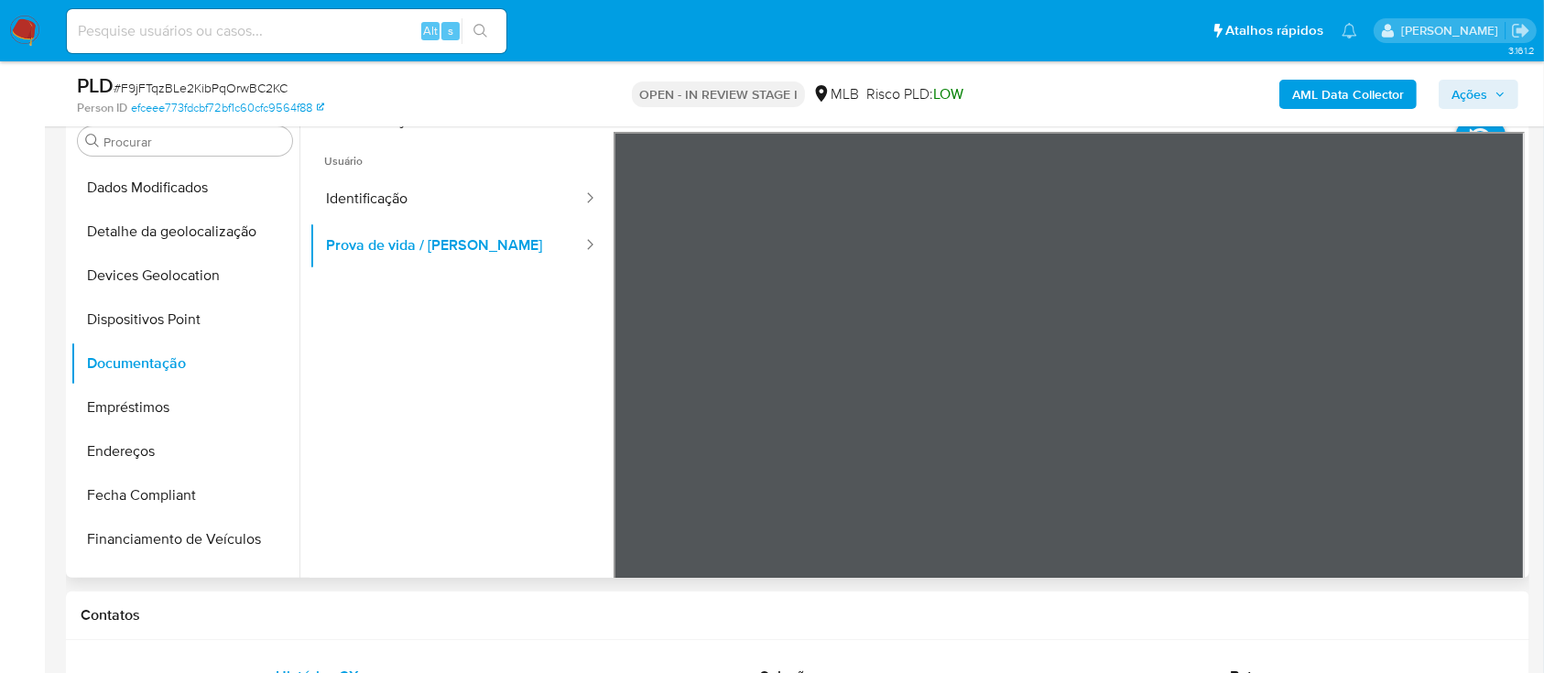
drag, startPoint x: 117, startPoint y: 443, endPoint x: 713, endPoint y: 468, distance: 596.7
click at [116, 444] on button "Endereços" at bounding box center [185, 452] width 229 height 44
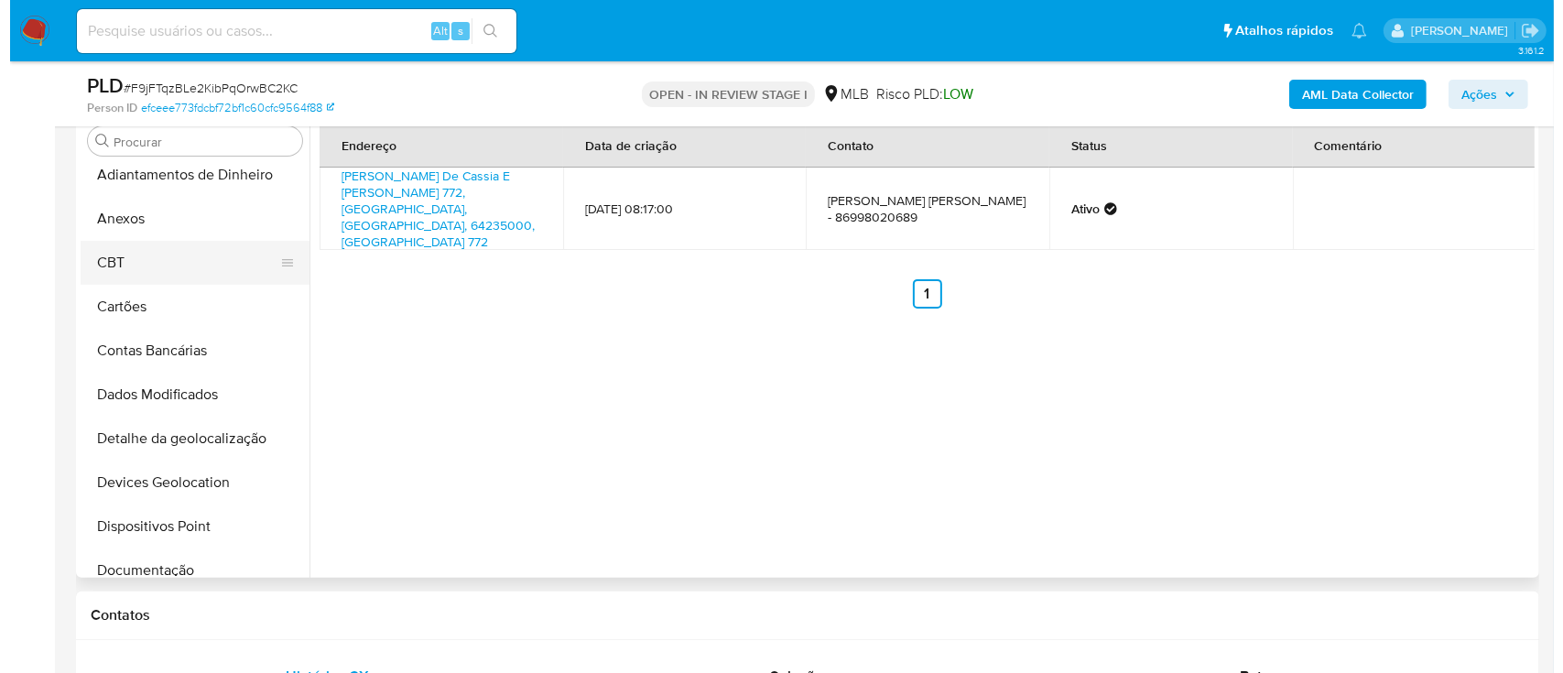
scroll to position [0, 0]
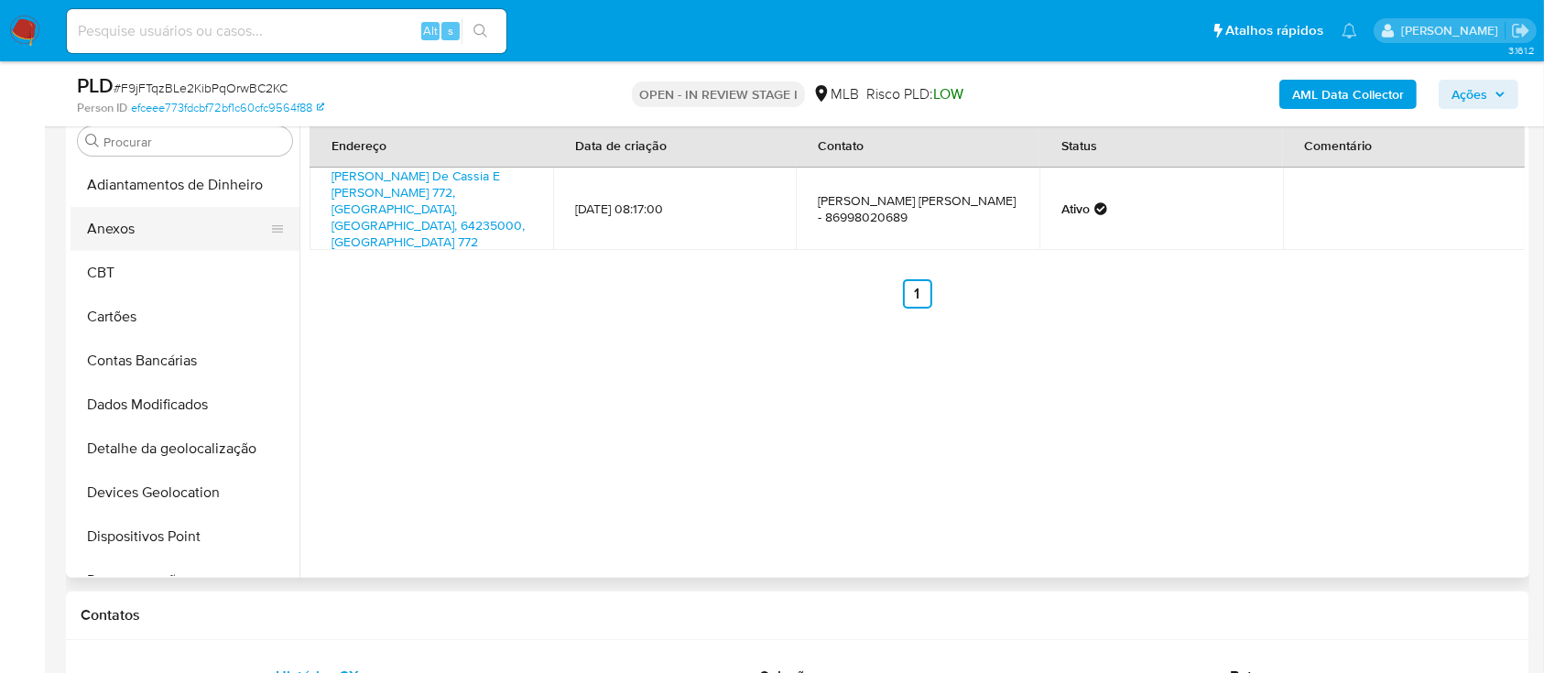
click at [136, 224] on button "Anexos" at bounding box center [178, 229] width 214 height 44
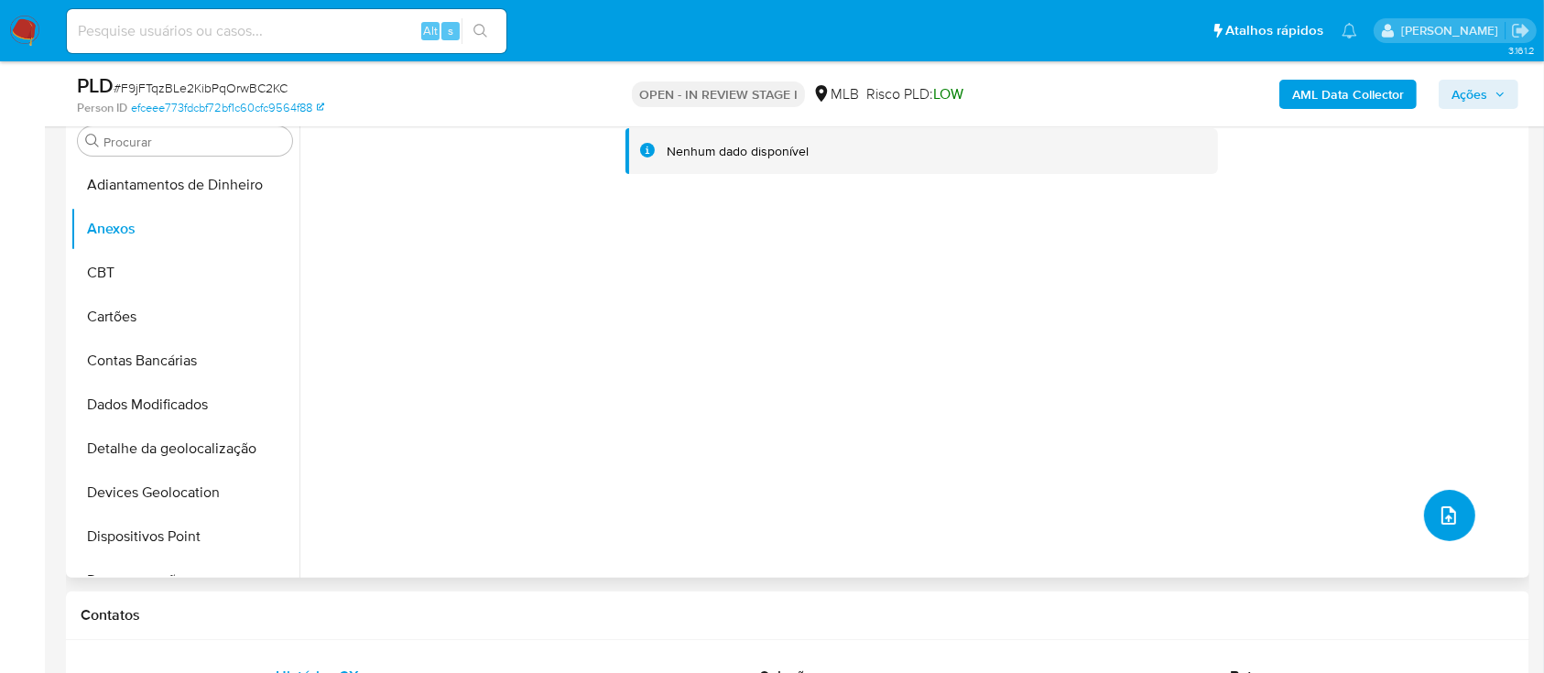
click at [1429, 503] on button "upload-file" at bounding box center [1449, 515] width 51 height 51
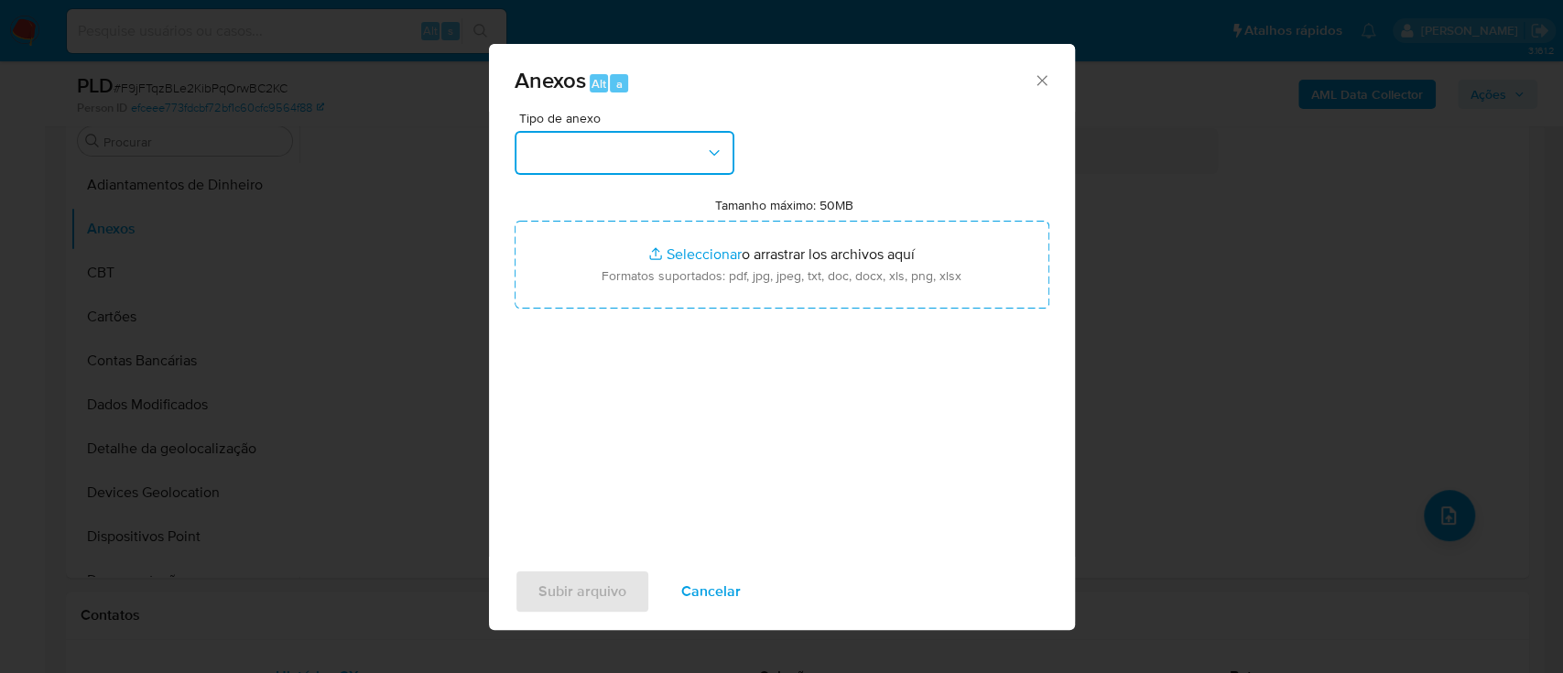
drag, startPoint x: 653, startPoint y: 156, endPoint x: 663, endPoint y: 158, distance: 10.2
click at [659, 155] on button "button" at bounding box center [625, 153] width 220 height 44
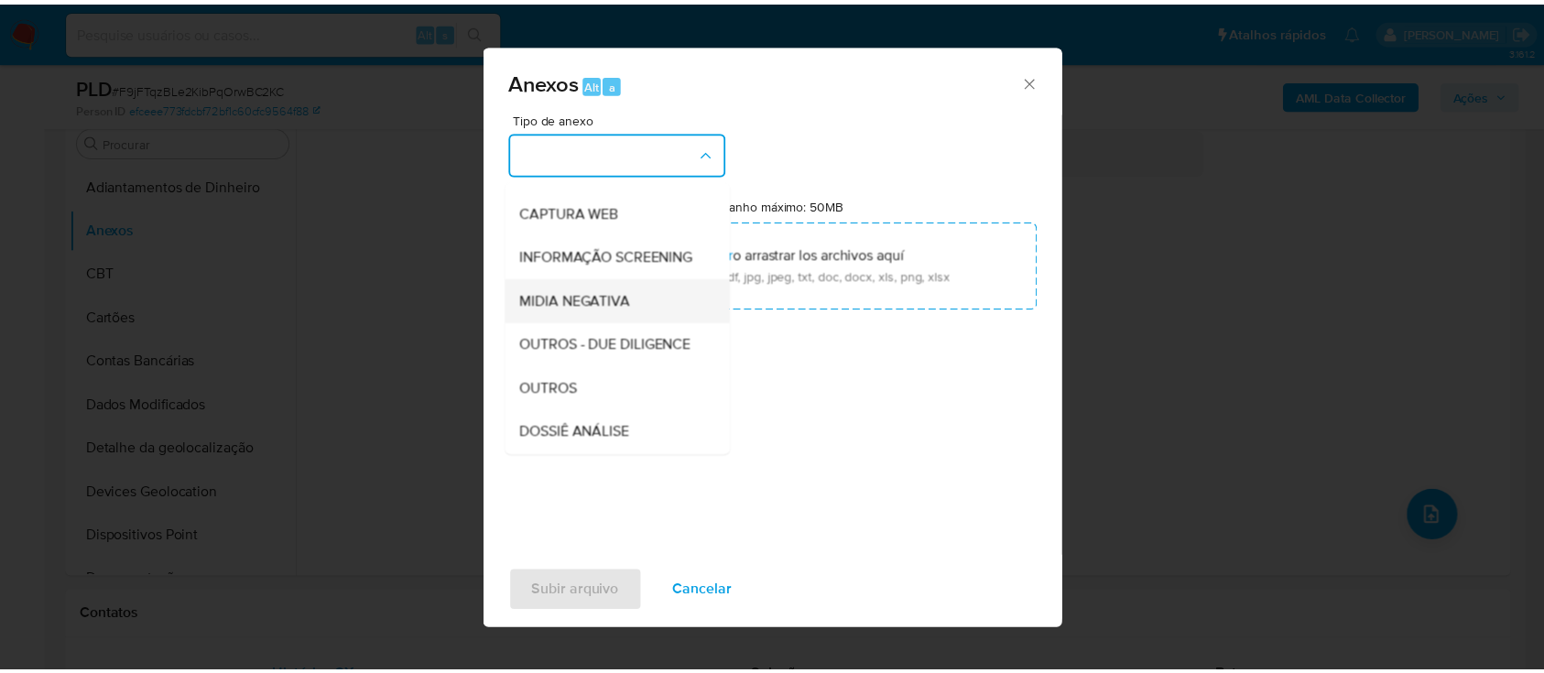
scroll to position [244, 0]
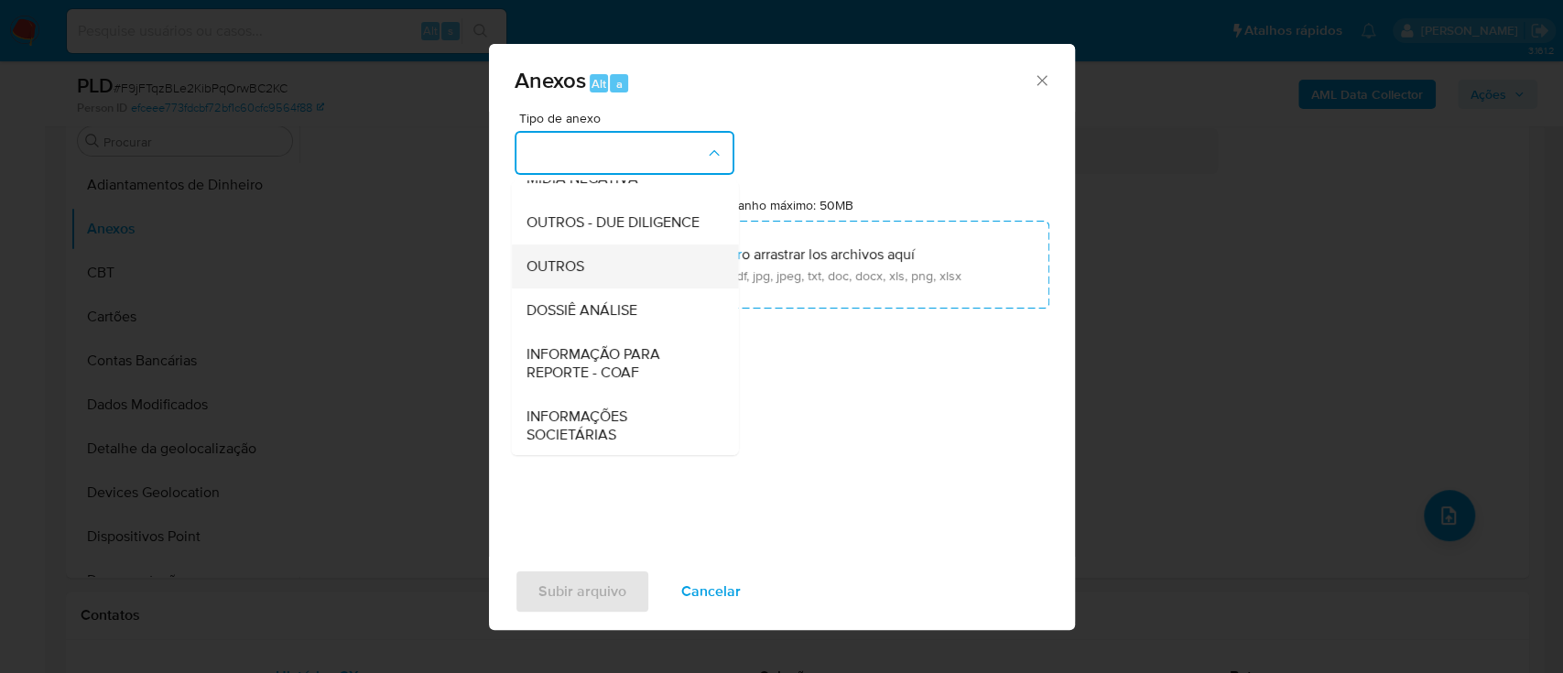
click at [636, 288] on div "OUTROS" at bounding box center [619, 267] width 187 height 44
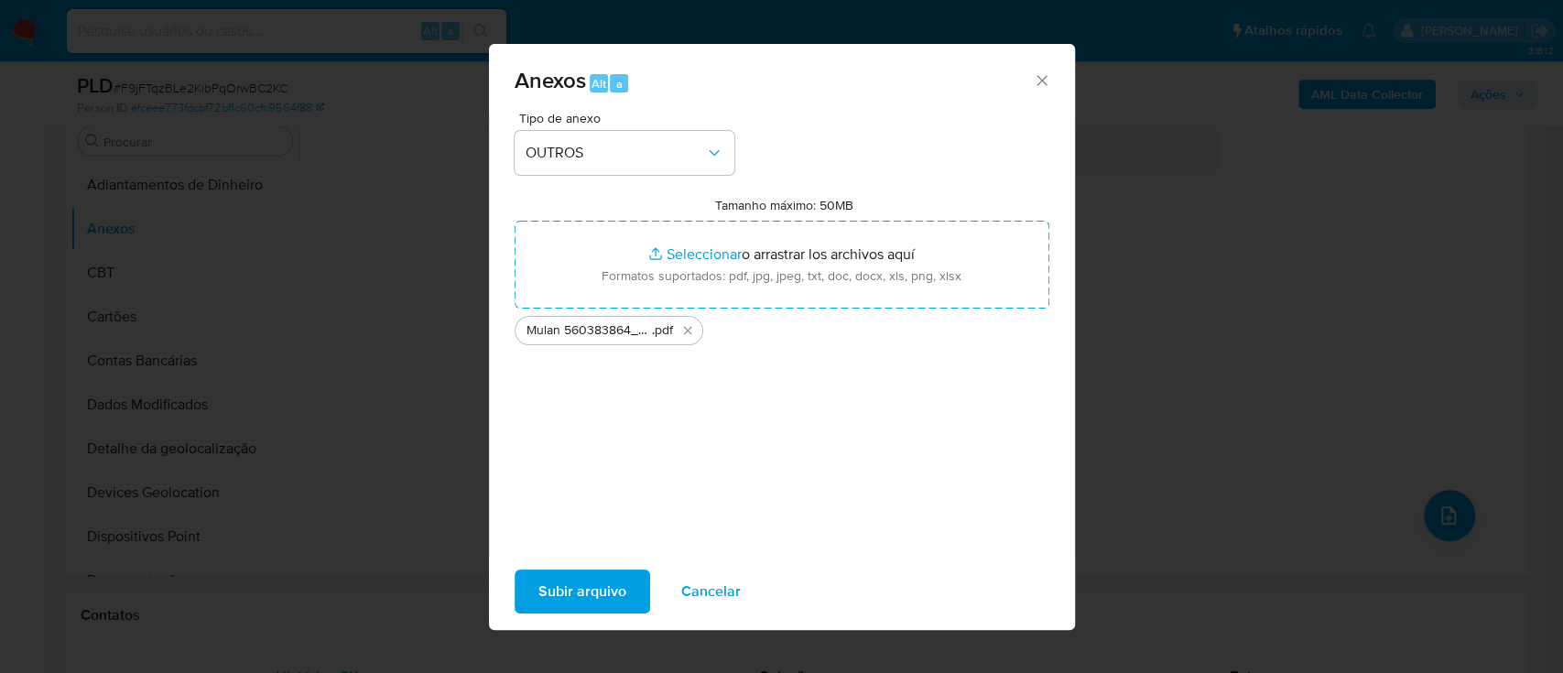
click at [547, 589] on span "Subir arquivo" at bounding box center [583, 591] width 88 height 40
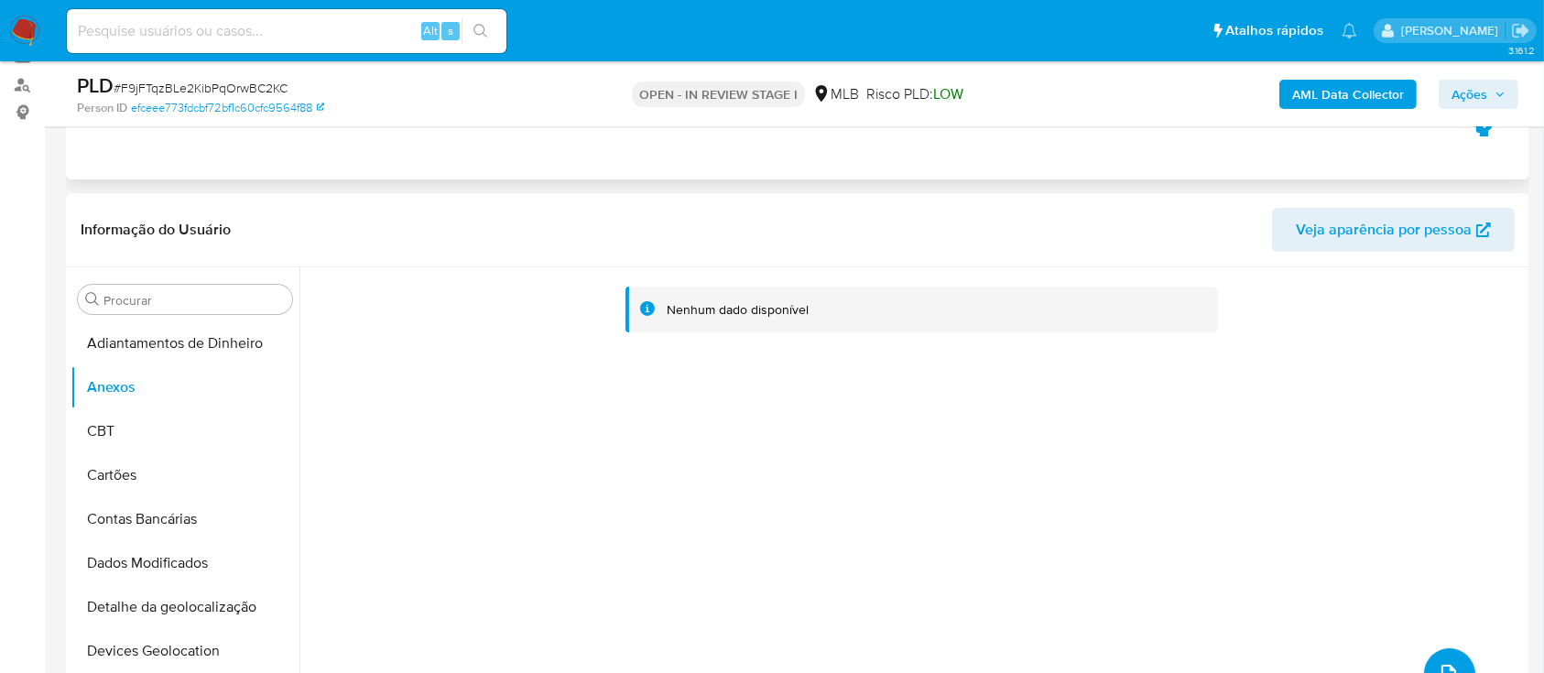
scroll to position [122, 0]
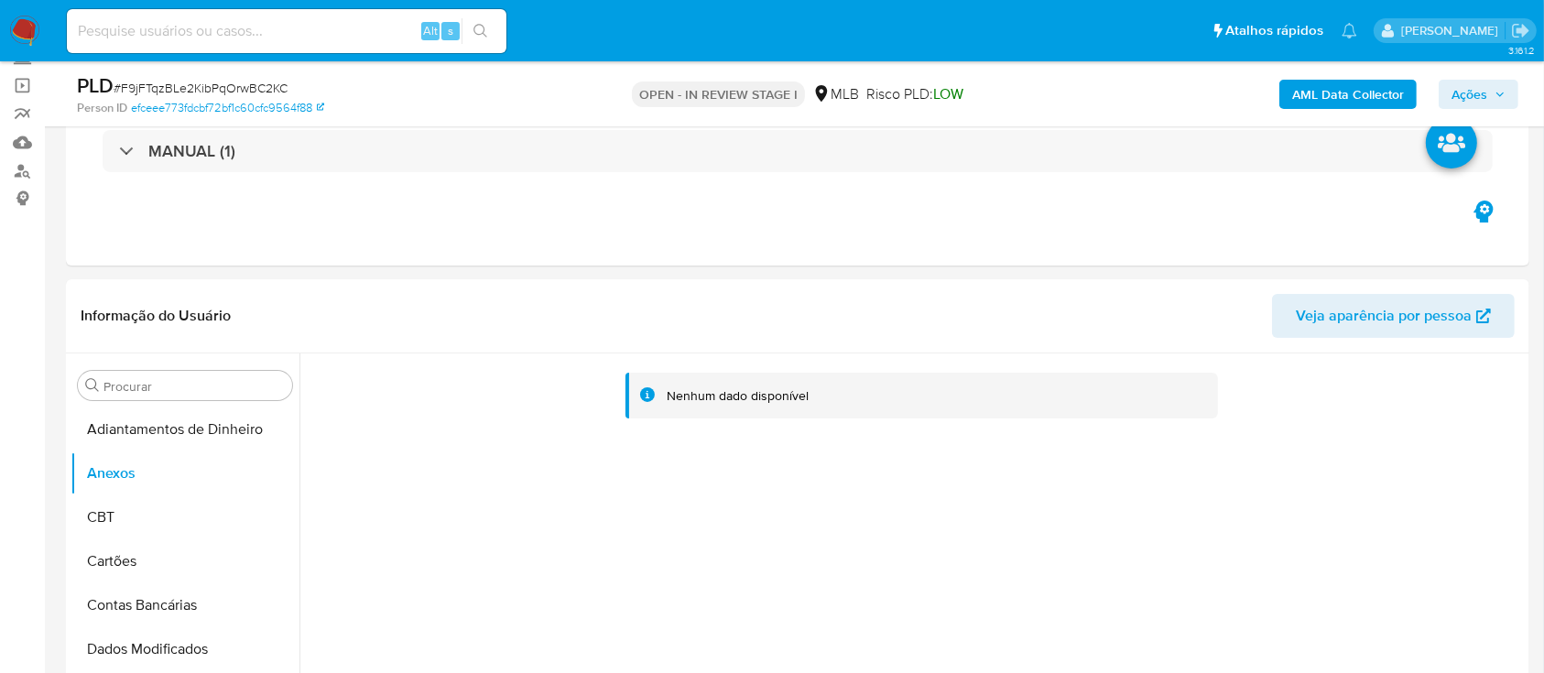
click at [1341, 84] on b "AML Data Collector" at bounding box center [1348, 94] width 112 height 29
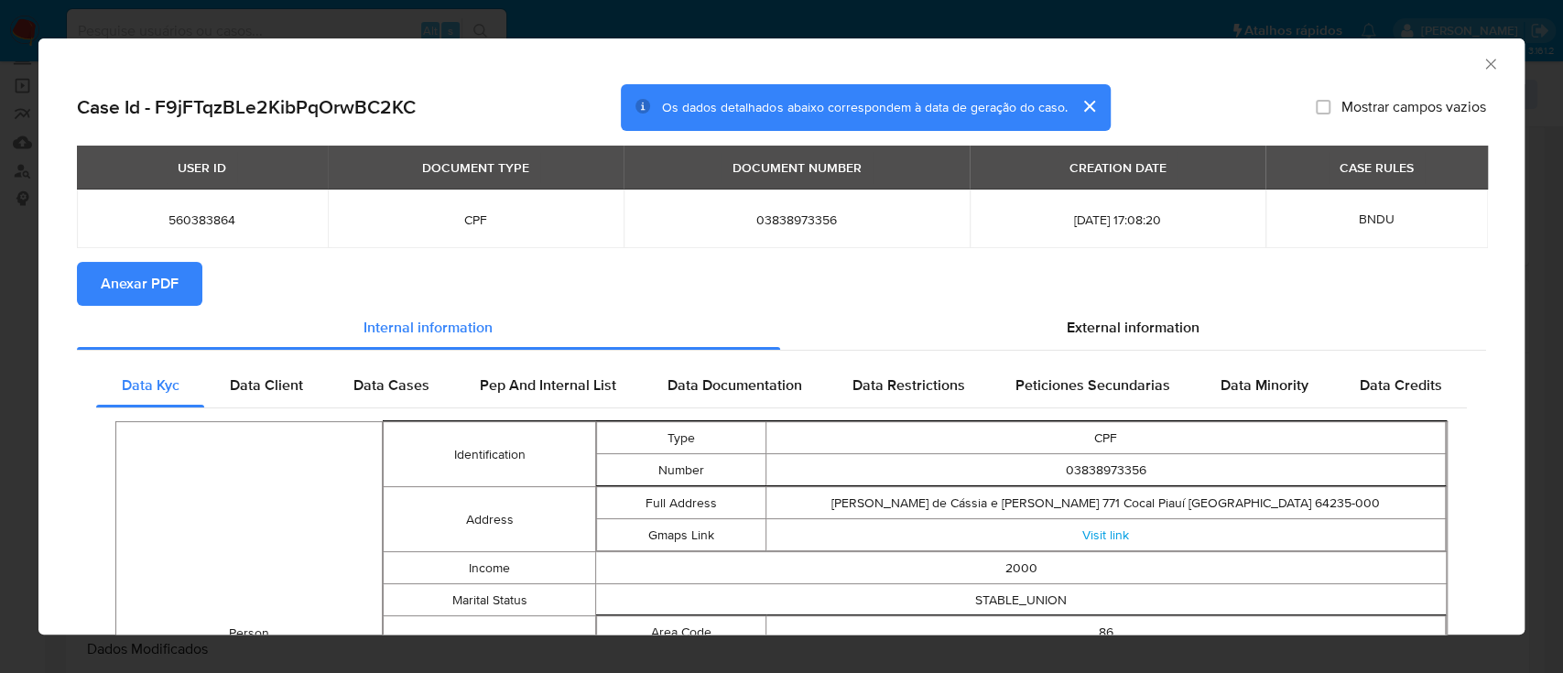
click at [136, 277] on span "Anexar PDF" at bounding box center [140, 284] width 78 height 40
click at [394, 21] on div "AML Data Collector Case Id - F9jFTqzBLe2KibPqOrwBC2KC Os dados detalhados abaix…" at bounding box center [781, 336] width 1563 height 673
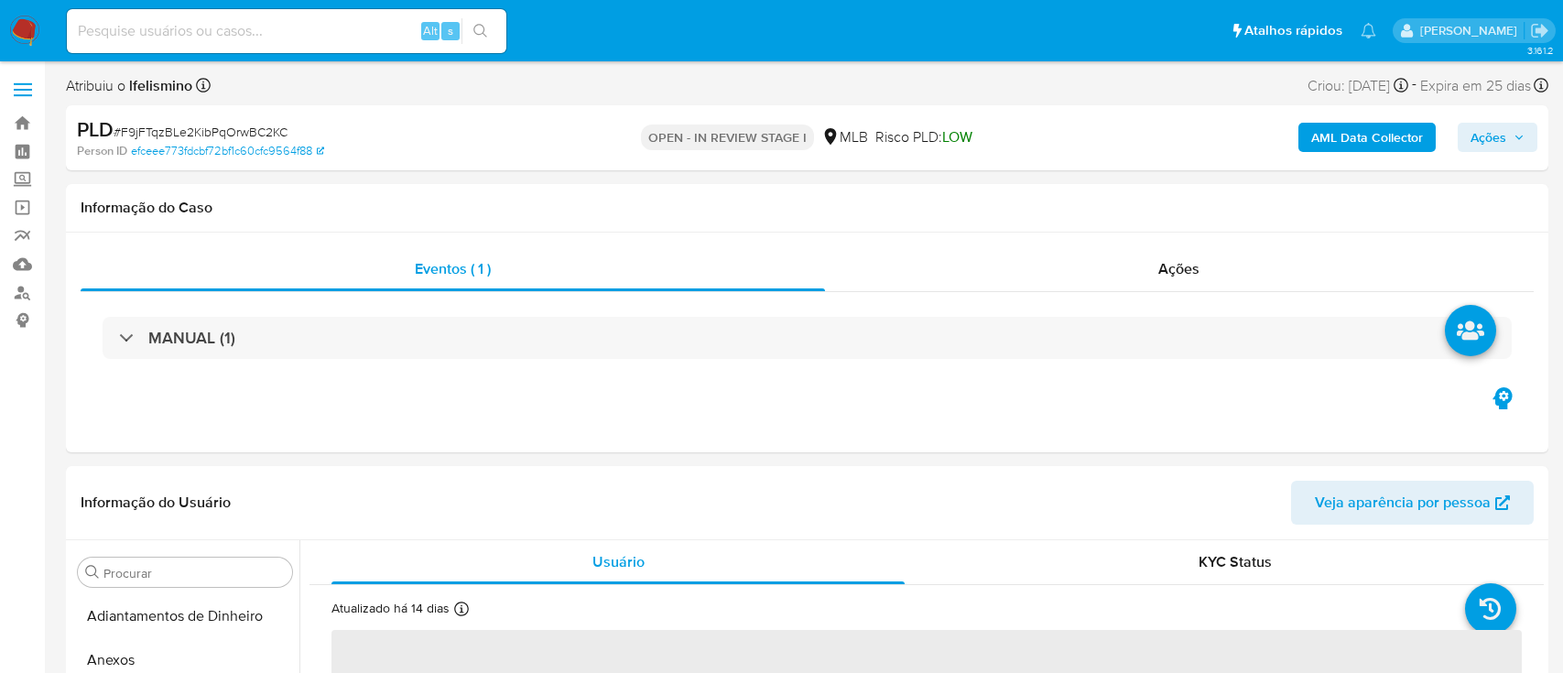
select select "10"
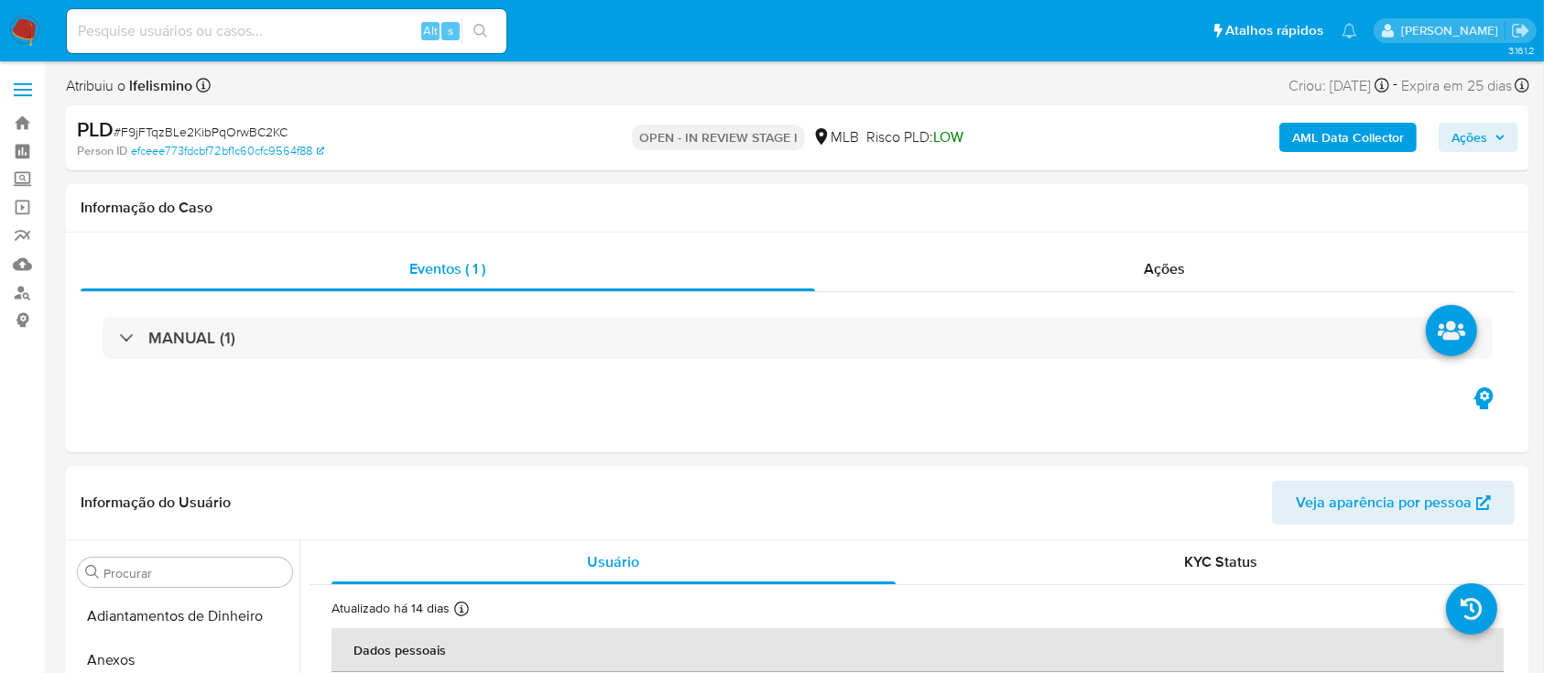
scroll to position [950, 0]
click at [240, 136] on span "# F9jFTqzBLe2KibPqOrwBC2KC" at bounding box center [201, 132] width 174 height 18
click at [241, 136] on span "# F9jFTqzBLe2KibPqOrwBC2KC" at bounding box center [201, 132] width 174 height 18
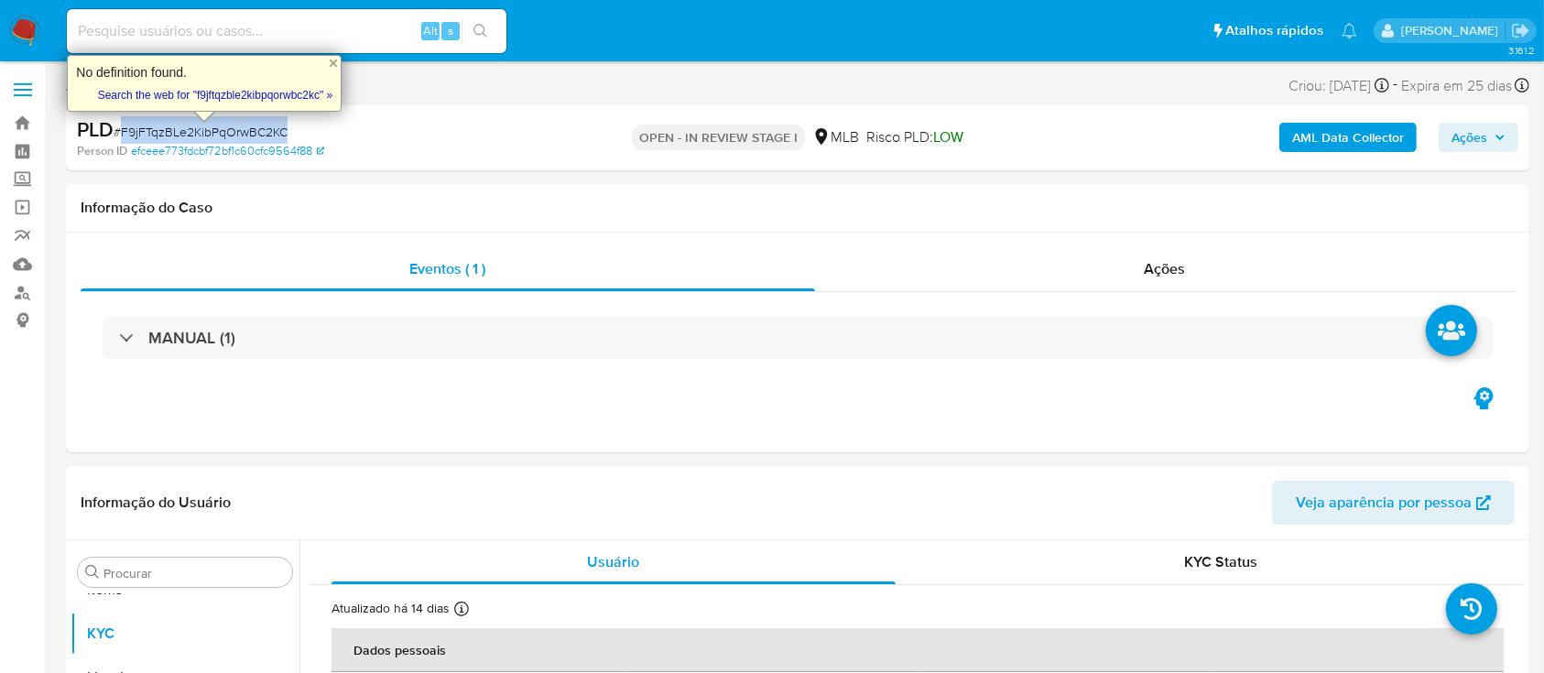
copy span "F9jFTqzBLe2KibPqOrwBC2KC"
